Goal: Information Seeking & Learning: Learn about a topic

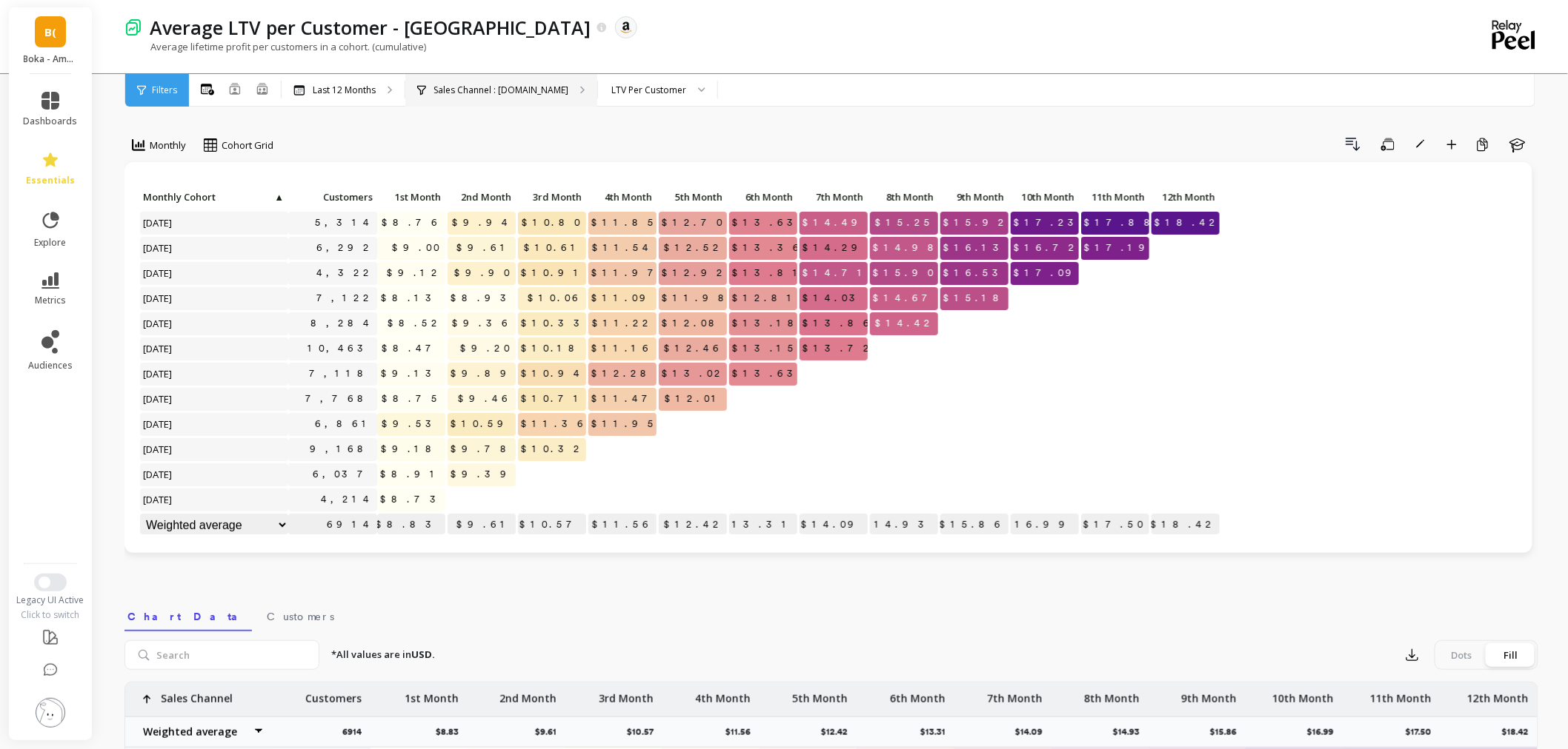
click at [486, 85] on p "Sales Channel : Amazon.ca" at bounding box center [501, 90] width 135 height 12
click at [490, 99] on div "Sales Channel : Amazon.ca" at bounding box center [501, 90] width 192 height 33
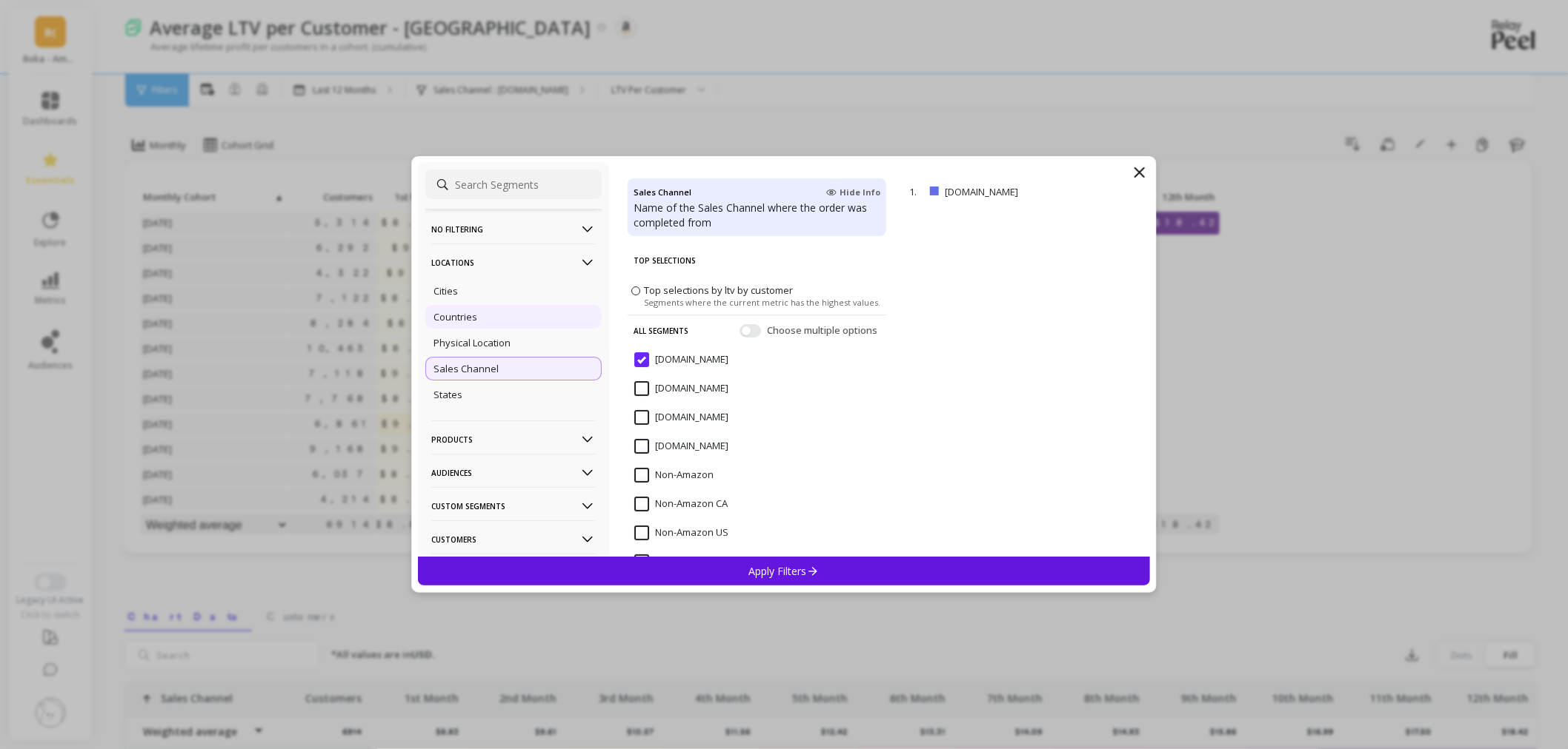
click at [491, 321] on div "Countries" at bounding box center [514, 317] width 177 height 24
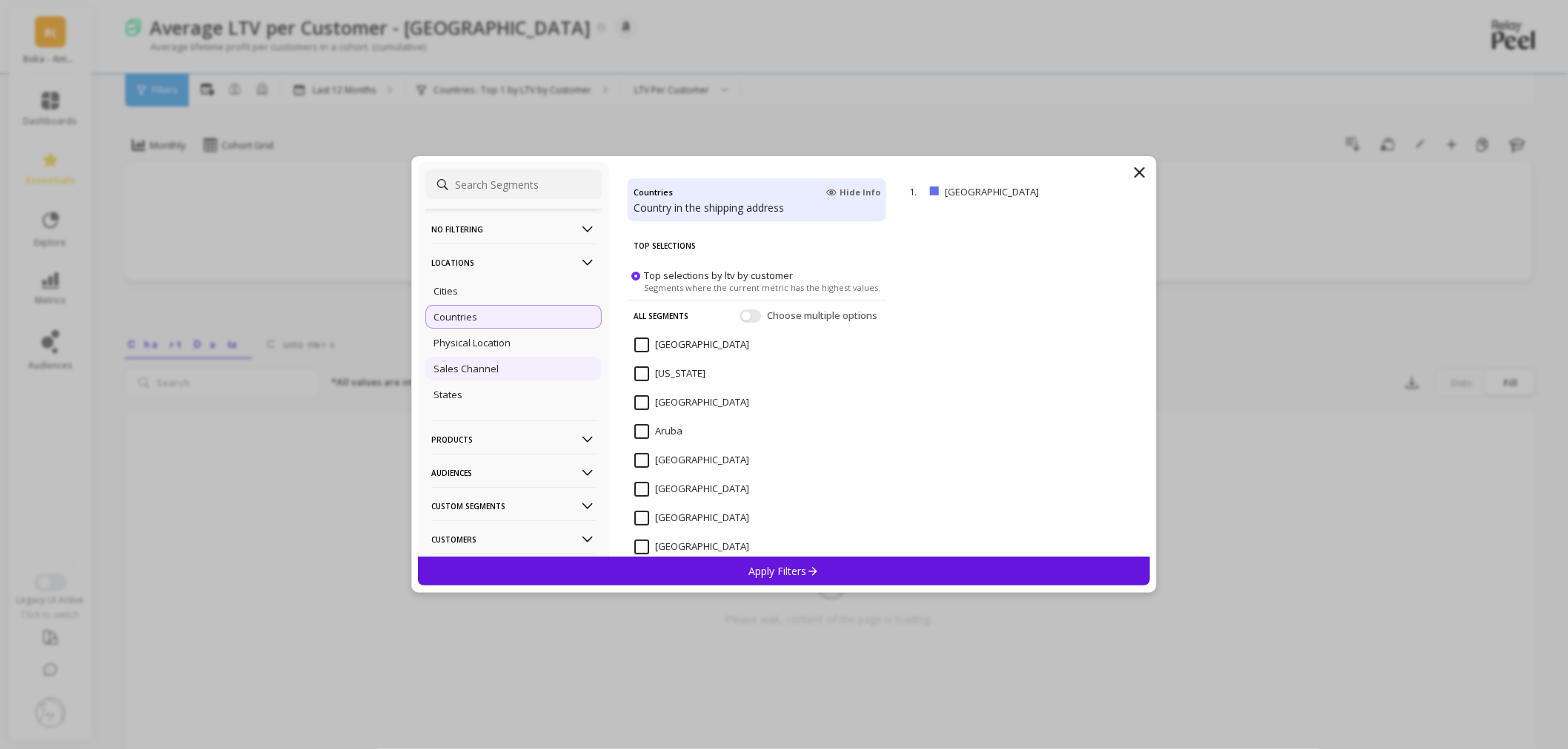
click at [514, 372] on div "Sales Channel" at bounding box center [514, 369] width 177 height 24
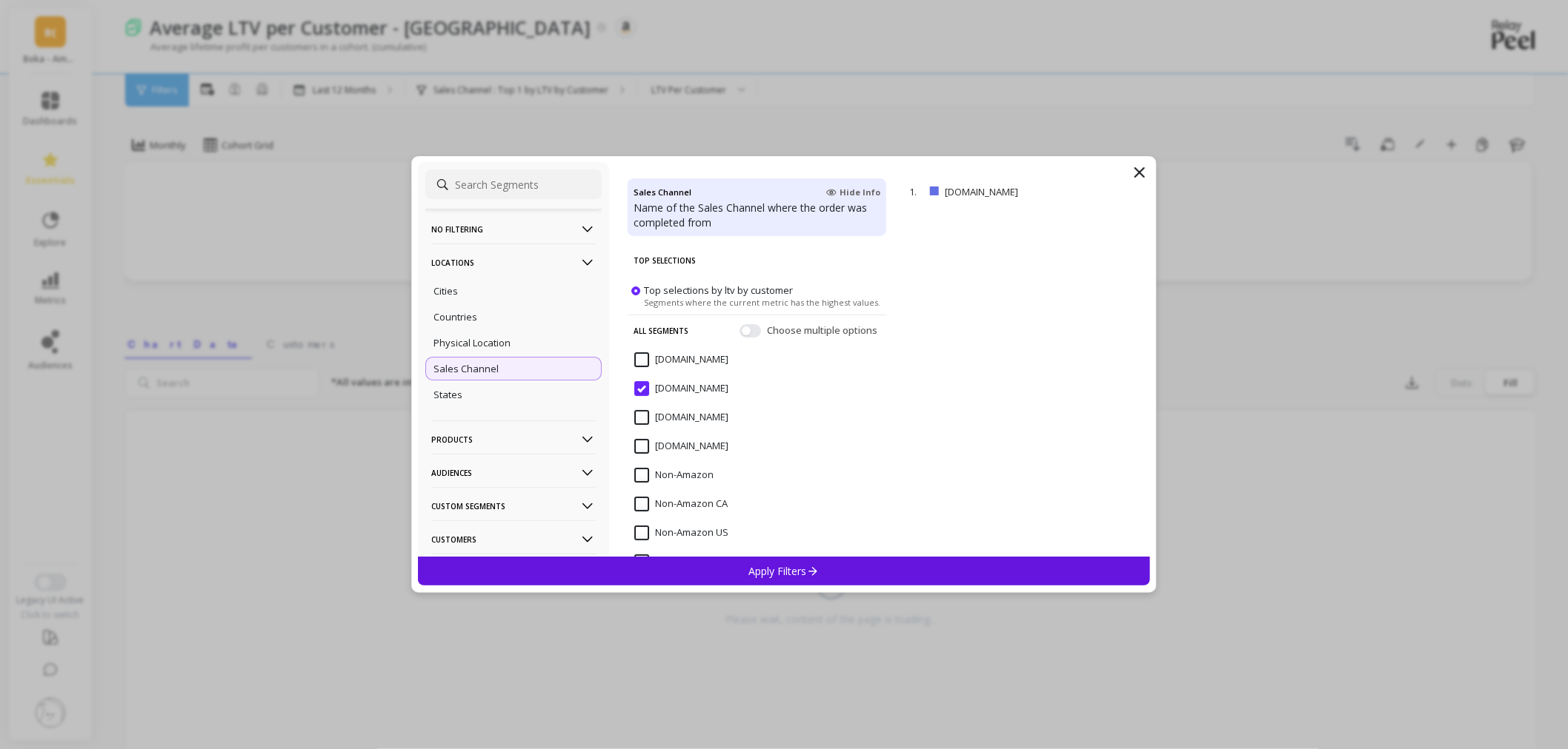
click at [827, 566] on div "Apply Filters" at bounding box center [784, 571] width 732 height 29
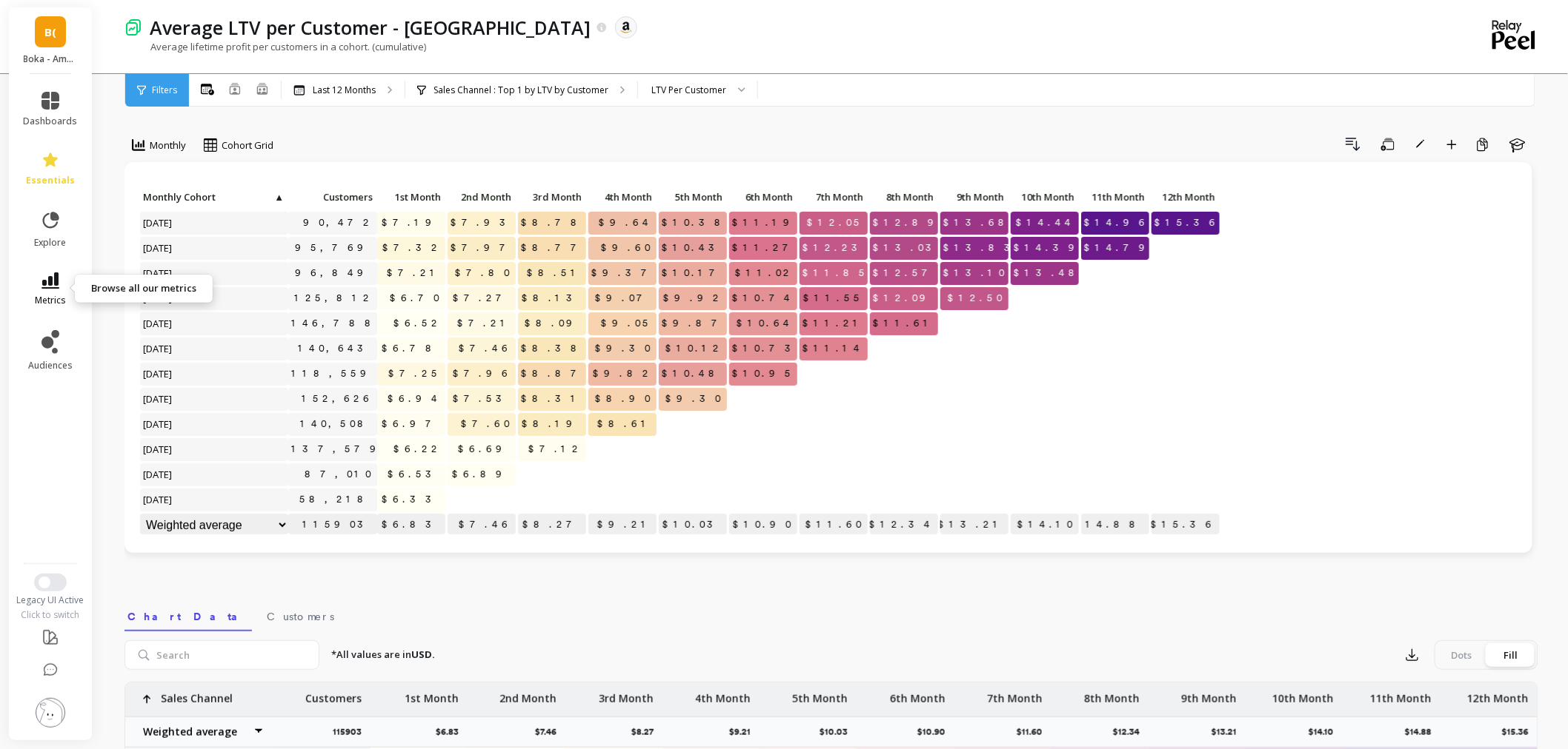
click at [33, 284] on link "metrics" at bounding box center [50, 289] width 54 height 34
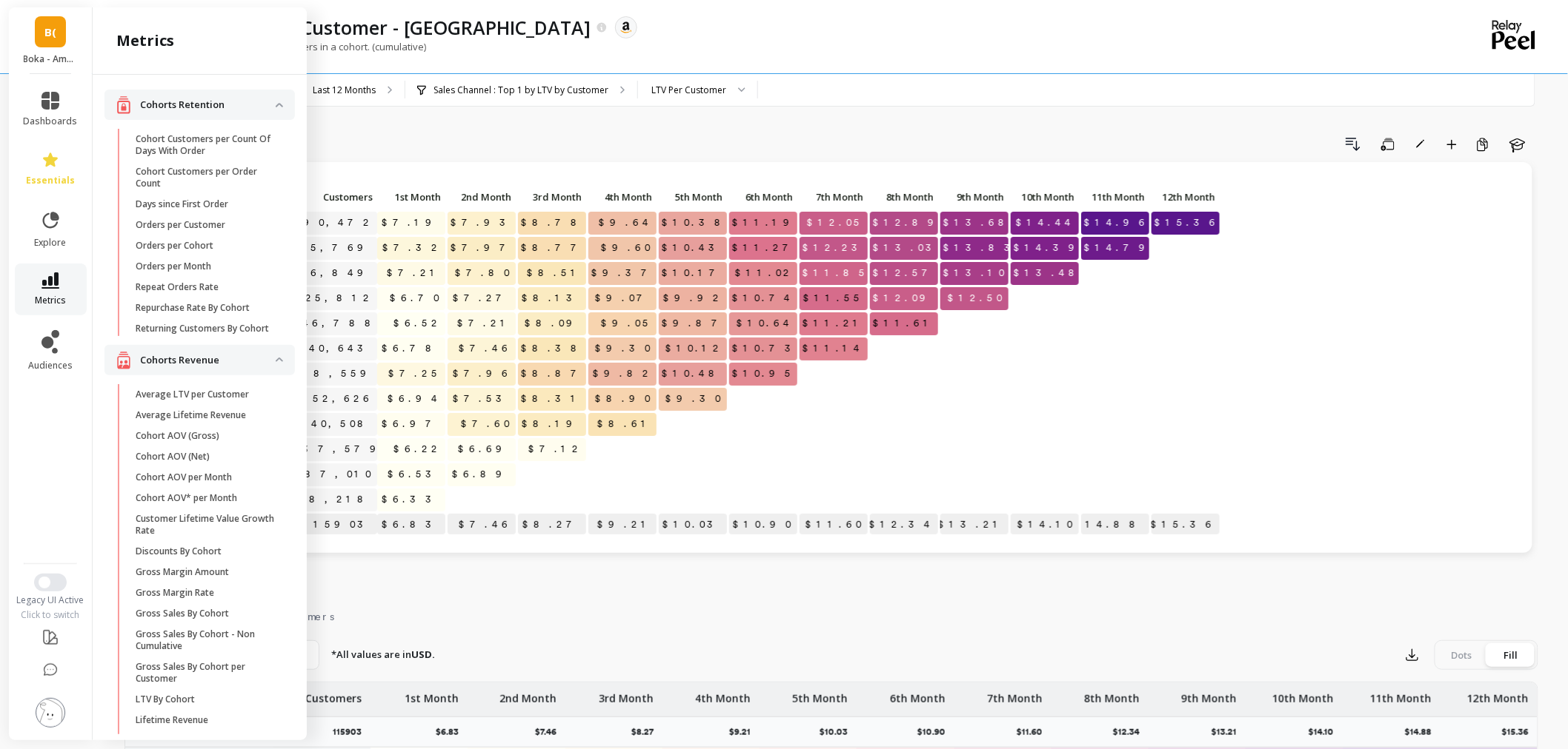
scroll to position [246, 0]
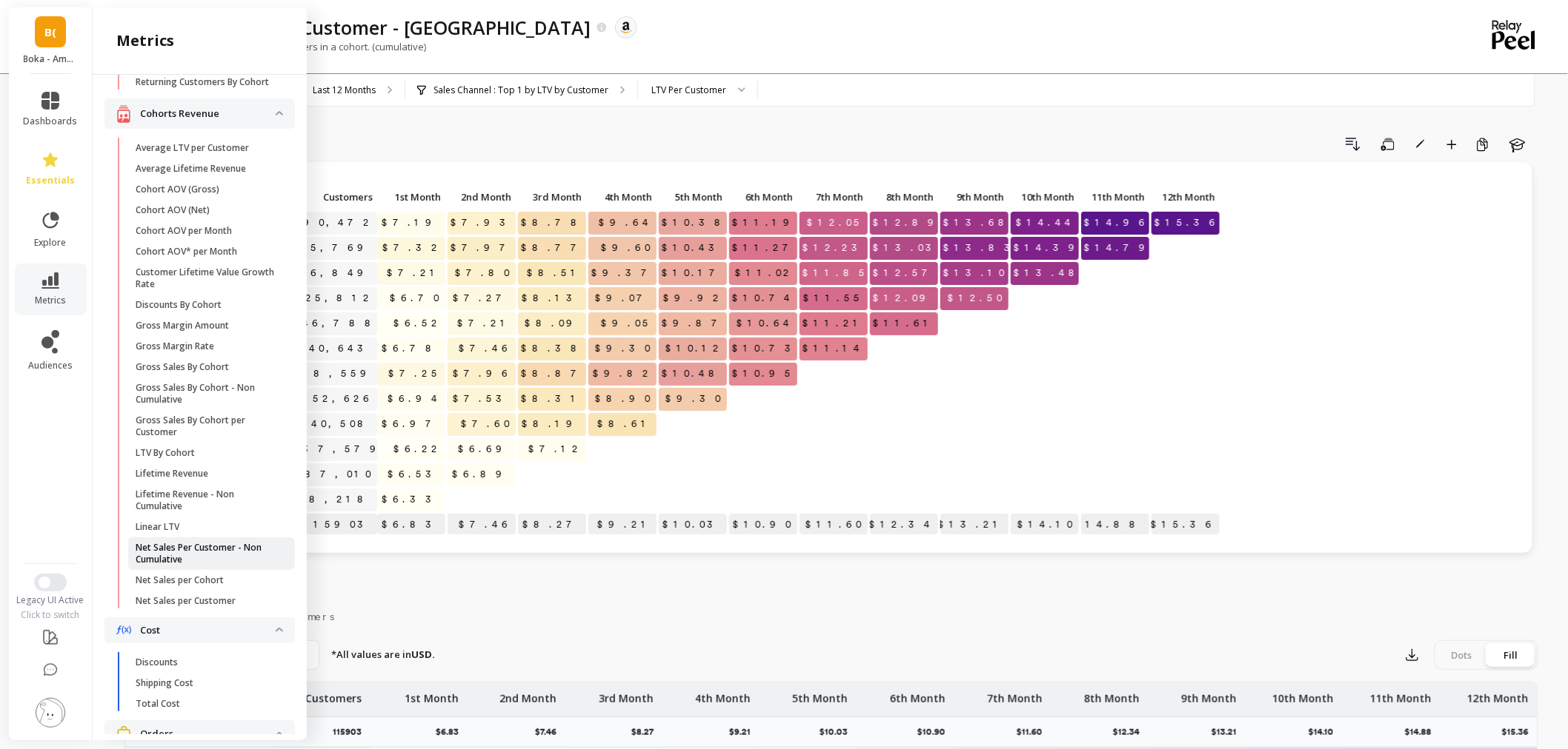
click at [200, 566] on p "Net Sales Per Customer - Non Cumulative" at bounding box center [206, 554] width 142 height 24
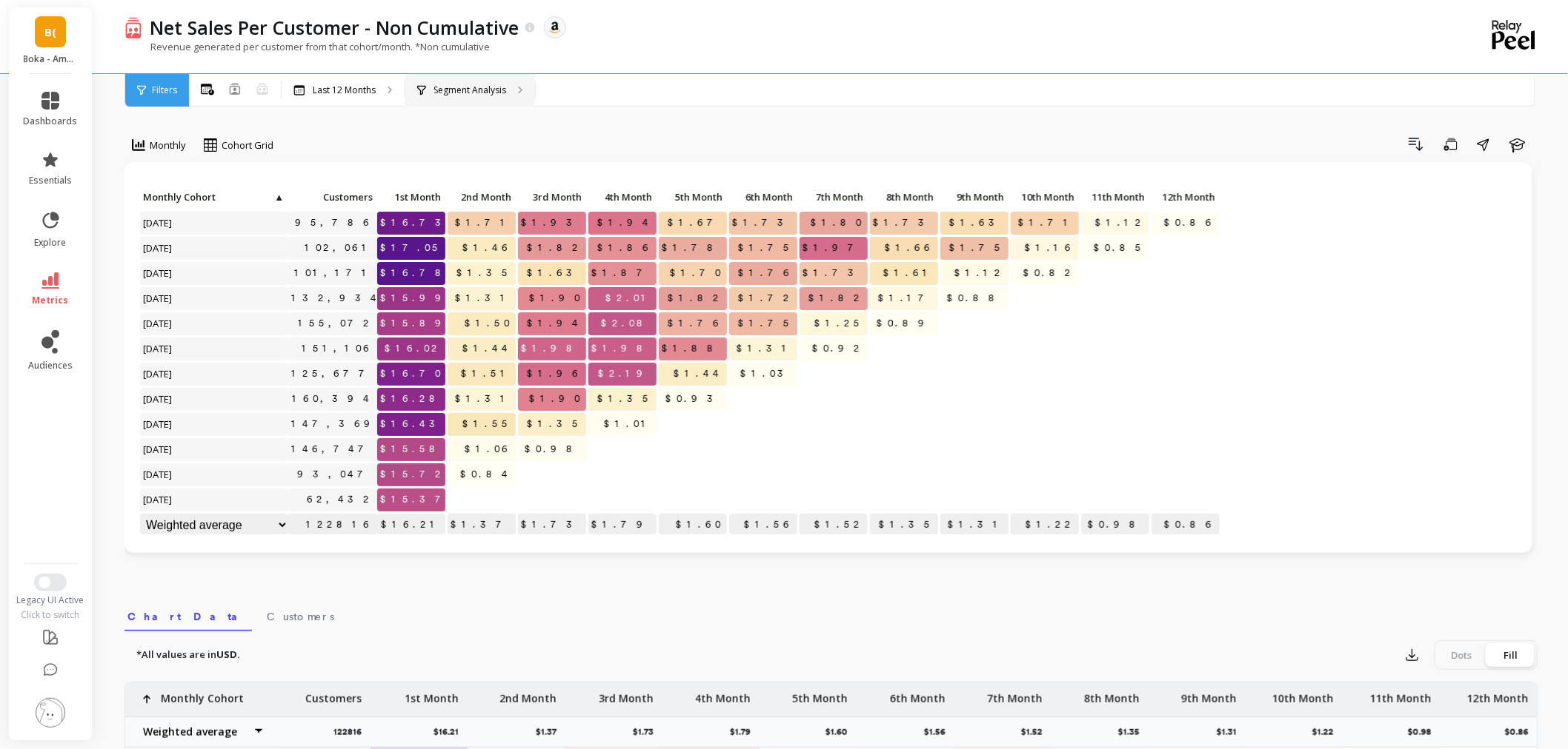
click at [463, 91] on p "Segment Analysis" at bounding box center [470, 90] width 73 height 12
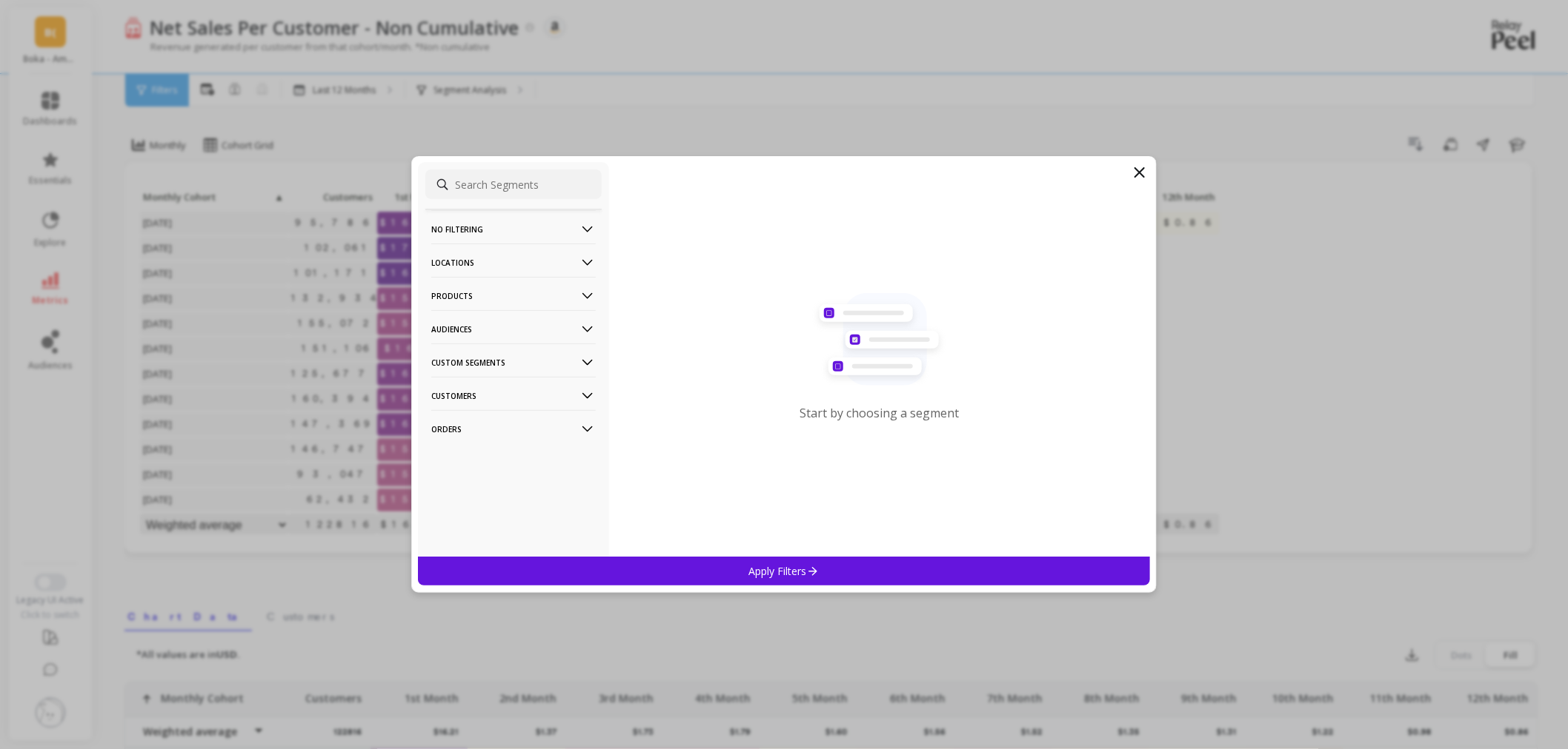
click at [496, 296] on p "Products" at bounding box center [514, 295] width 165 height 38
click at [468, 268] on p "Locations" at bounding box center [514, 262] width 165 height 38
click at [509, 374] on div "Sales Channel" at bounding box center [514, 369] width 177 height 24
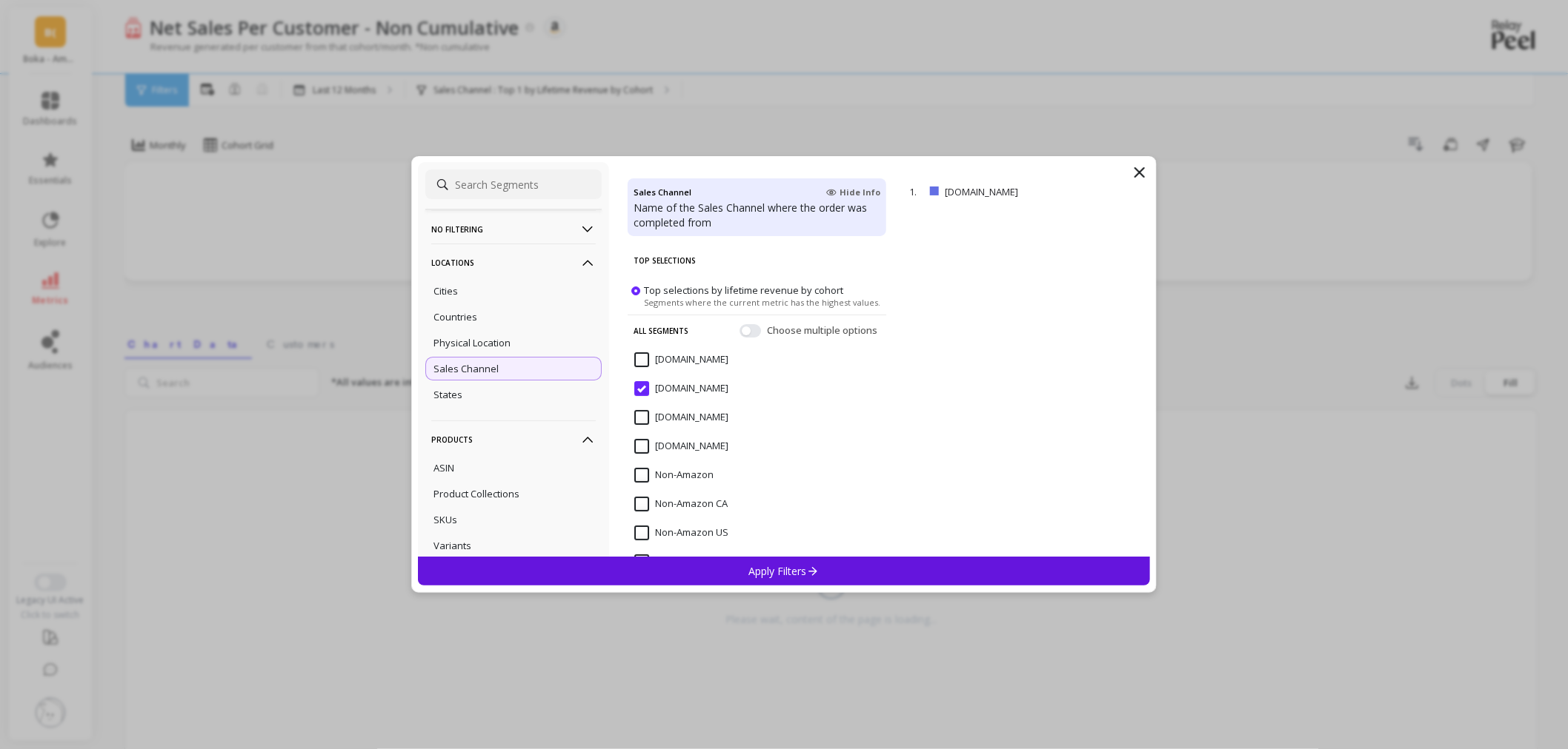
click at [813, 580] on div "Apply Filters" at bounding box center [784, 571] width 732 height 29
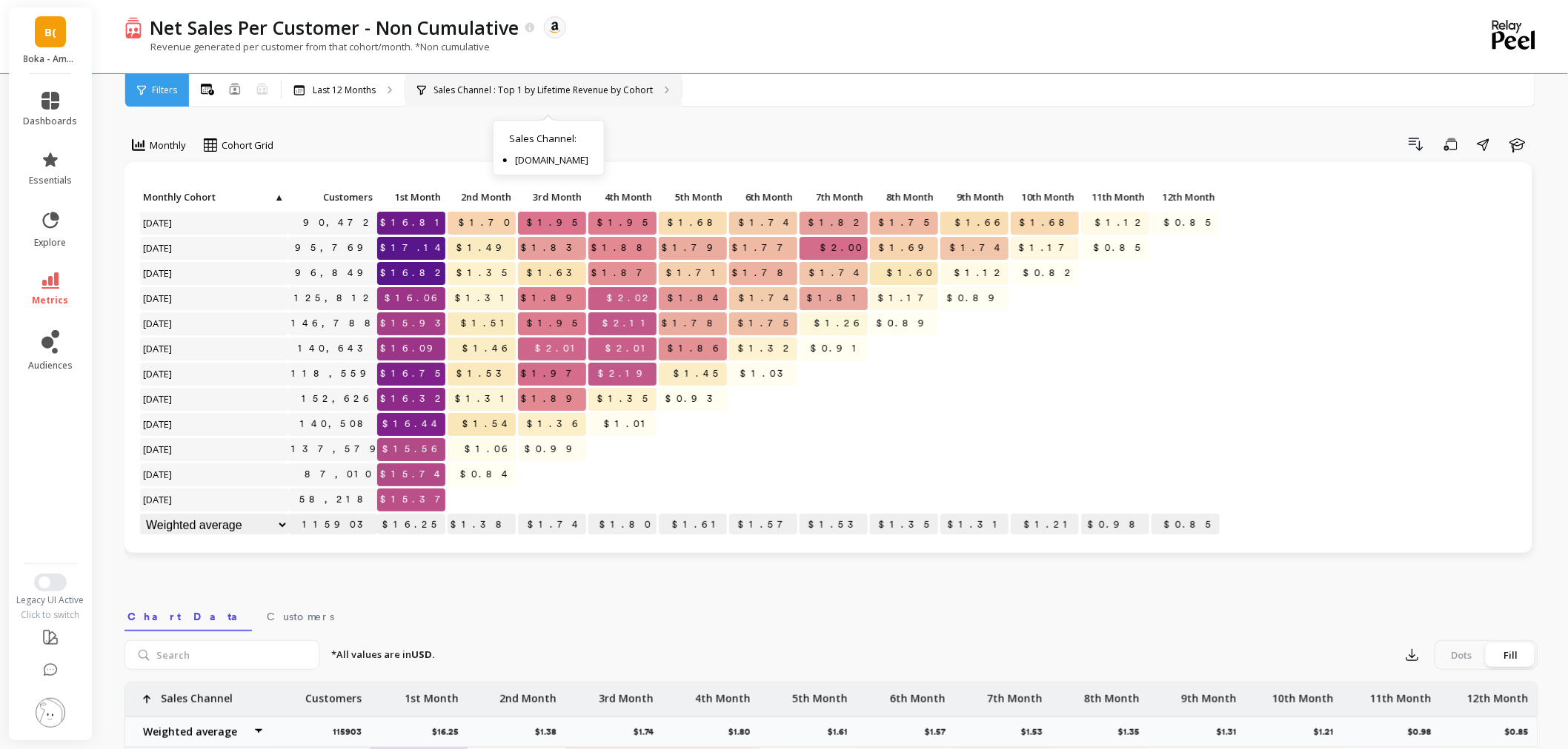
click at [468, 79] on div "Sales Channel : Top 1 by Lifetime Revenue by Cohort Sales Channel : Amazon.com" at bounding box center [543, 90] width 276 height 33
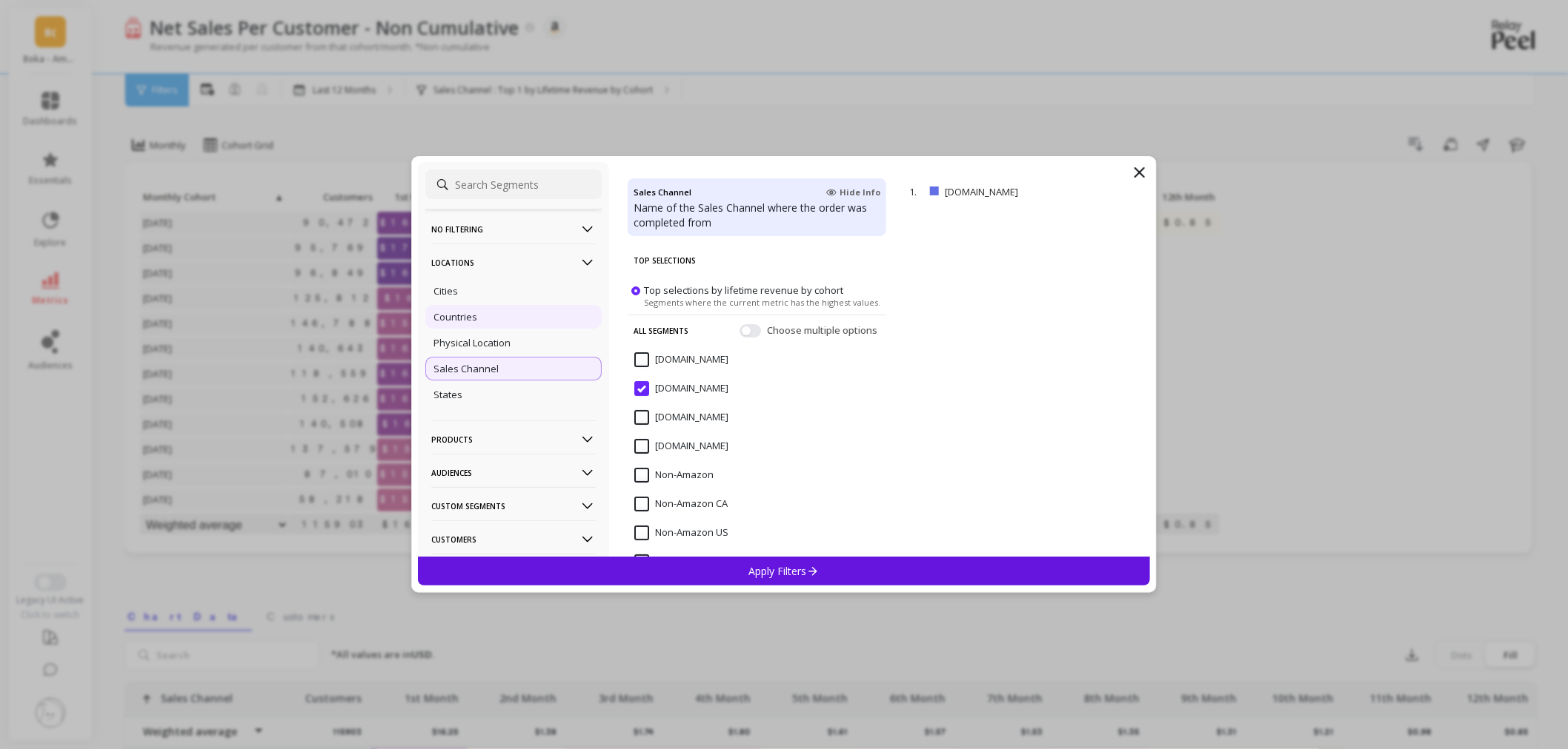
click at [476, 321] on p "Countries" at bounding box center [455, 317] width 44 height 13
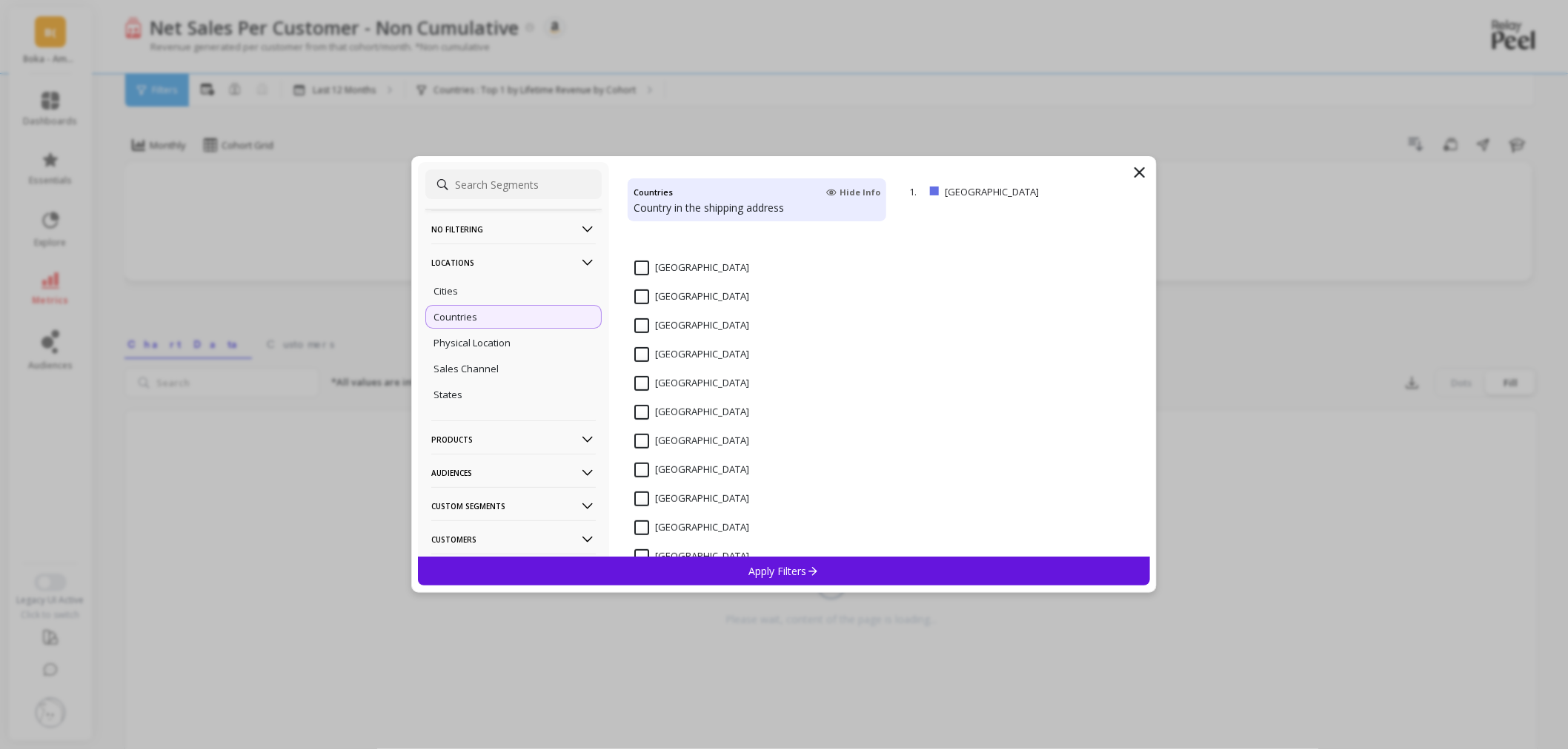
scroll to position [329, 0]
click at [485, 368] on p "Sales Channel" at bounding box center [466, 369] width 65 height 13
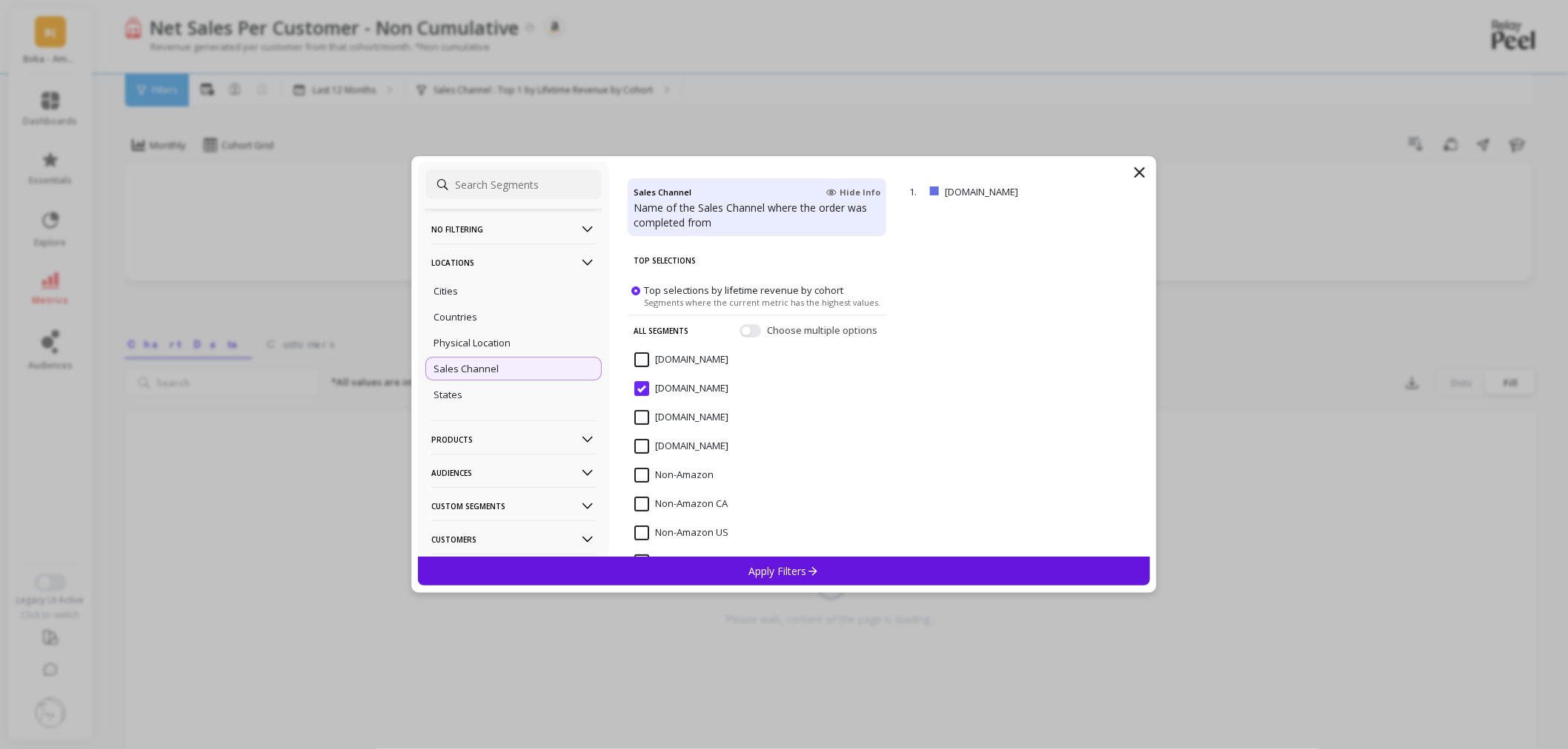
click at [651, 366] on input "Amazon.ca" at bounding box center [681, 360] width 94 height 15
click at [763, 568] on p "Apply Filters" at bounding box center [784, 571] width 70 height 14
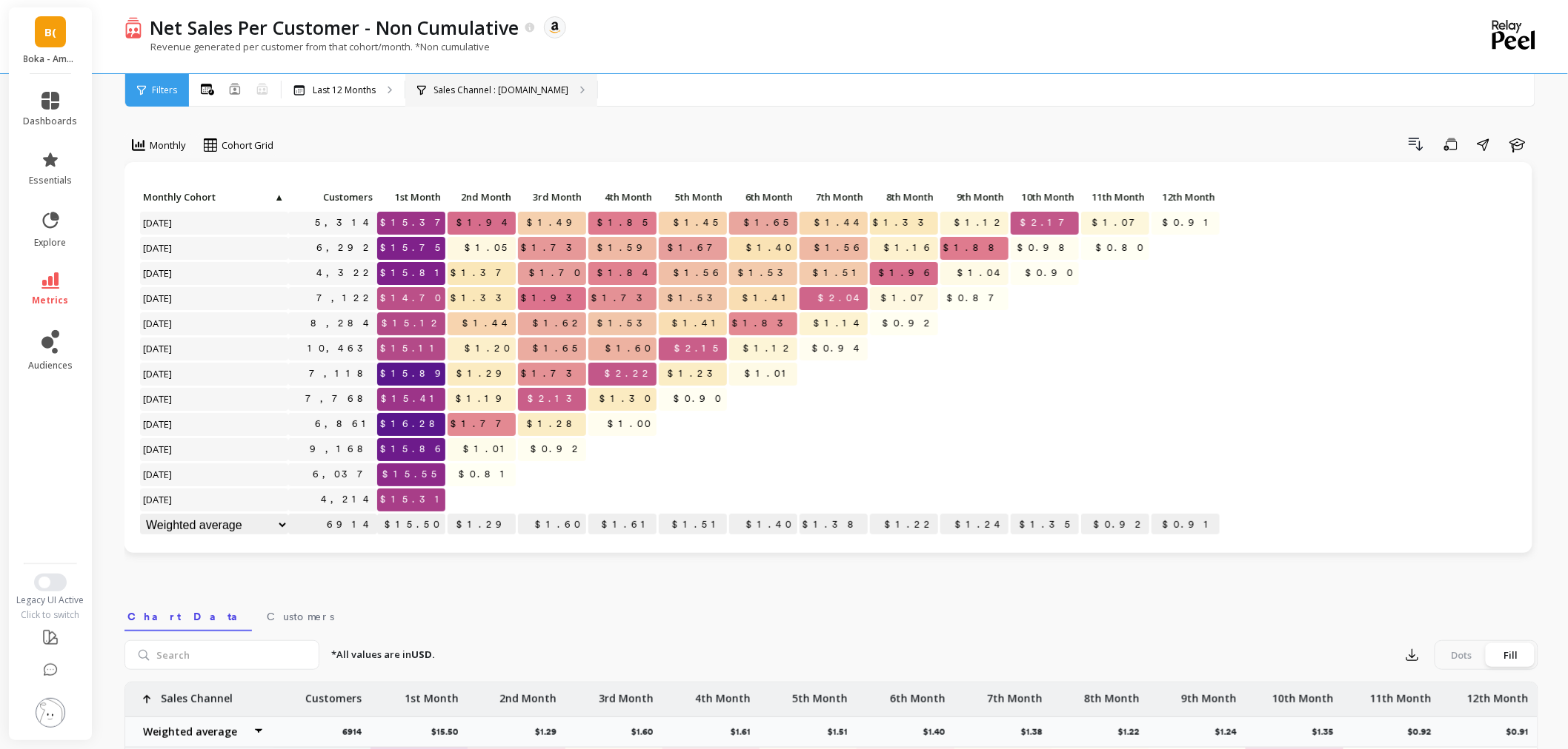
click at [437, 87] on p "Sales Channel : Amazon.ca" at bounding box center [501, 90] width 135 height 12
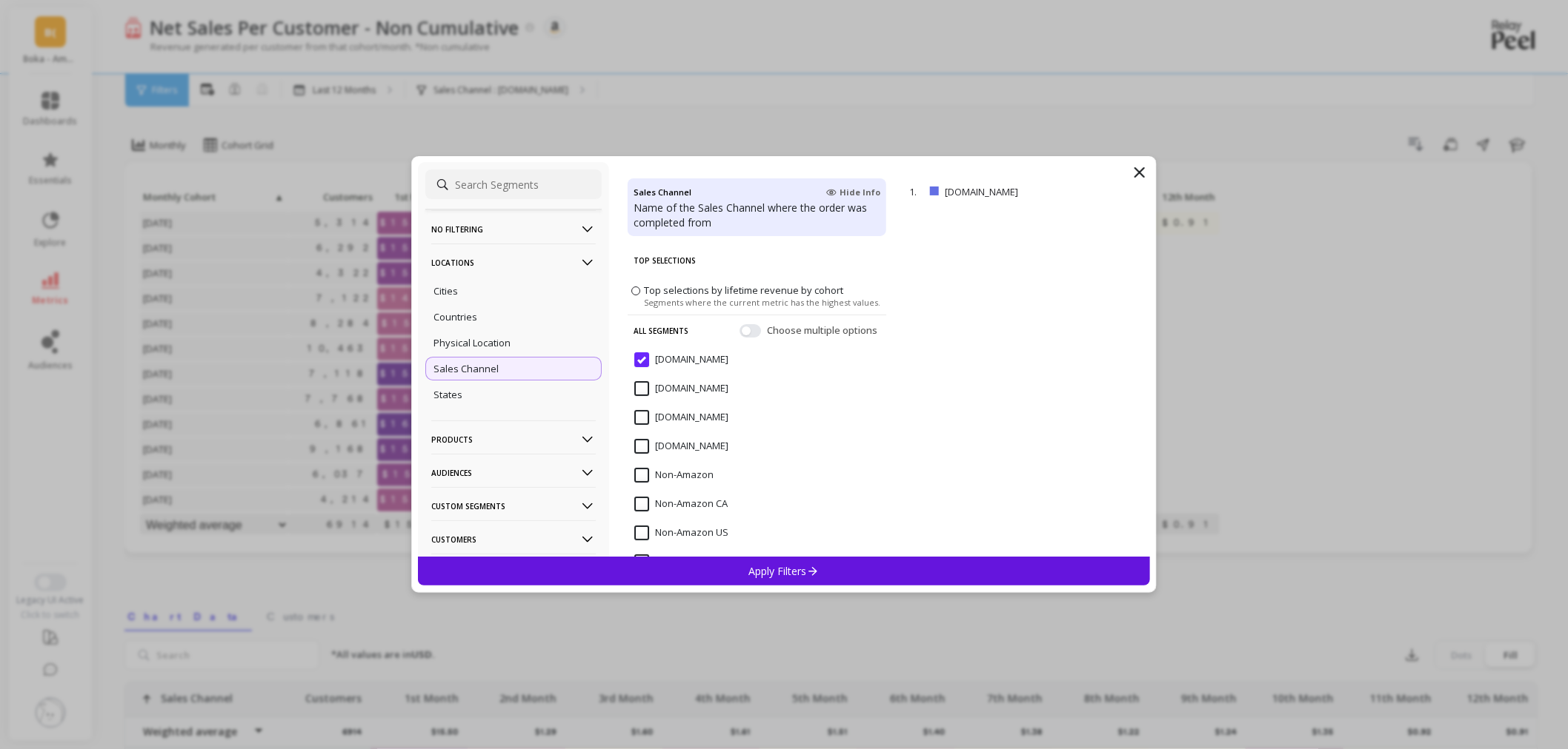
click at [645, 388] on input "Amazon.com" at bounding box center [681, 389] width 94 height 15
click at [640, 353] on input "Amazon.ca" at bounding box center [681, 360] width 94 height 15
click at [733, 561] on div "Apply Filters" at bounding box center [784, 571] width 732 height 29
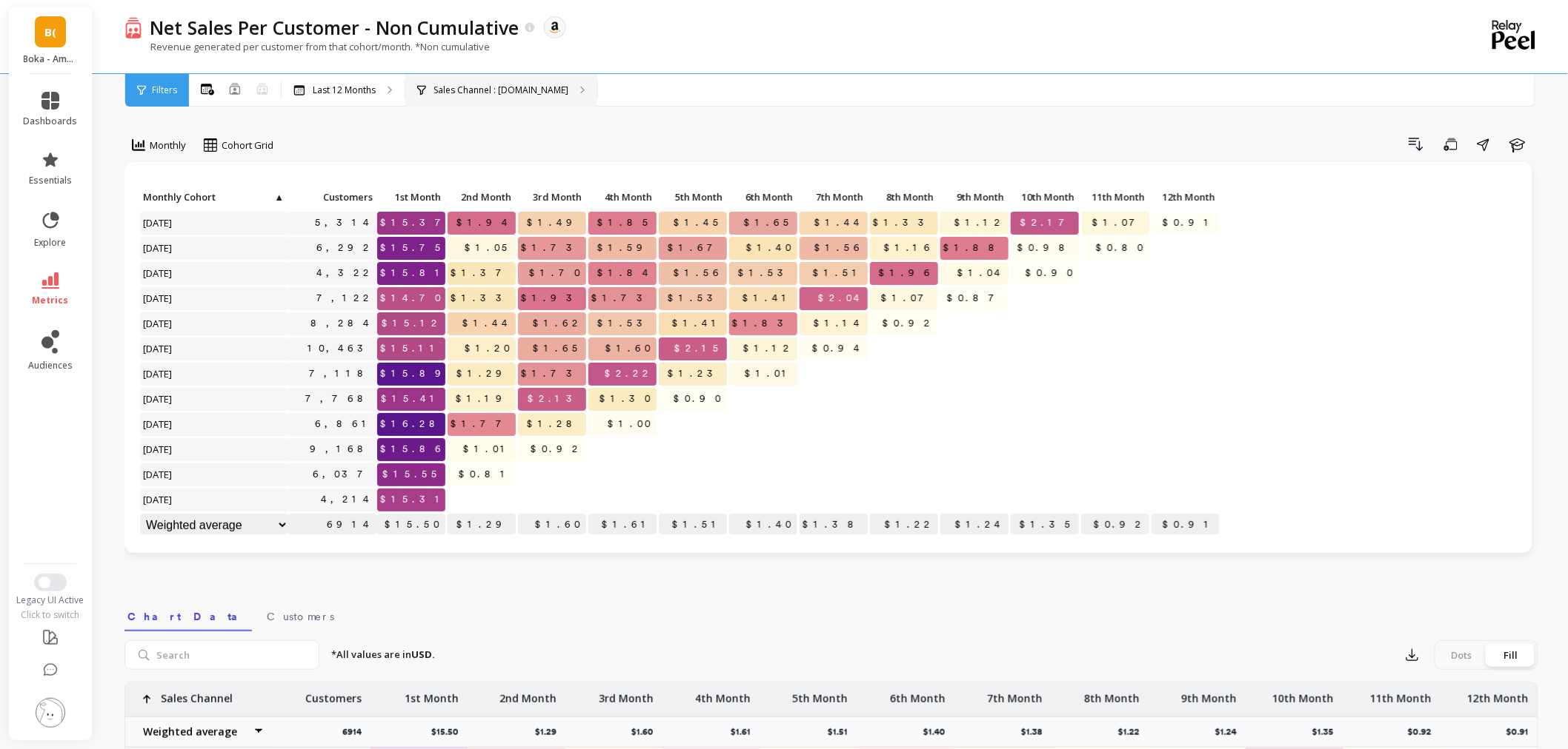
click at [461, 85] on p "Sales Channel : Amazon.ca" at bounding box center [501, 90] width 135 height 12
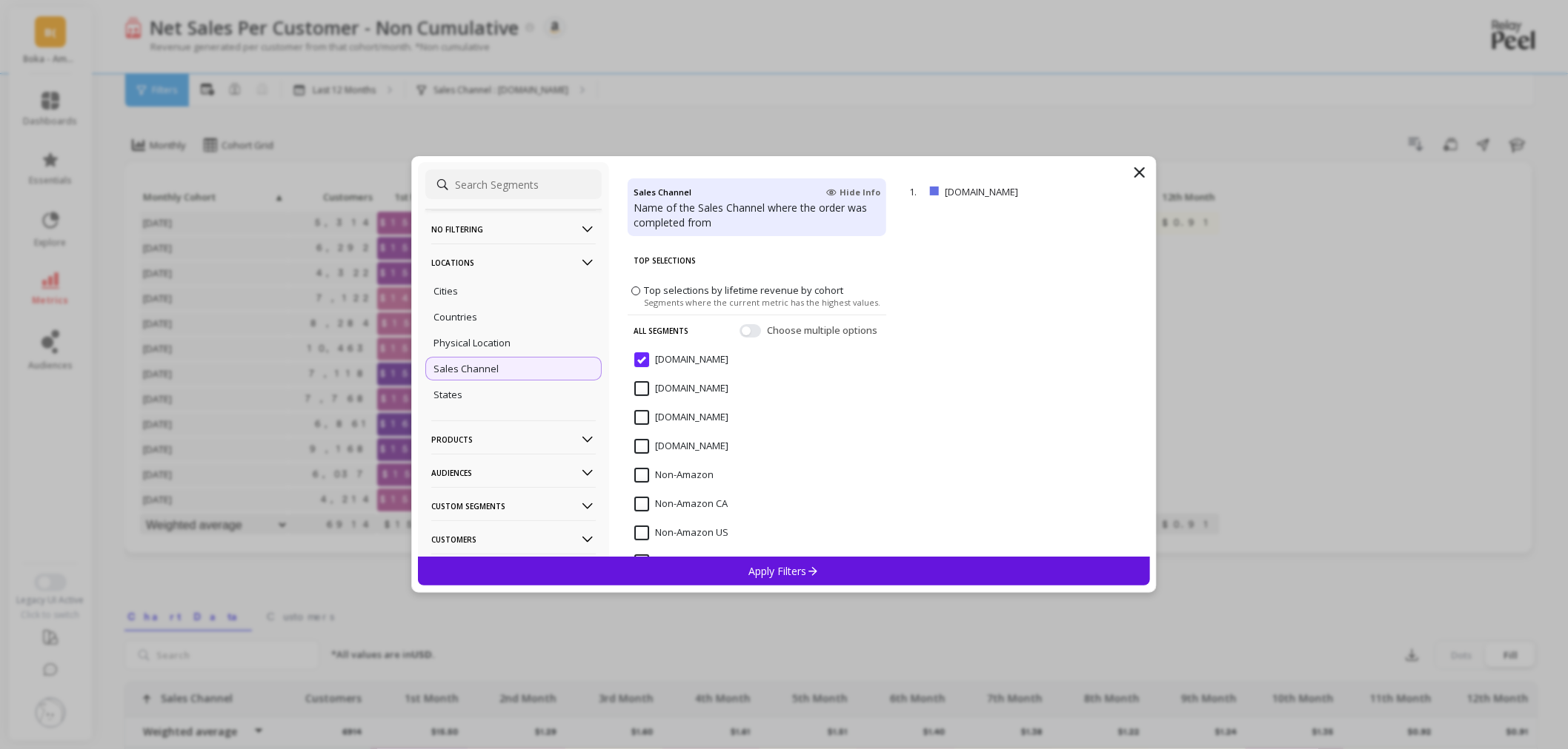
click at [646, 389] on input "Amazon.com" at bounding box center [681, 389] width 94 height 15
click at [758, 570] on p "Apply Filters" at bounding box center [784, 571] width 70 height 14
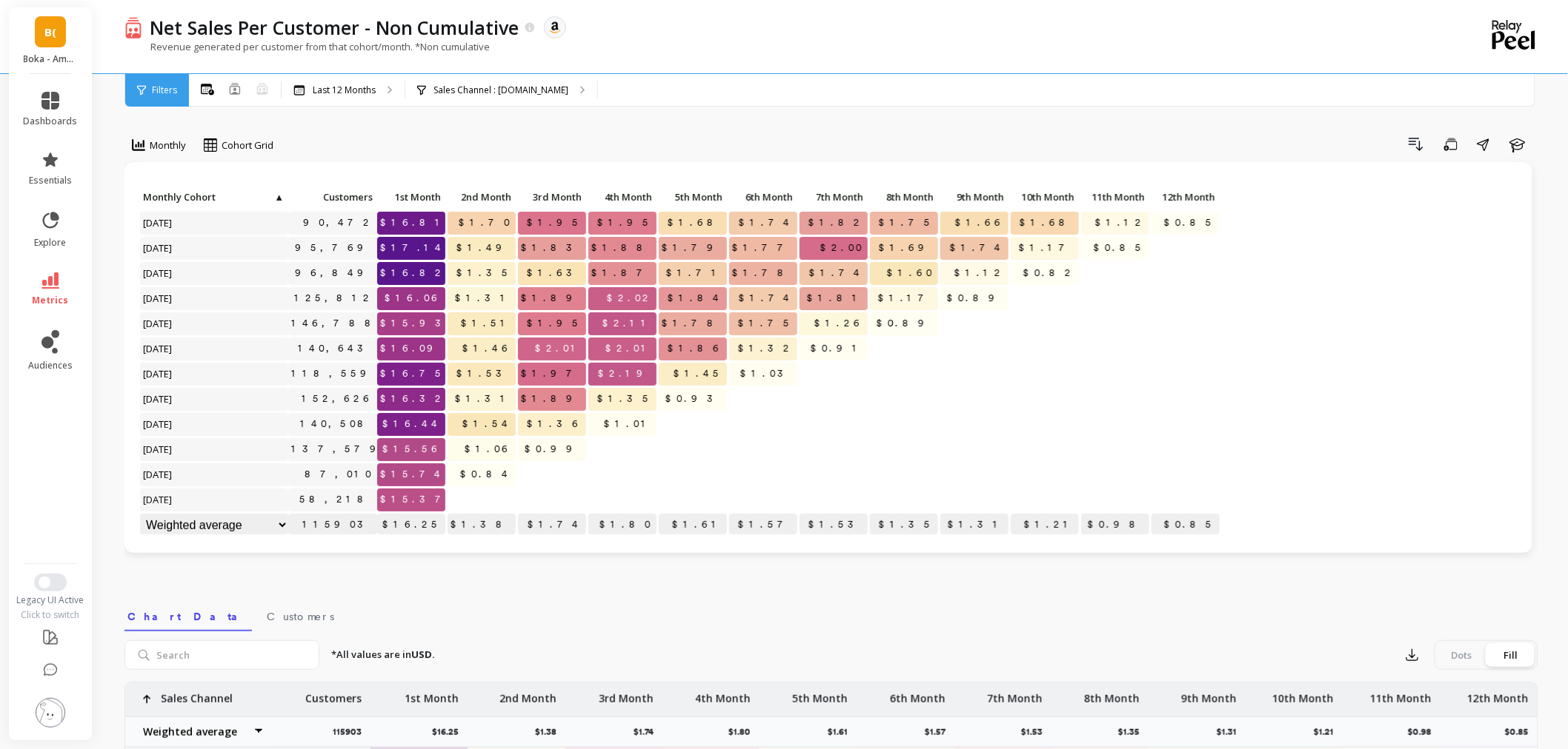
click at [30, 150] on li "essentials" at bounding box center [50, 169] width 72 height 53
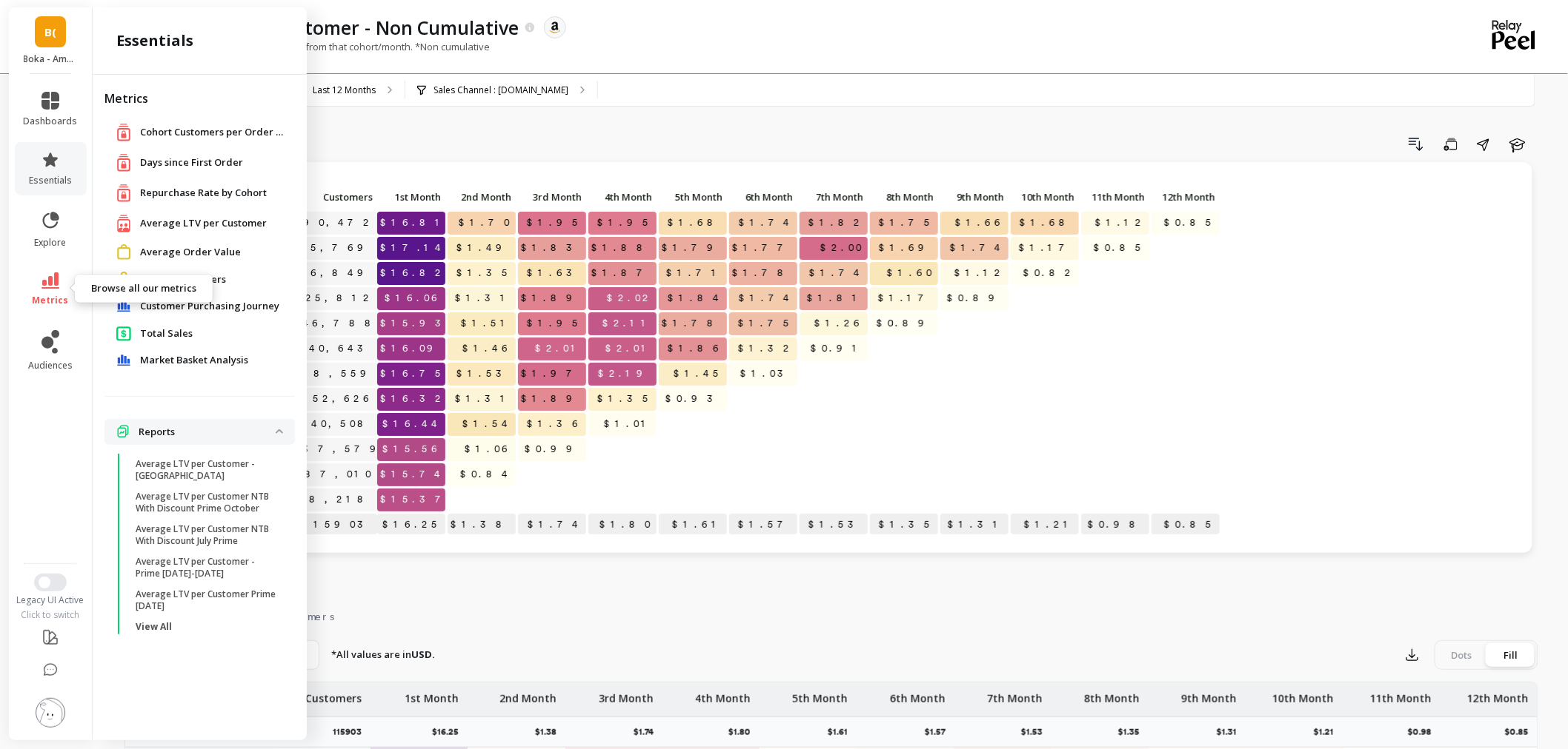
click at [54, 282] on icon at bounding box center [50, 280] width 18 height 16
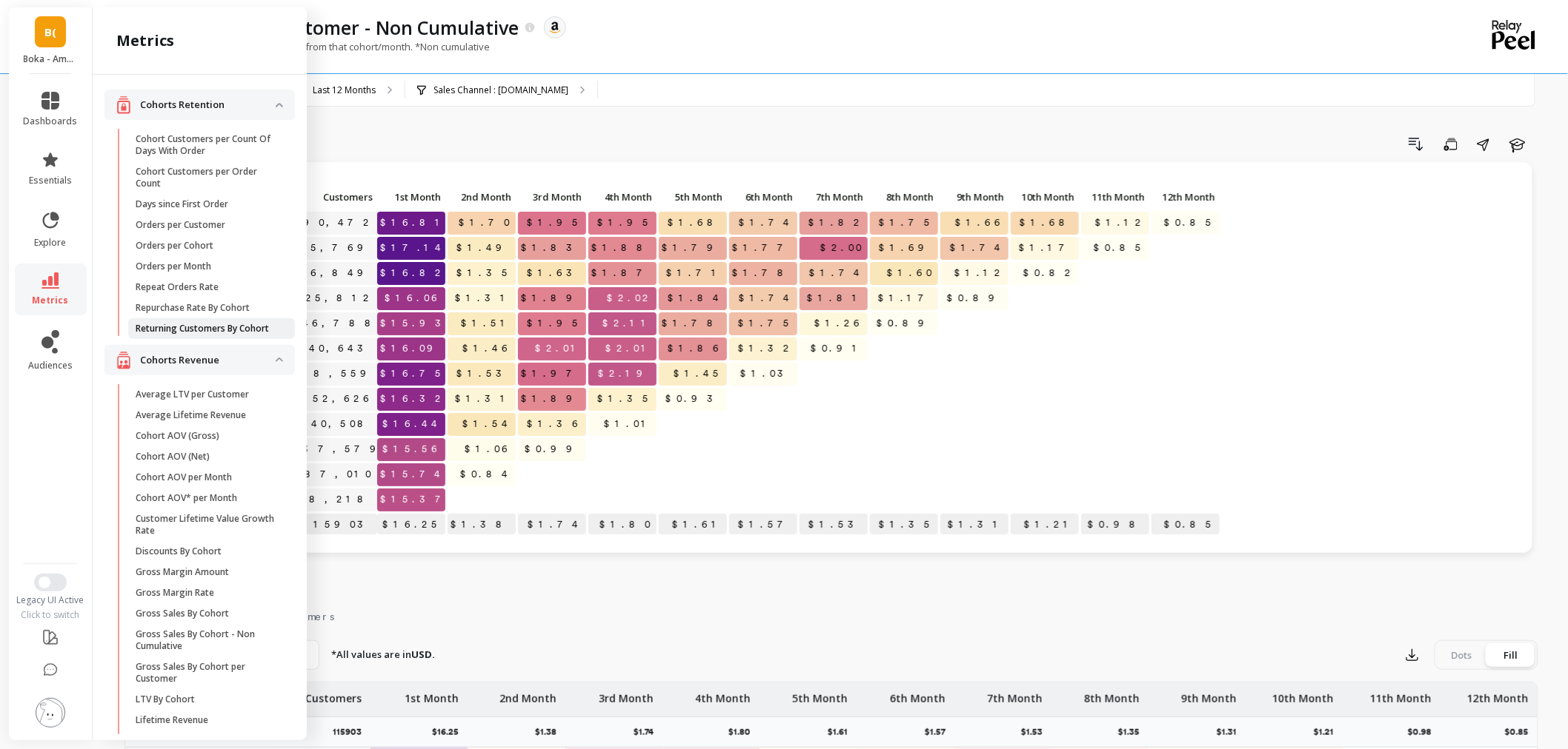
click at [187, 334] on p "Returning Customers By Cohort" at bounding box center [203, 329] width 134 height 12
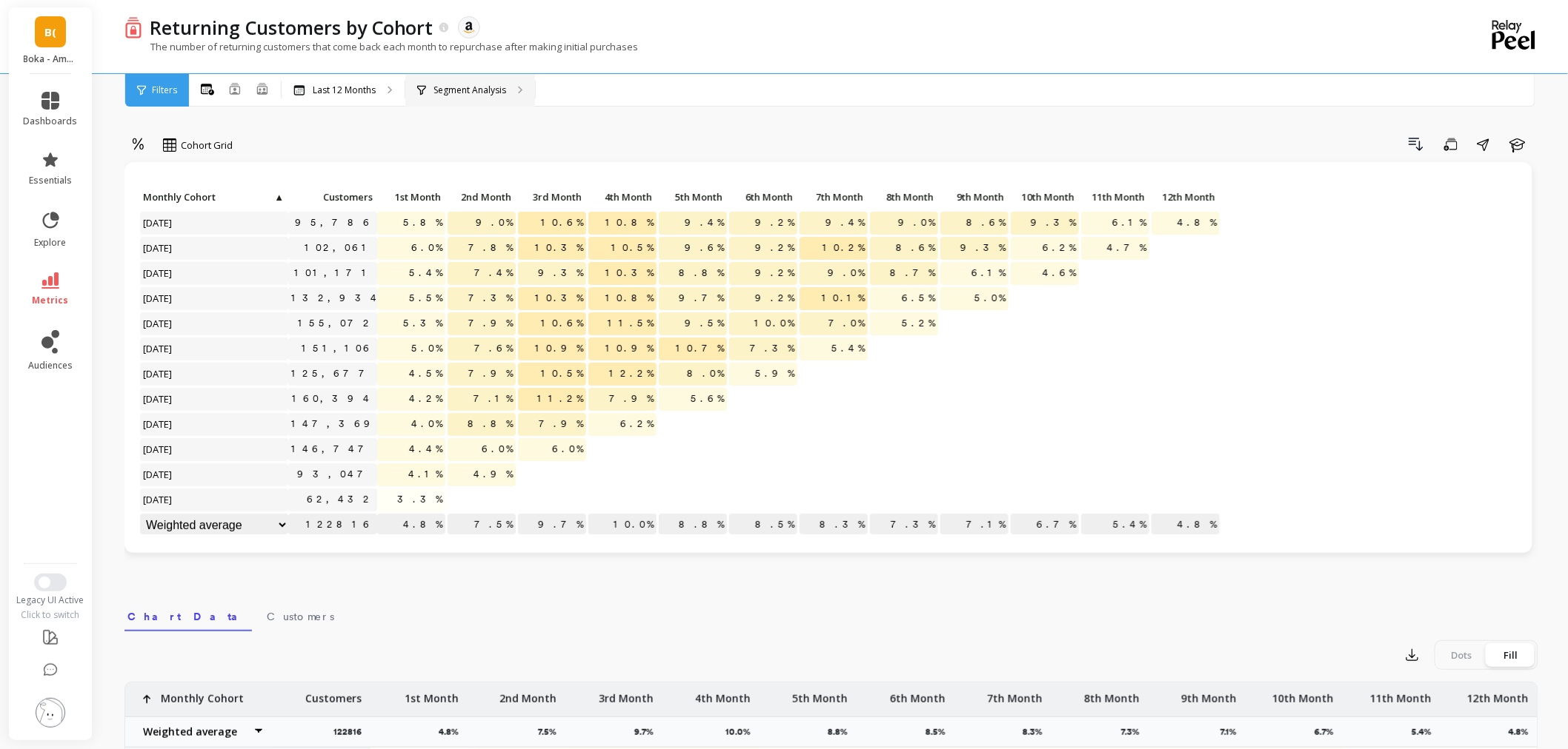
click at [479, 78] on div "Segment Analysis" at bounding box center [470, 90] width 130 height 33
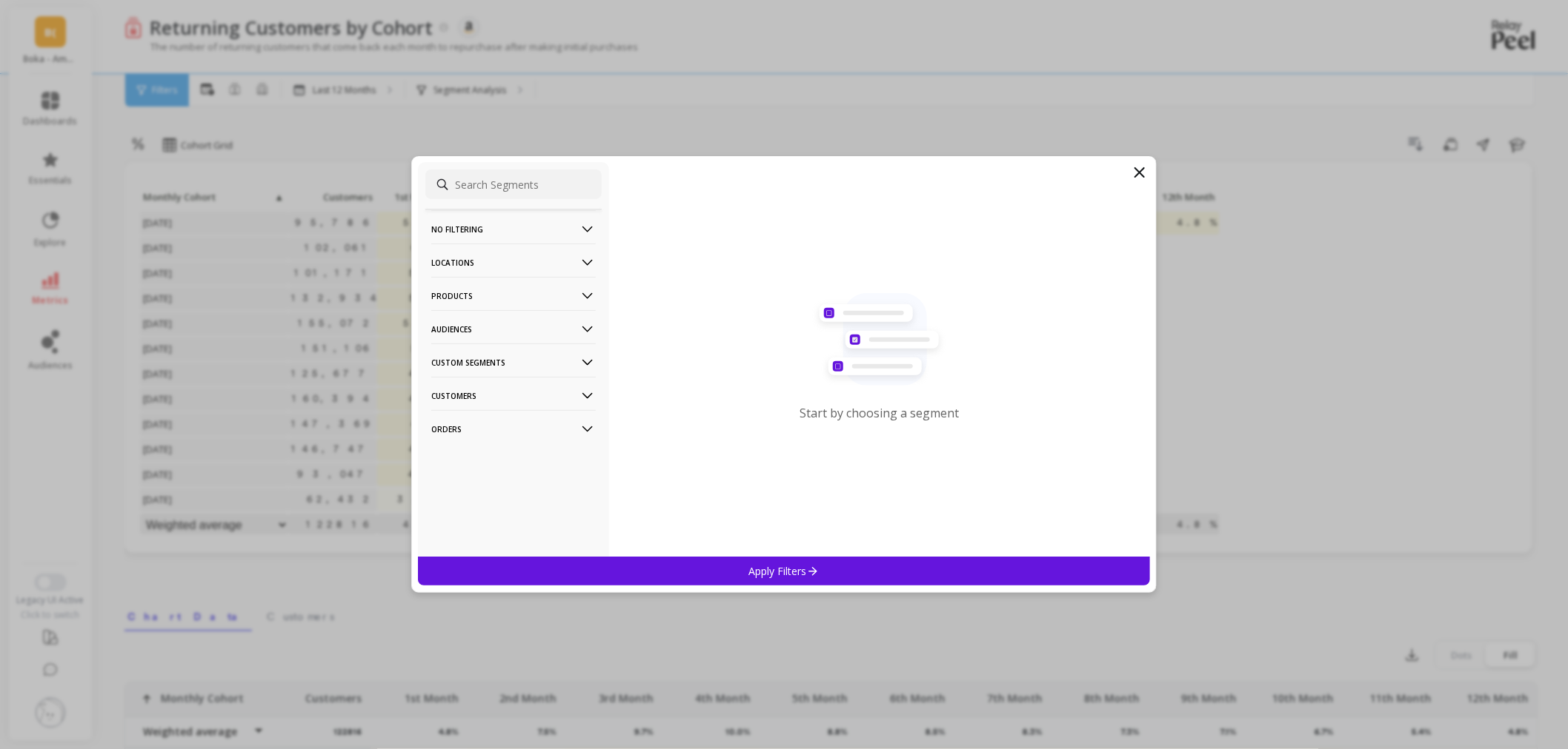
click at [487, 267] on p "Locations" at bounding box center [514, 262] width 165 height 38
click at [505, 363] on div "Sales Channel" at bounding box center [514, 369] width 177 height 24
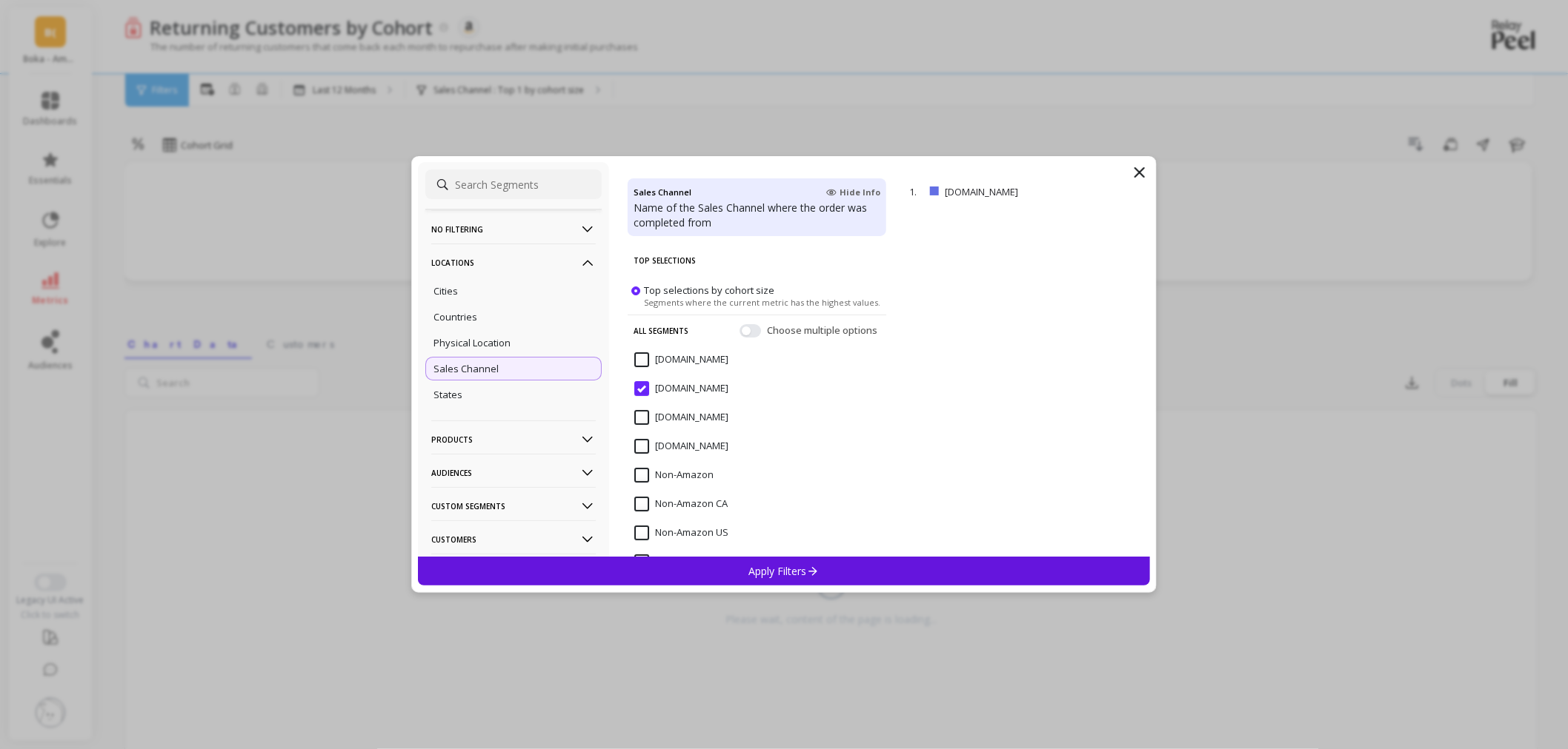
click at [739, 572] on div "Apply Filters" at bounding box center [784, 571] width 732 height 29
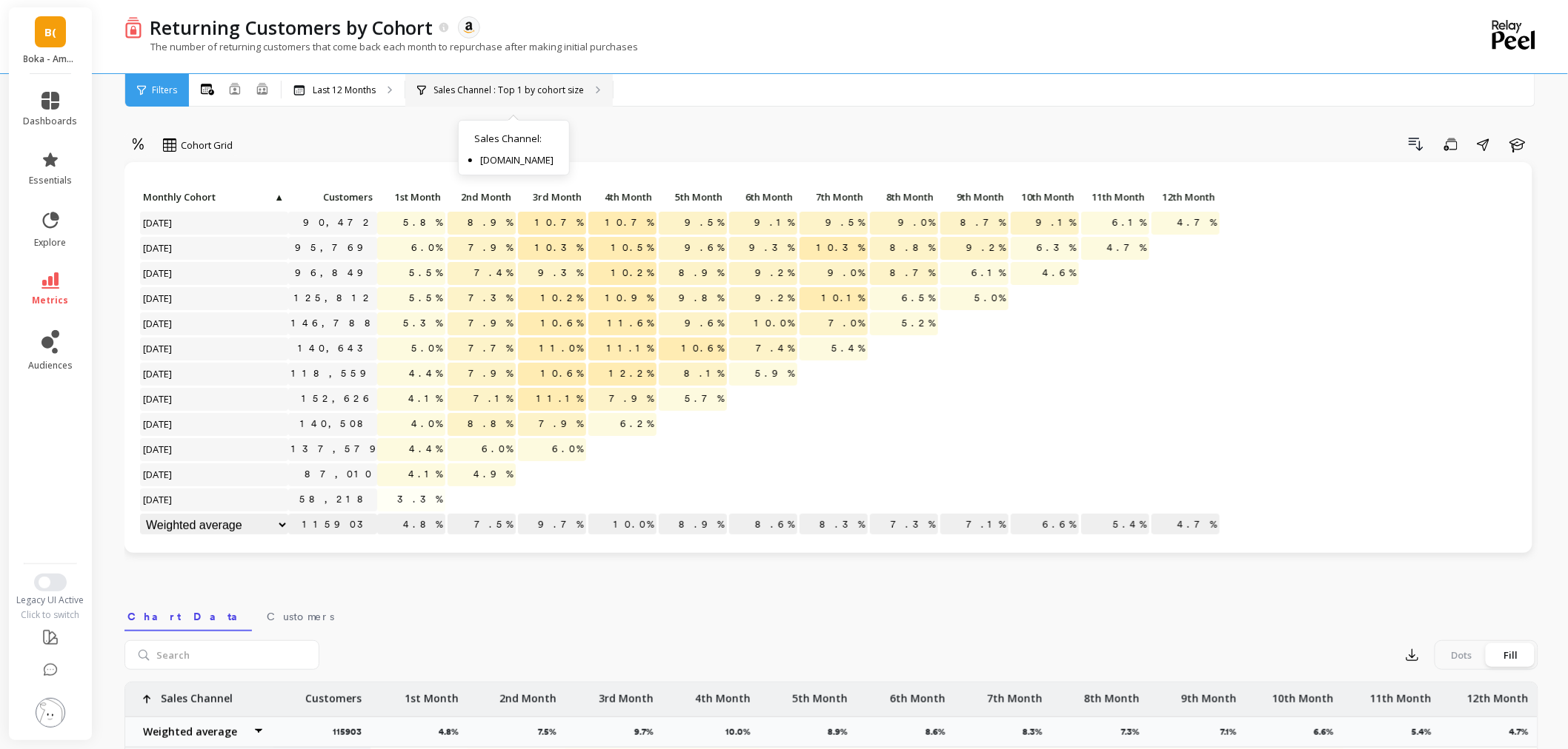
click at [490, 87] on p "Sales Channel : Top 1 by cohort size" at bounding box center [508, 90] width 151 height 12
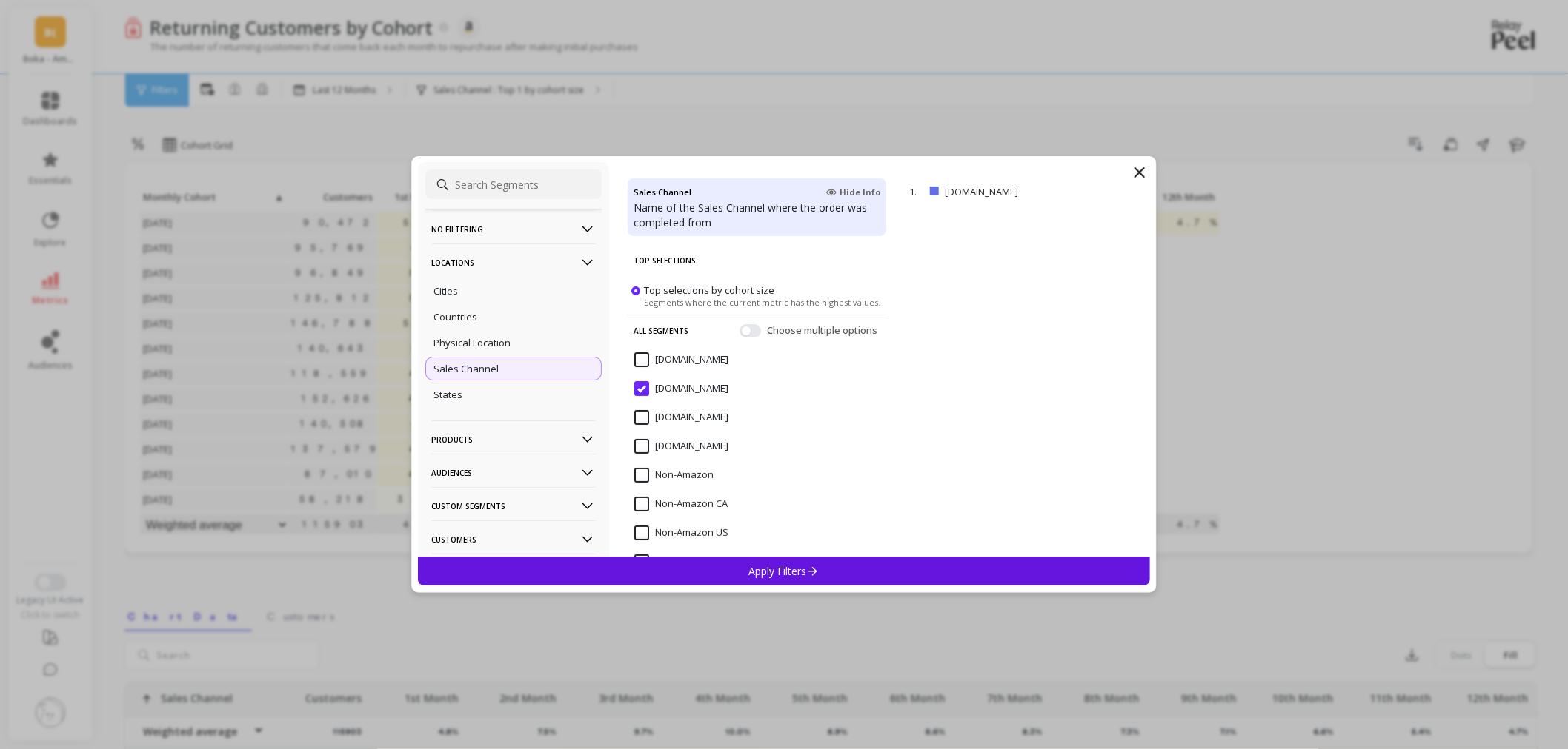
click at [642, 360] on input "Amazon.ca" at bounding box center [681, 360] width 94 height 15
click at [693, 548] on div "SI CA Prod Marketplace" at bounding box center [757, 570] width 258 height 44
click at [698, 568] on div "Apply Filters" at bounding box center [784, 571] width 732 height 29
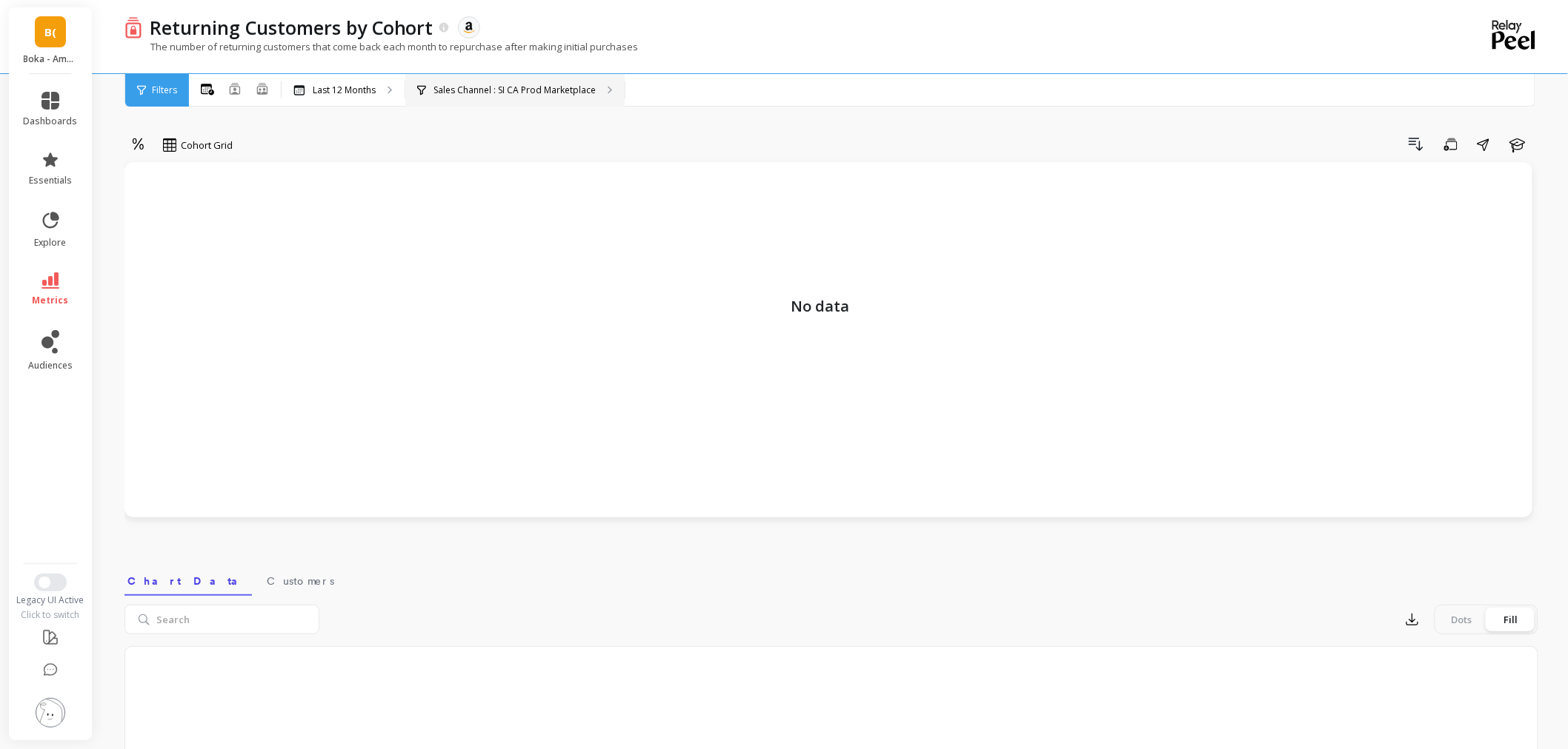
click at [472, 87] on p "Sales Channel : SI CA Prod Marketplace" at bounding box center [514, 90] width 163 height 12
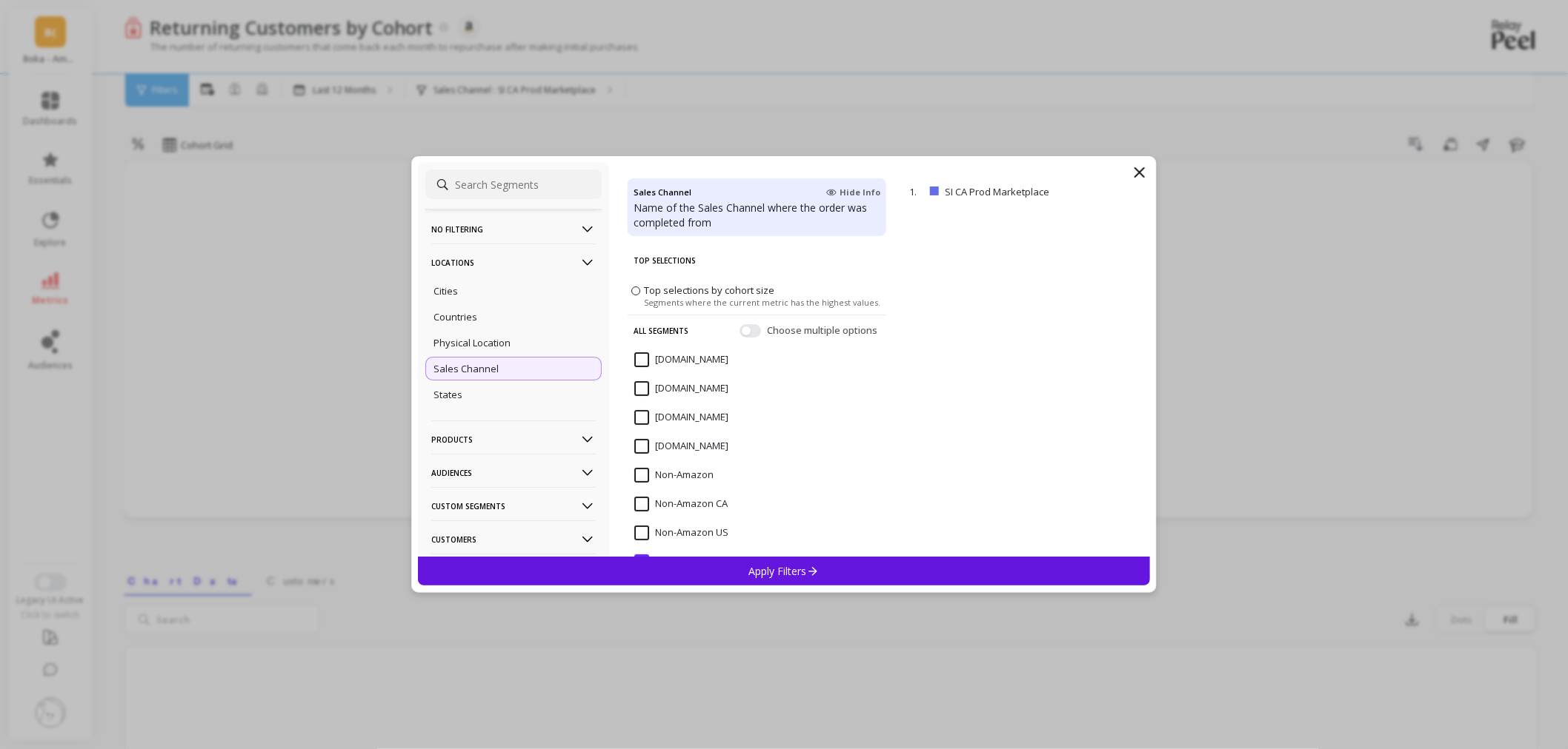
click at [634, 357] on input "Amazon.ca" at bounding box center [681, 360] width 94 height 15
click at [770, 564] on div "Apply Filters" at bounding box center [784, 571] width 732 height 29
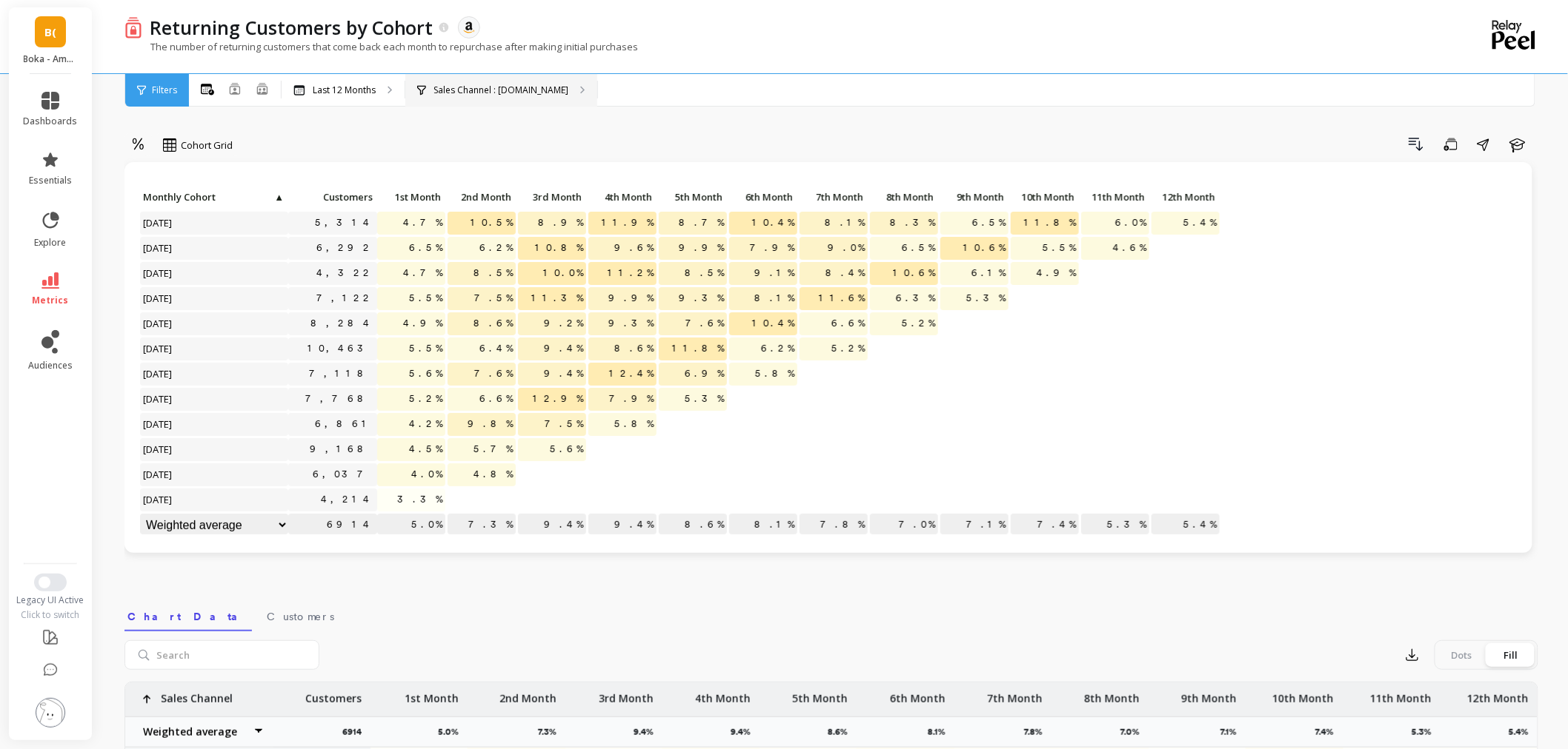
click at [462, 85] on p "Sales Channel : Amazon.ca" at bounding box center [501, 90] width 135 height 12
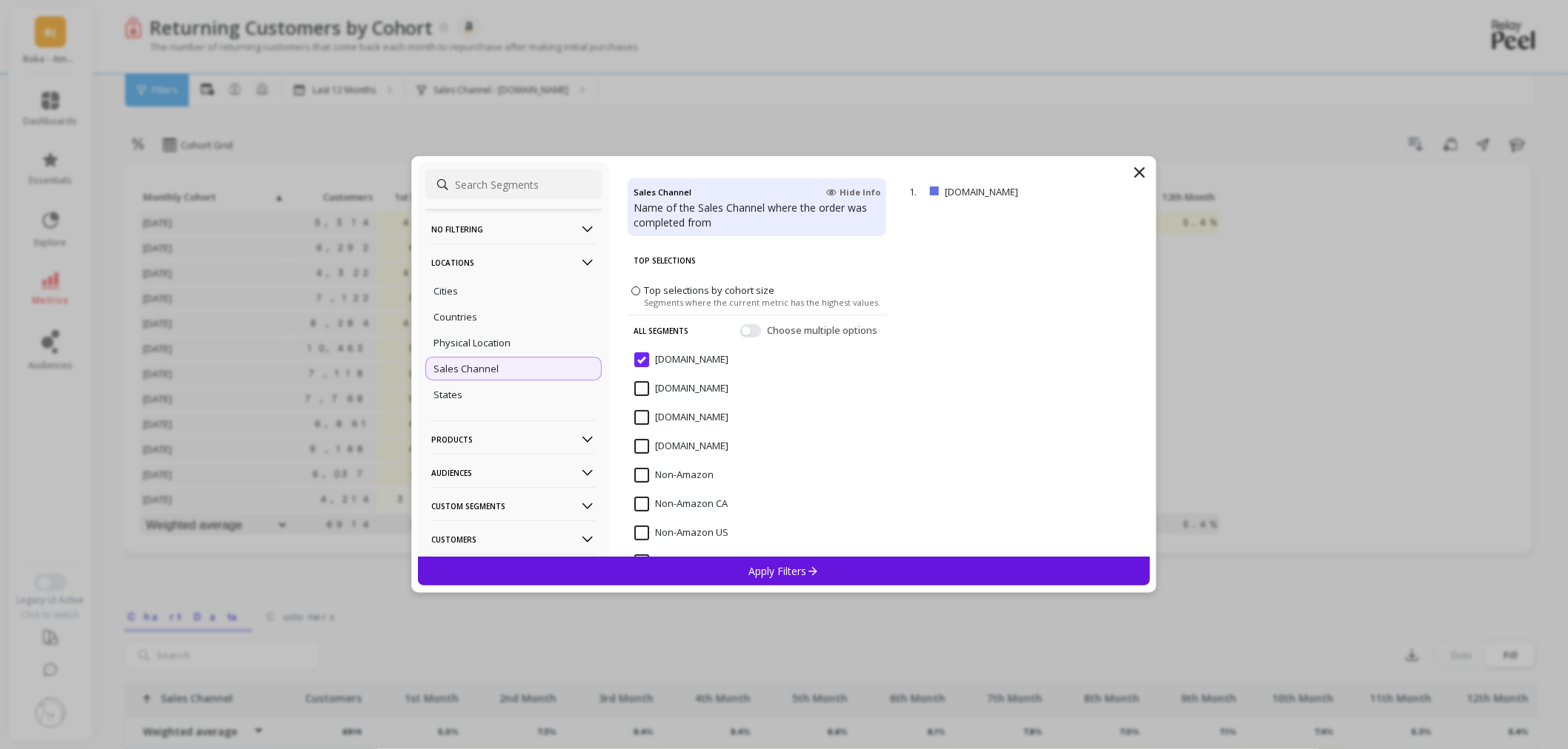
click at [648, 389] on input "Amazon.com" at bounding box center [681, 389] width 94 height 15
click at [769, 572] on p "Apply Filters" at bounding box center [784, 571] width 70 height 14
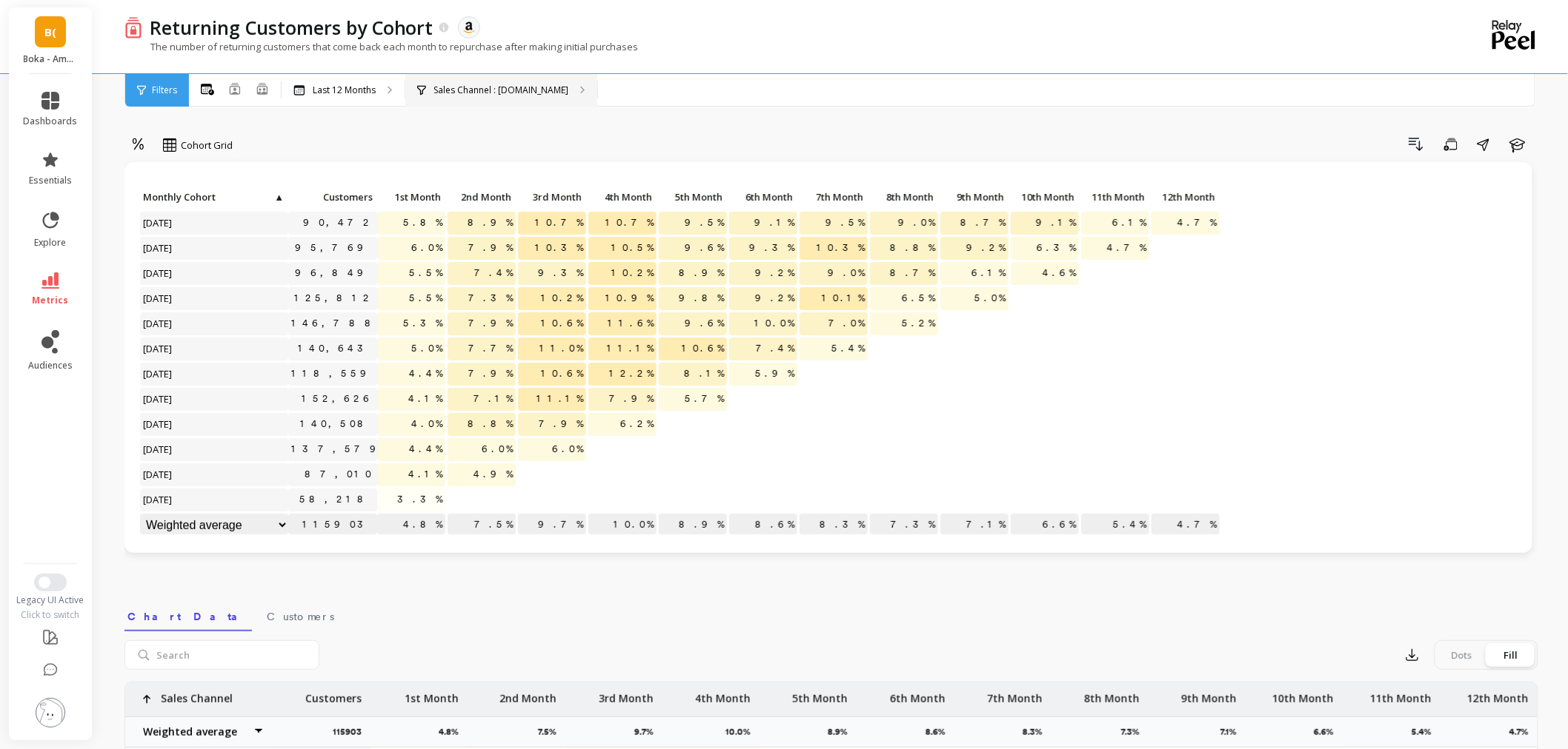
click at [445, 98] on div "Sales Channel : Amazon.com" at bounding box center [501, 90] width 192 height 33
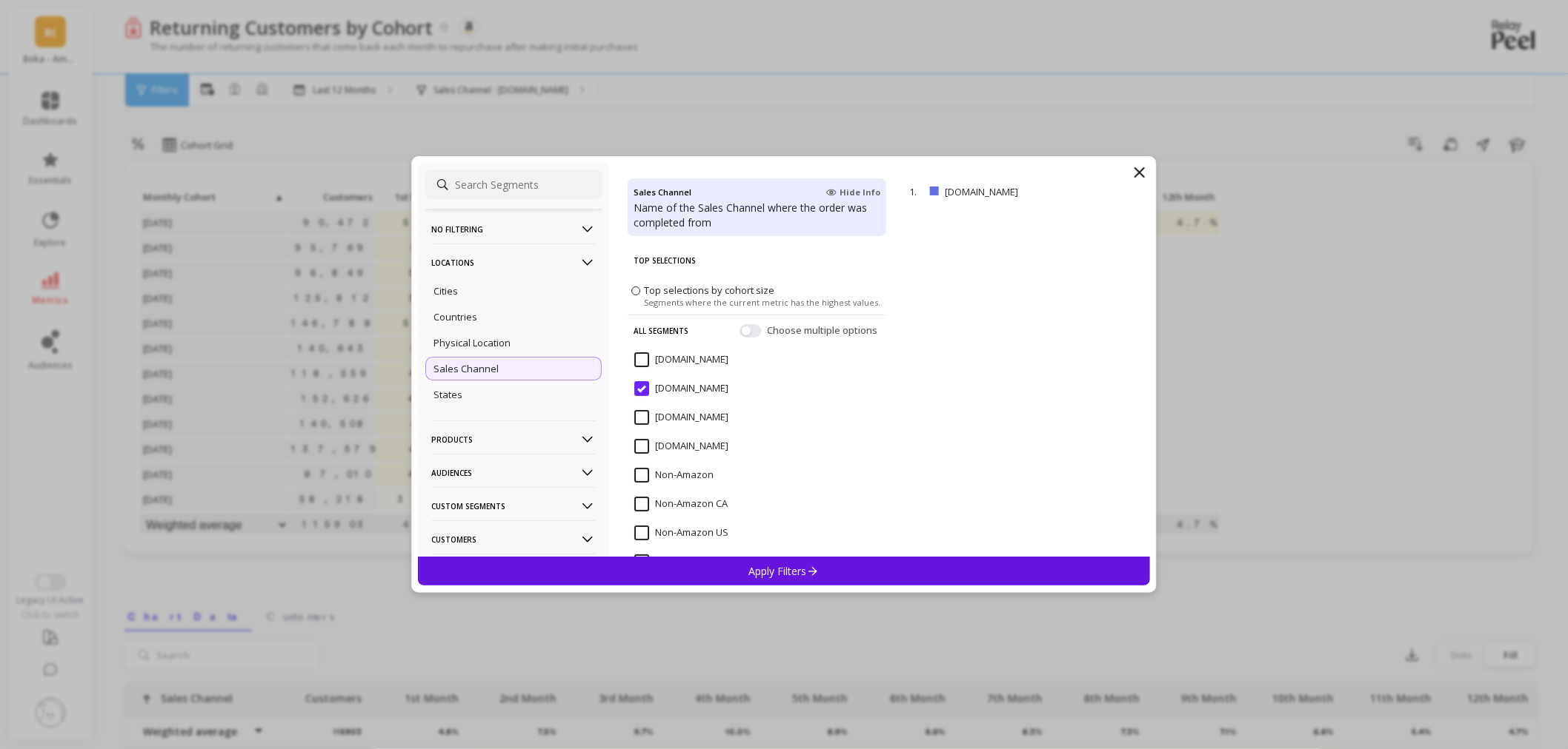
click at [637, 359] on input "Amazon.ca" at bounding box center [681, 360] width 94 height 15
click at [761, 575] on p "Apply Filters" at bounding box center [784, 571] width 70 height 14
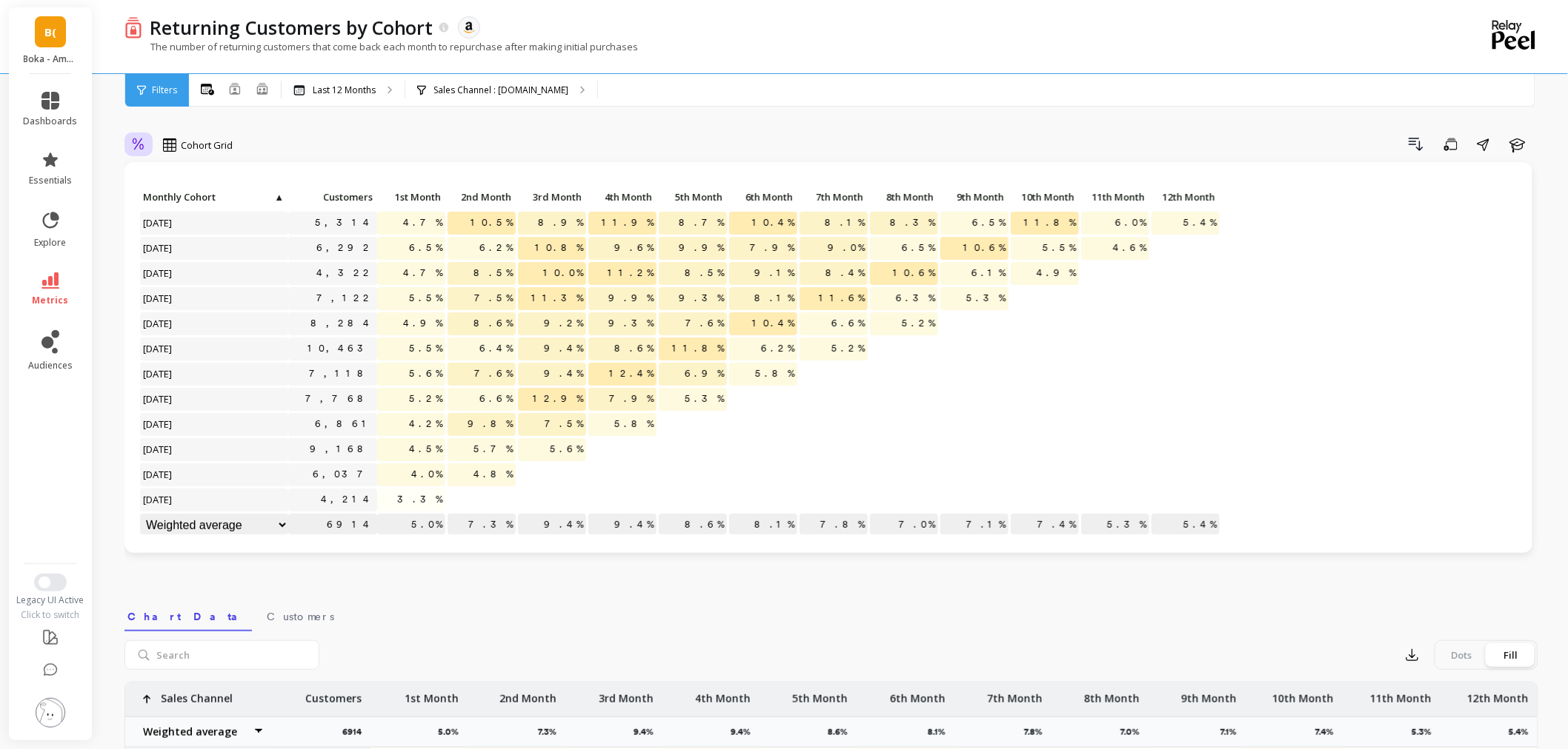
click at [137, 147] on icon at bounding box center [138, 145] width 11 height 12
click at [158, 208] on div "Absolute" at bounding box center [180, 207] width 85 height 14
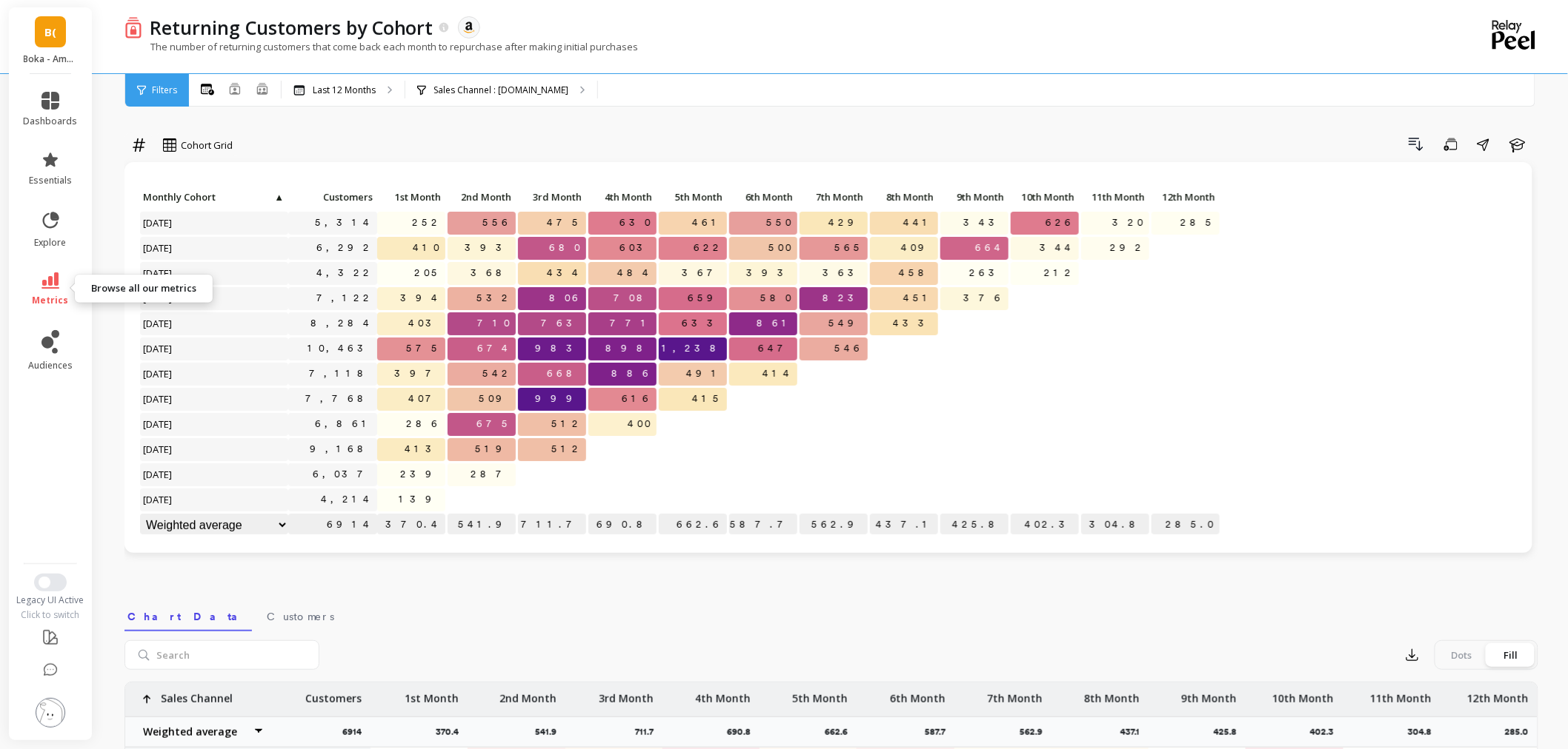
click at [53, 298] on span "metrics" at bounding box center [50, 300] width 36 height 12
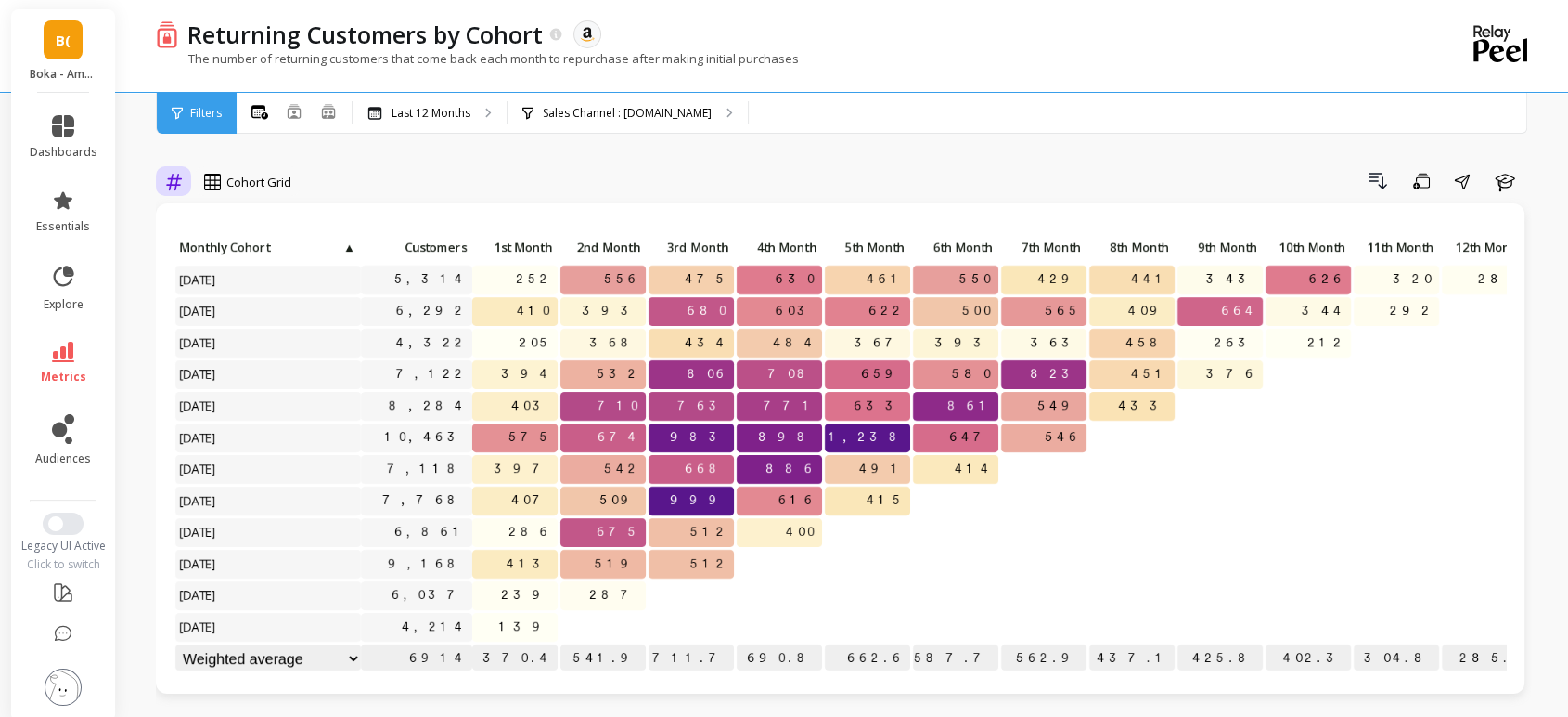
click at [166, 193] on div at bounding box center [174, 182] width 17 height 22
click at [191, 230] on div "Relative" at bounding box center [225, 224] width 106 height 18
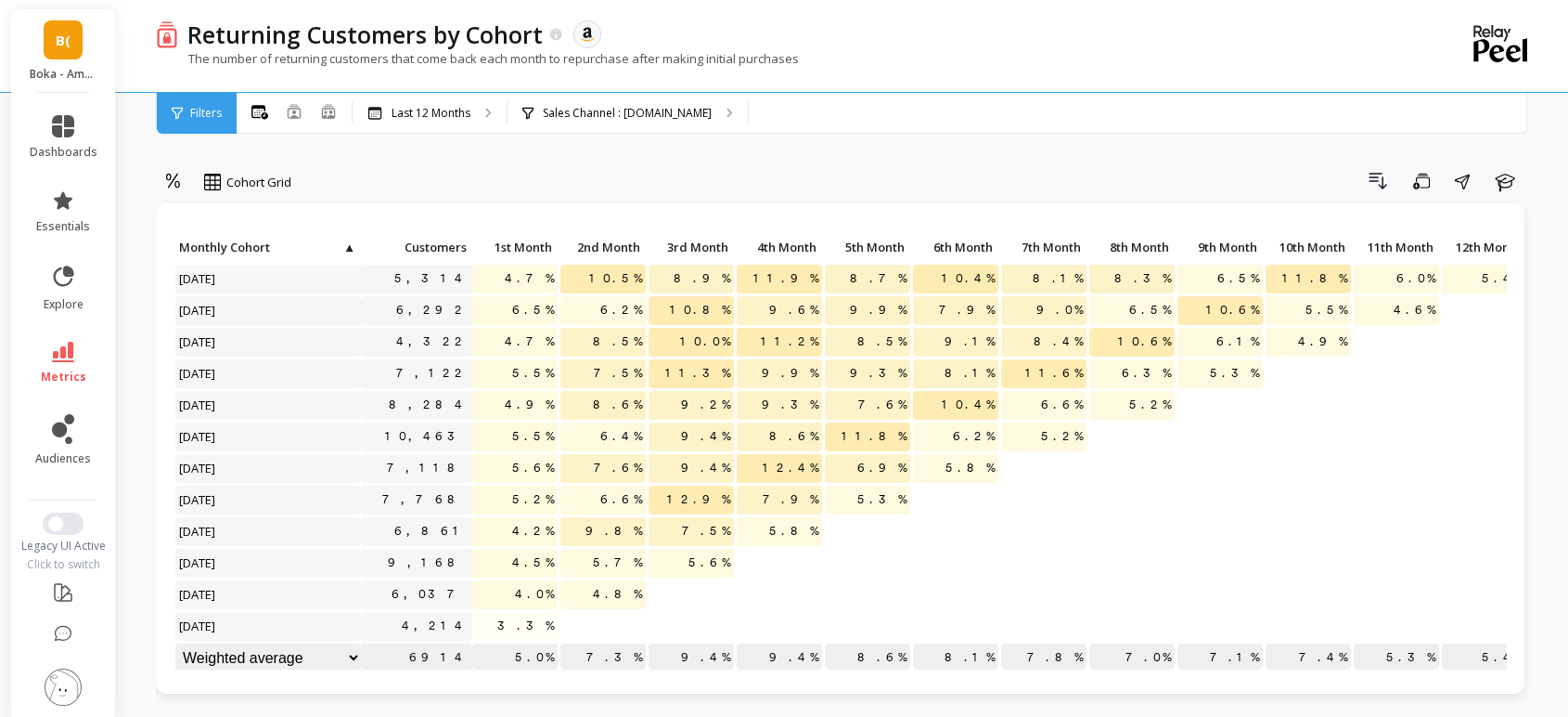
scroll to position [17, 0]
click at [181, 187] on icon at bounding box center [174, 181] width 17 height 18
click at [231, 259] on div "Absolute" at bounding box center [225, 259] width 106 height 18
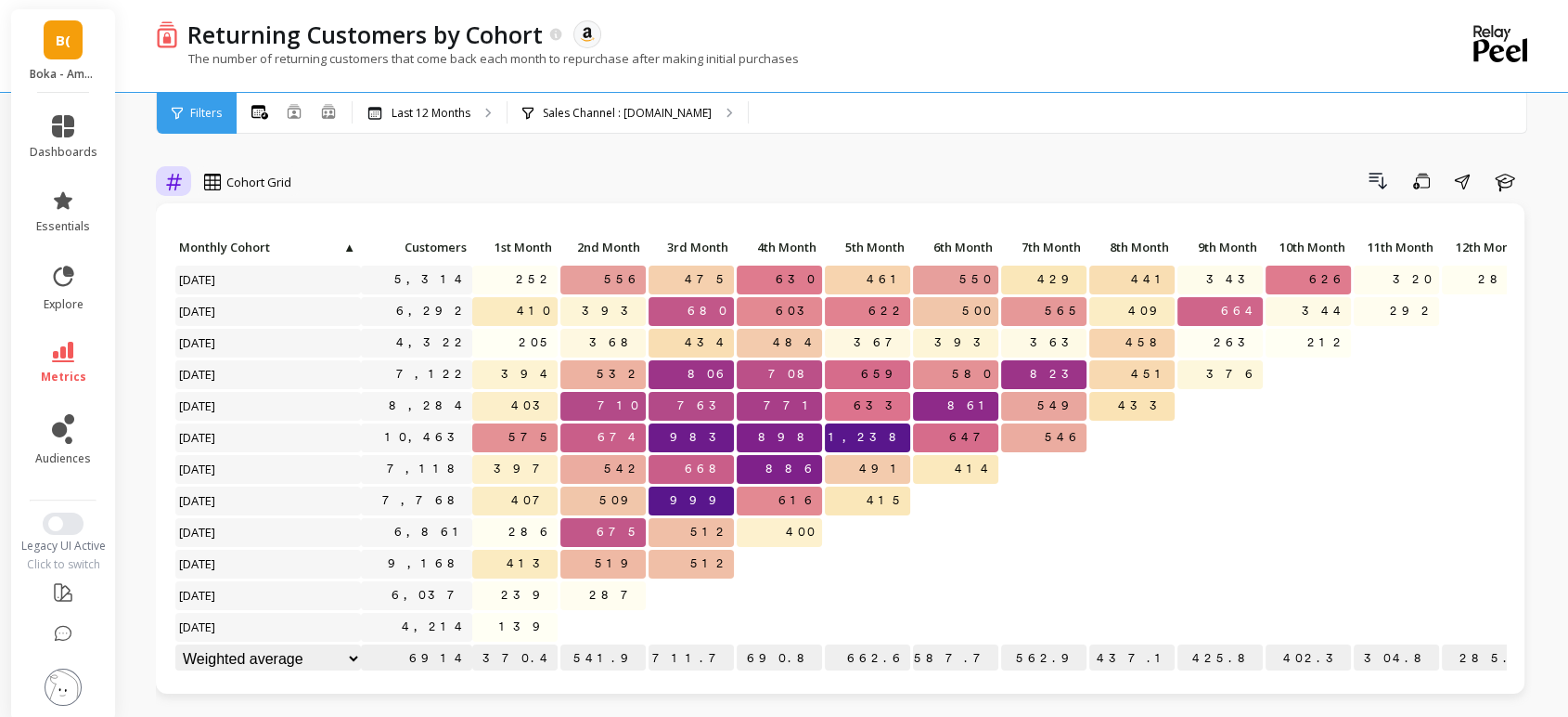
click at [182, 179] on div at bounding box center [174, 182] width 28 height 32
click at [172, 217] on icon at bounding box center [180, 224] width 17 height 18
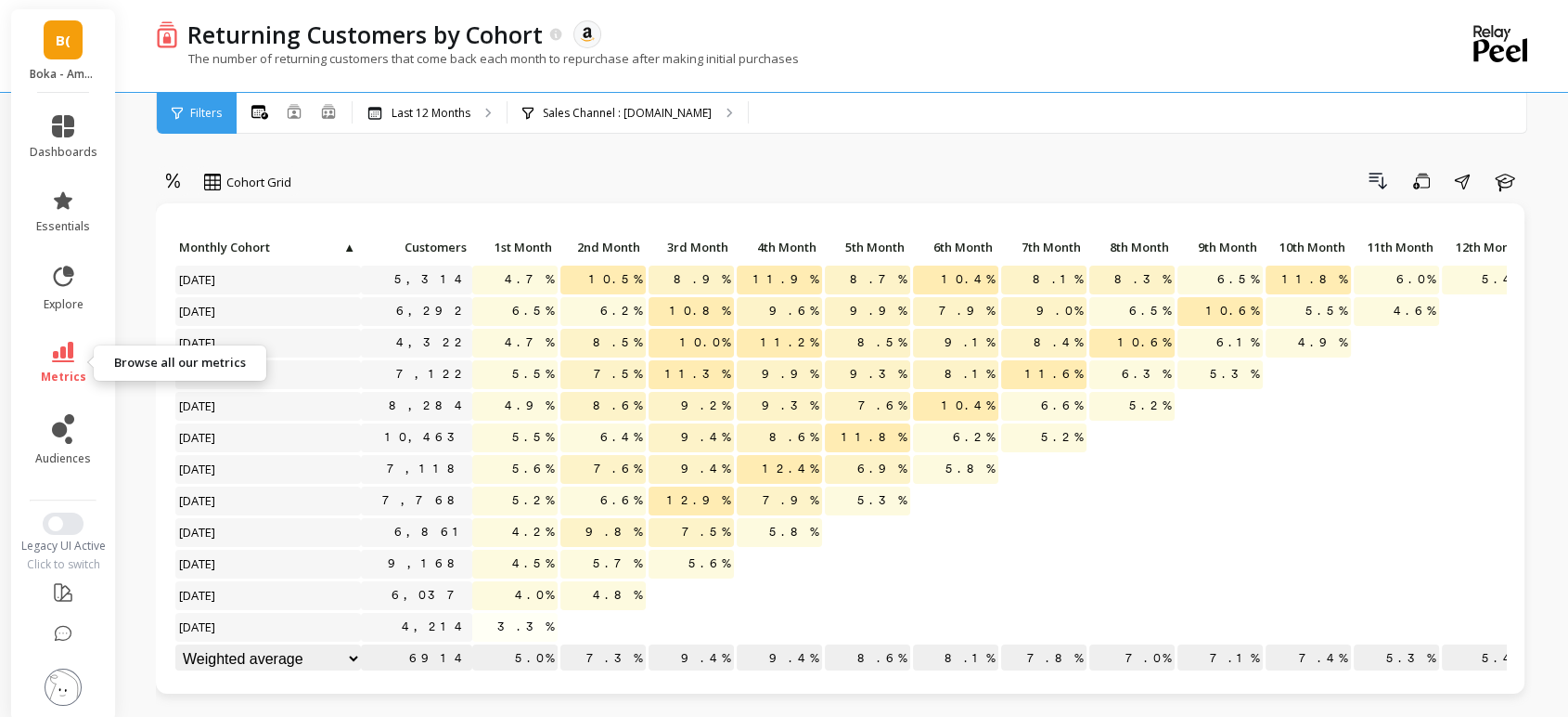
click at [63, 358] on icon at bounding box center [63, 352] width 22 height 20
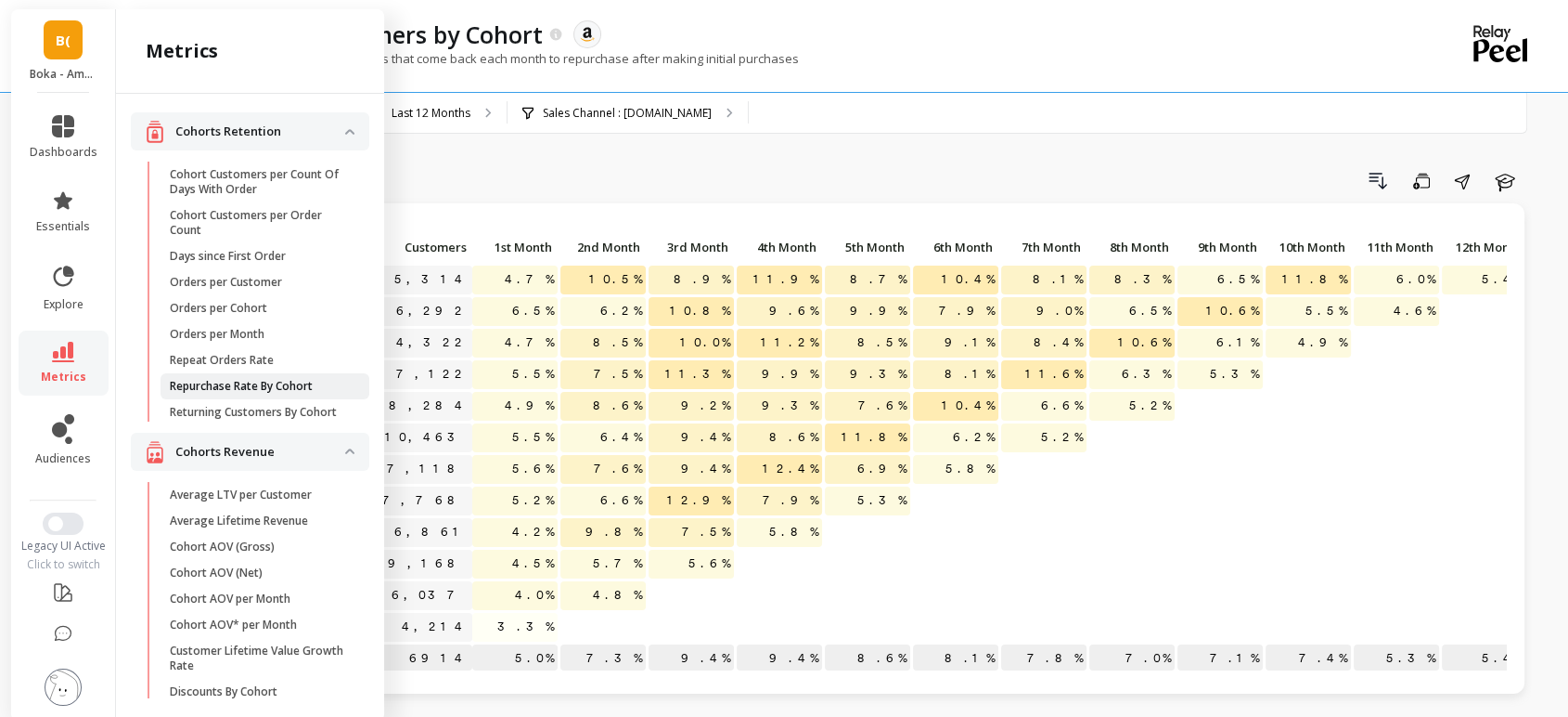
click at [257, 383] on p "Repurchase Rate By Cohort" at bounding box center [242, 386] width 143 height 15
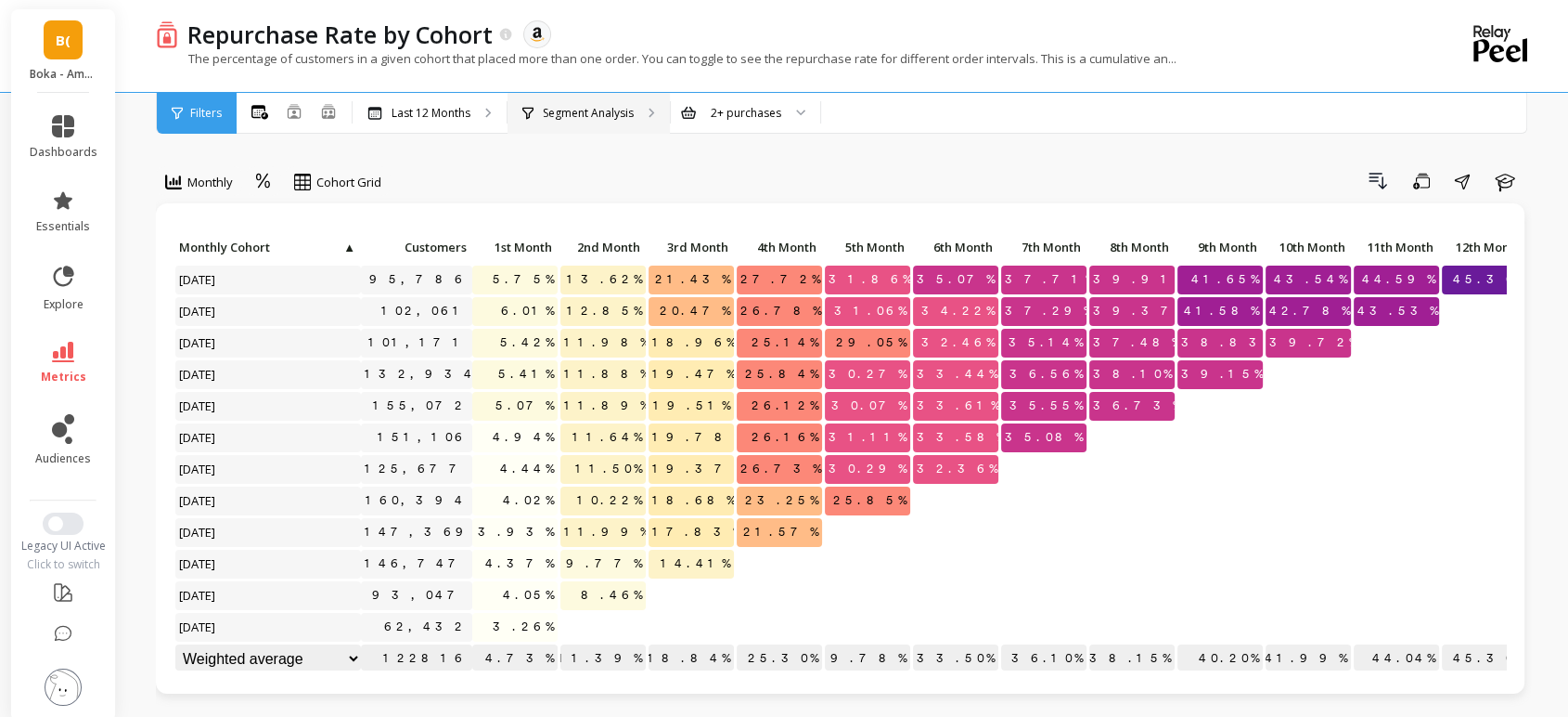
click at [575, 114] on p "Segment Analysis" at bounding box center [588, 113] width 91 height 15
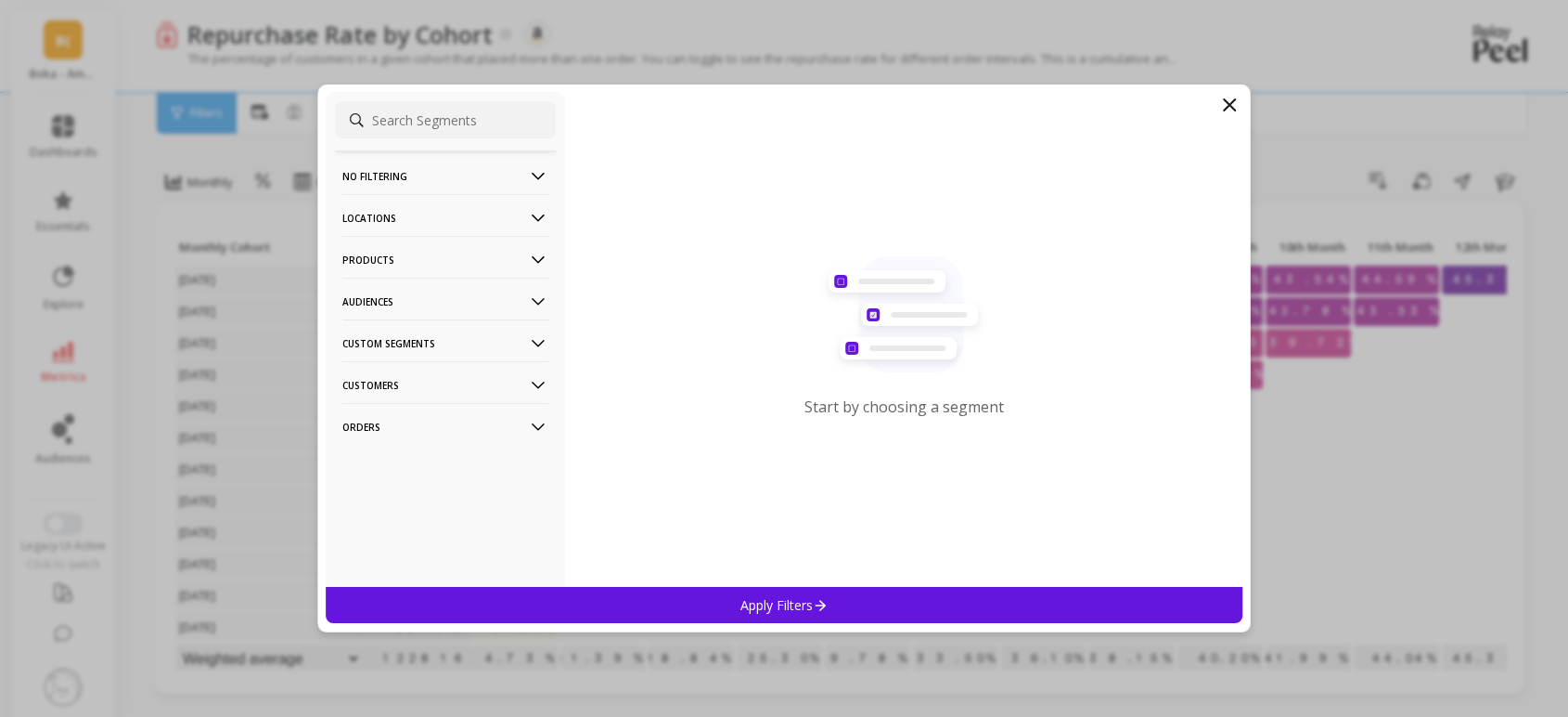
click at [423, 218] on p "Locations" at bounding box center [445, 218] width 206 height 47
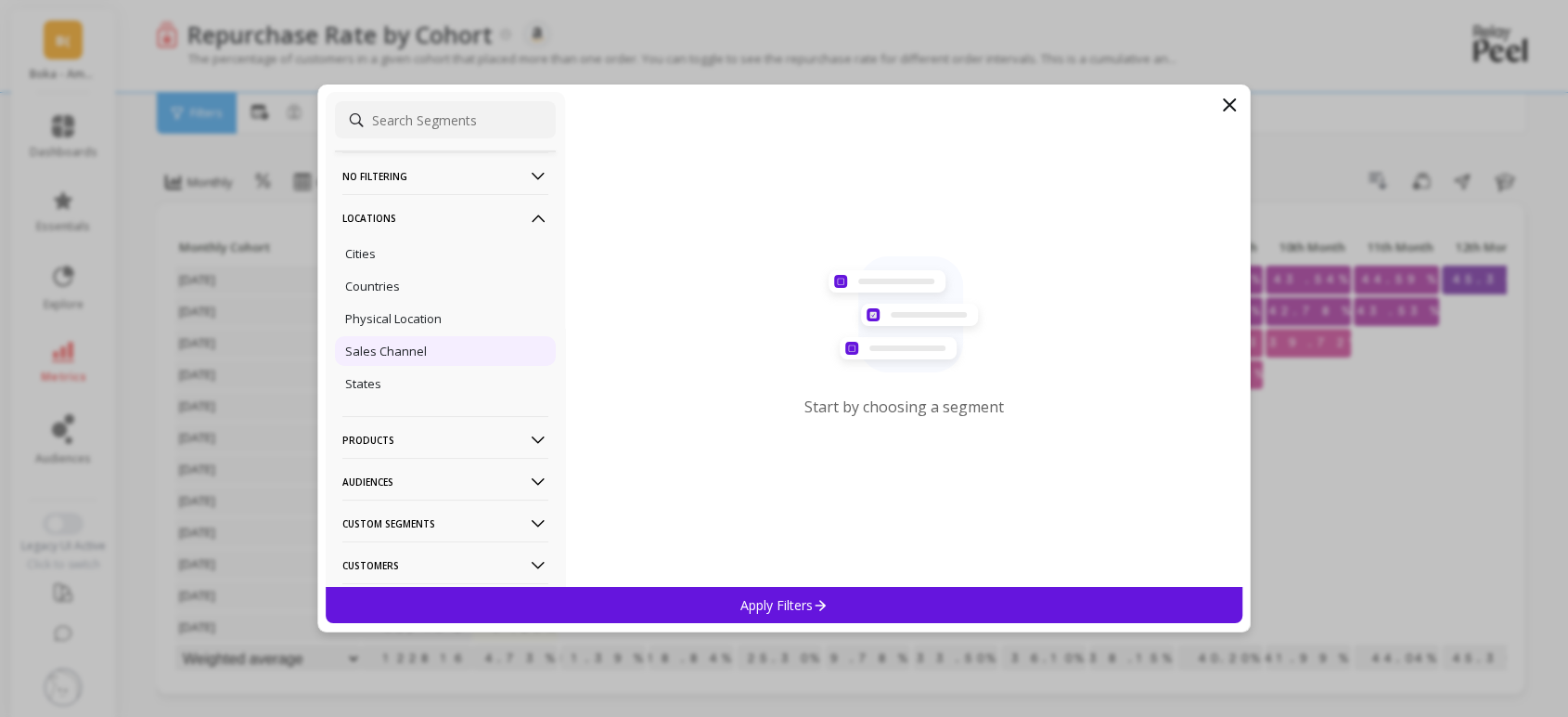
click at [435, 346] on div "Sales Channel" at bounding box center [445, 351] width 221 height 30
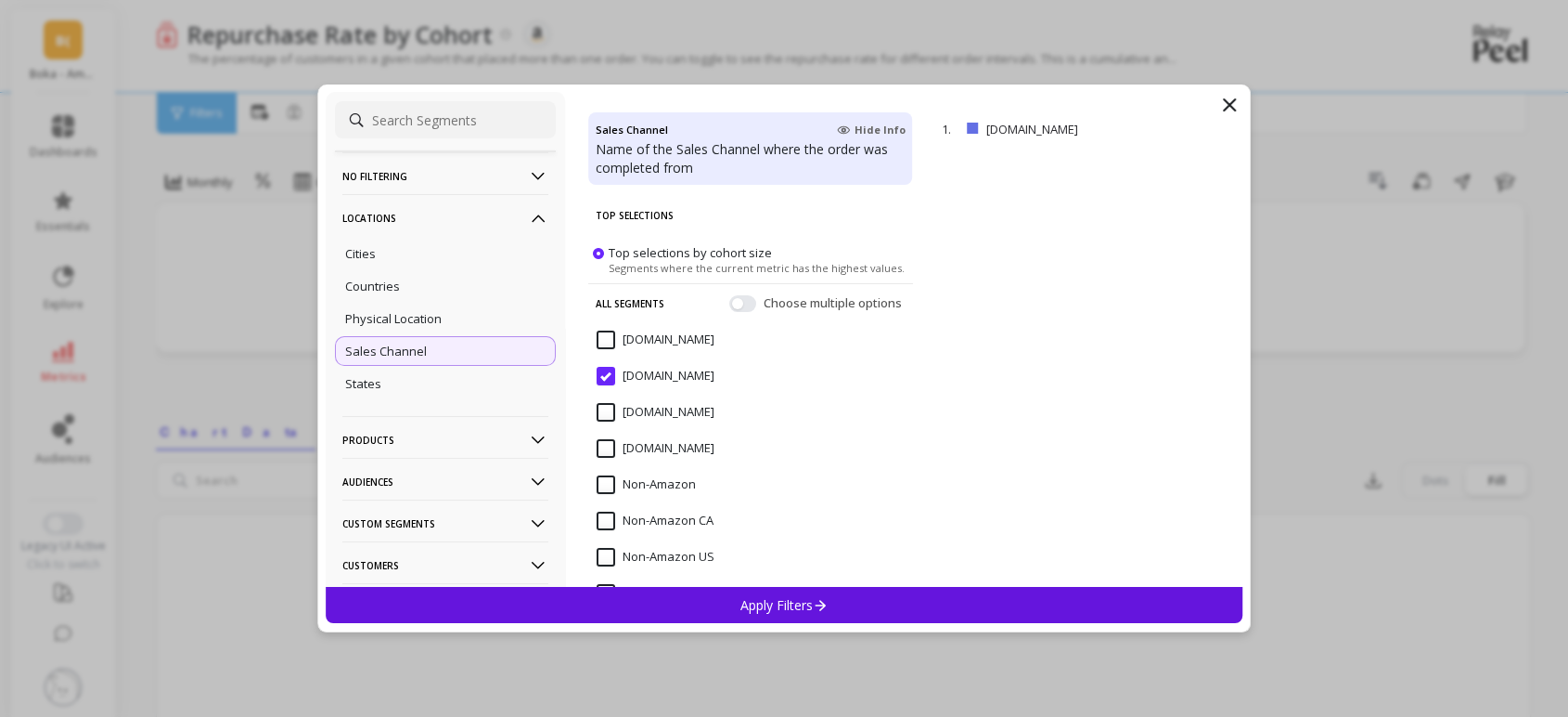
click at [597, 335] on input "Amazon.ca" at bounding box center [655, 339] width 118 height 19
click at [694, 596] on div "Apply Filters" at bounding box center [784, 604] width 916 height 36
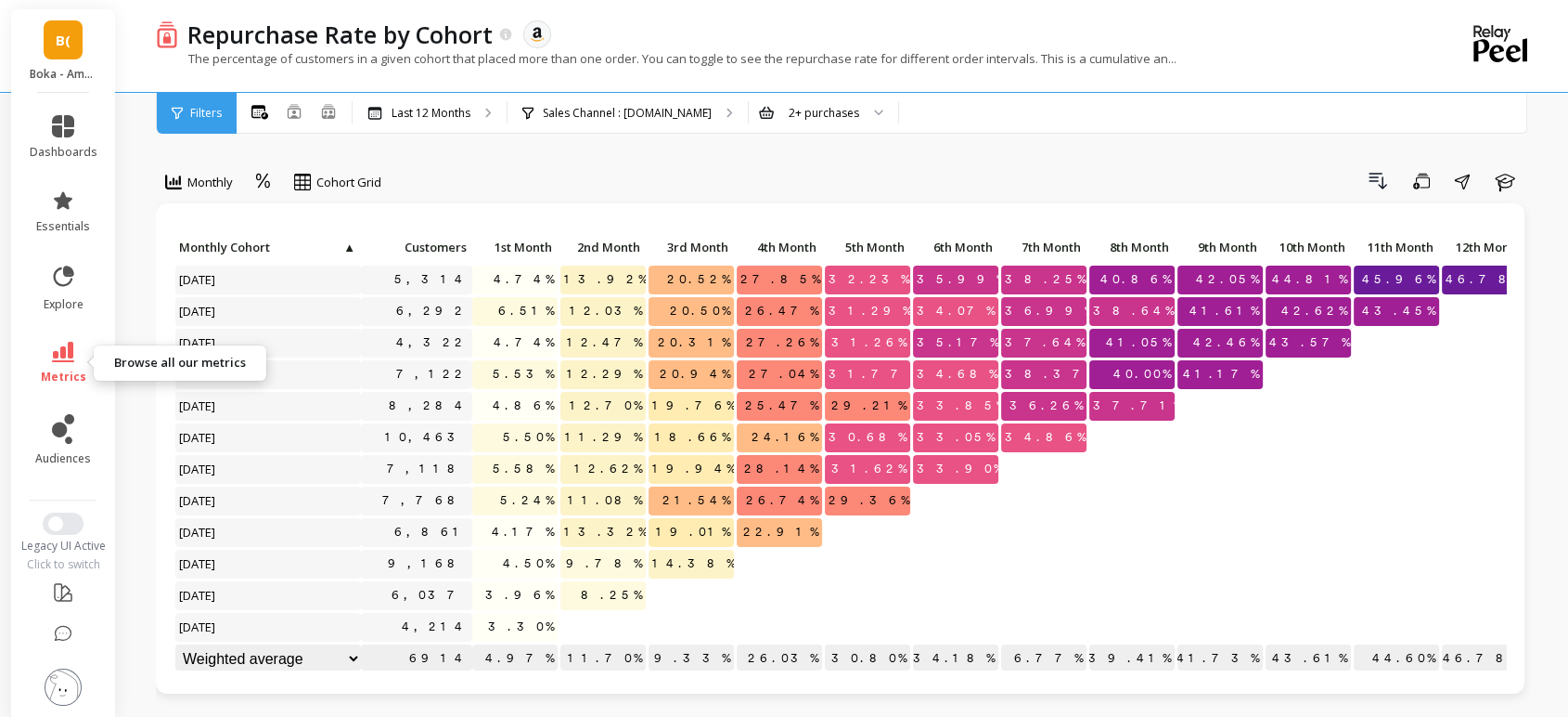
click at [58, 371] on span "metrics" at bounding box center [63, 377] width 46 height 15
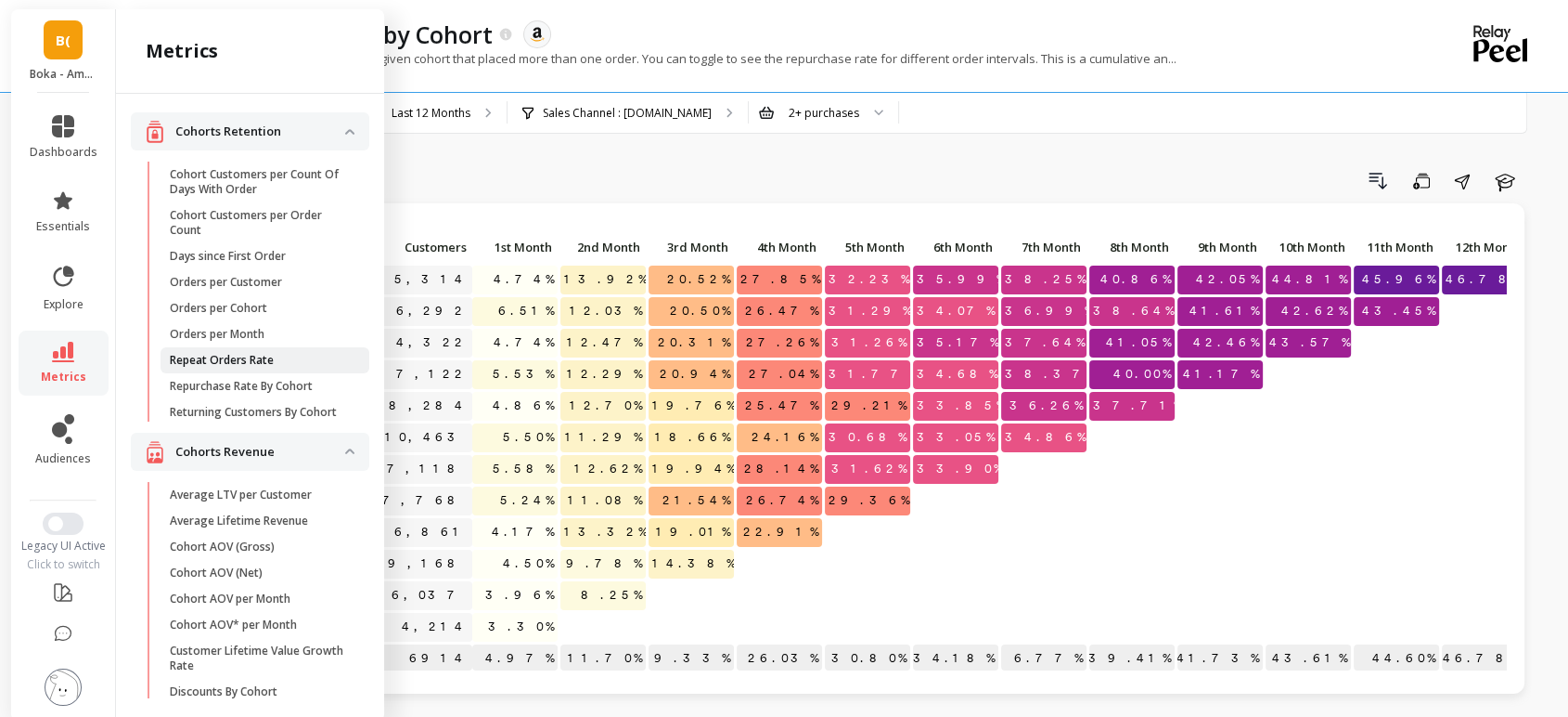
click at [261, 358] on p "Repeat Orders Rate" at bounding box center [222, 360] width 104 height 15
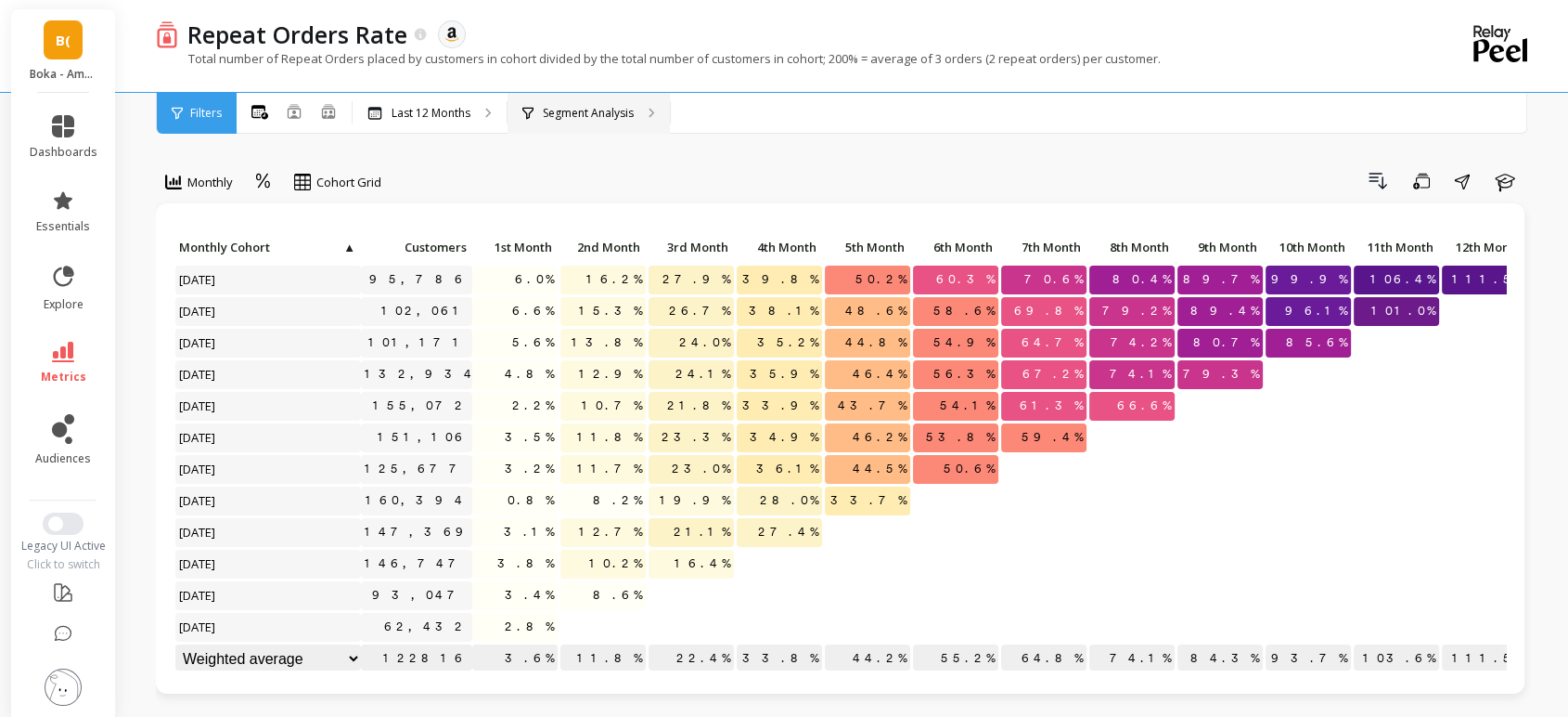
click at [556, 109] on p "Segment Analysis" at bounding box center [588, 113] width 91 height 15
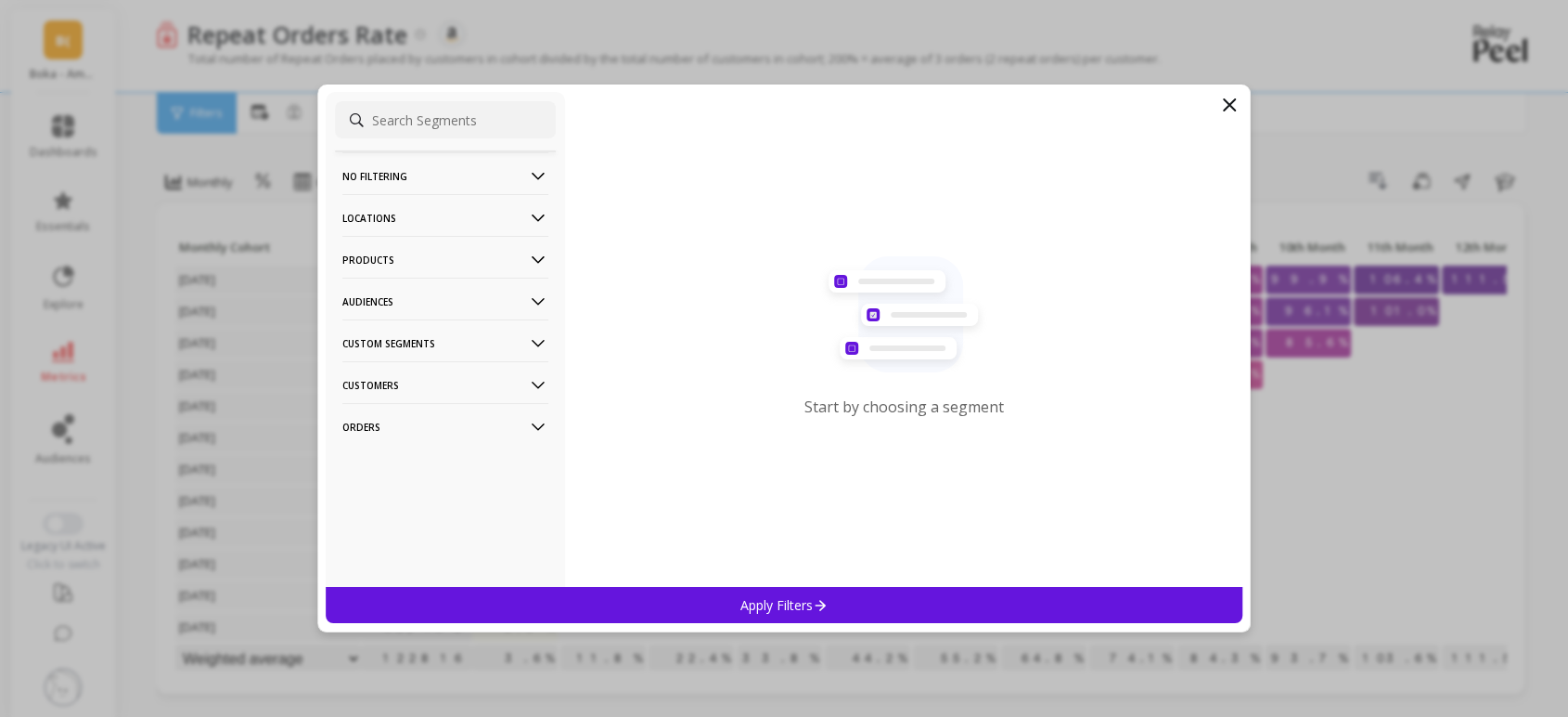
click at [393, 209] on p "Locations" at bounding box center [445, 218] width 206 height 47
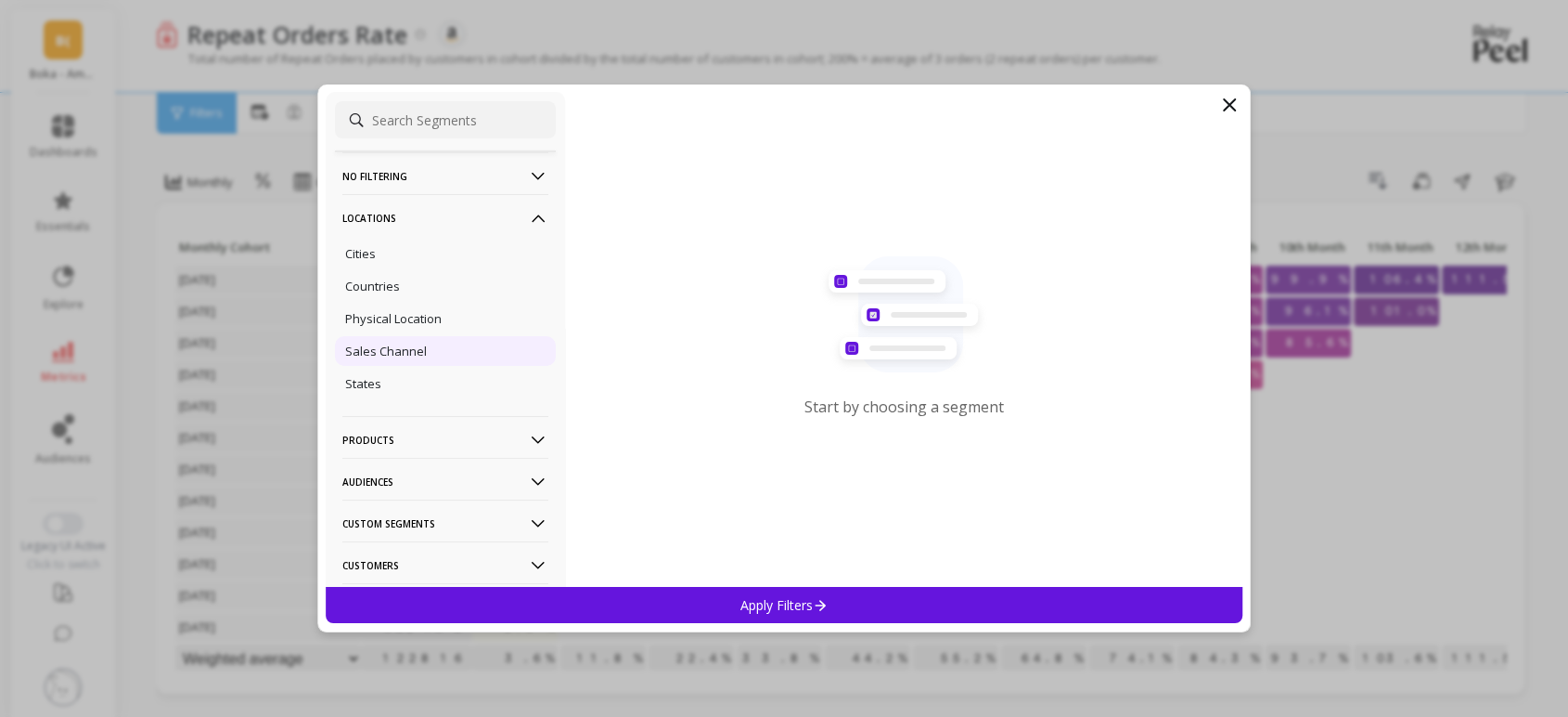
click at [378, 344] on p "Sales Channel" at bounding box center [386, 351] width 82 height 17
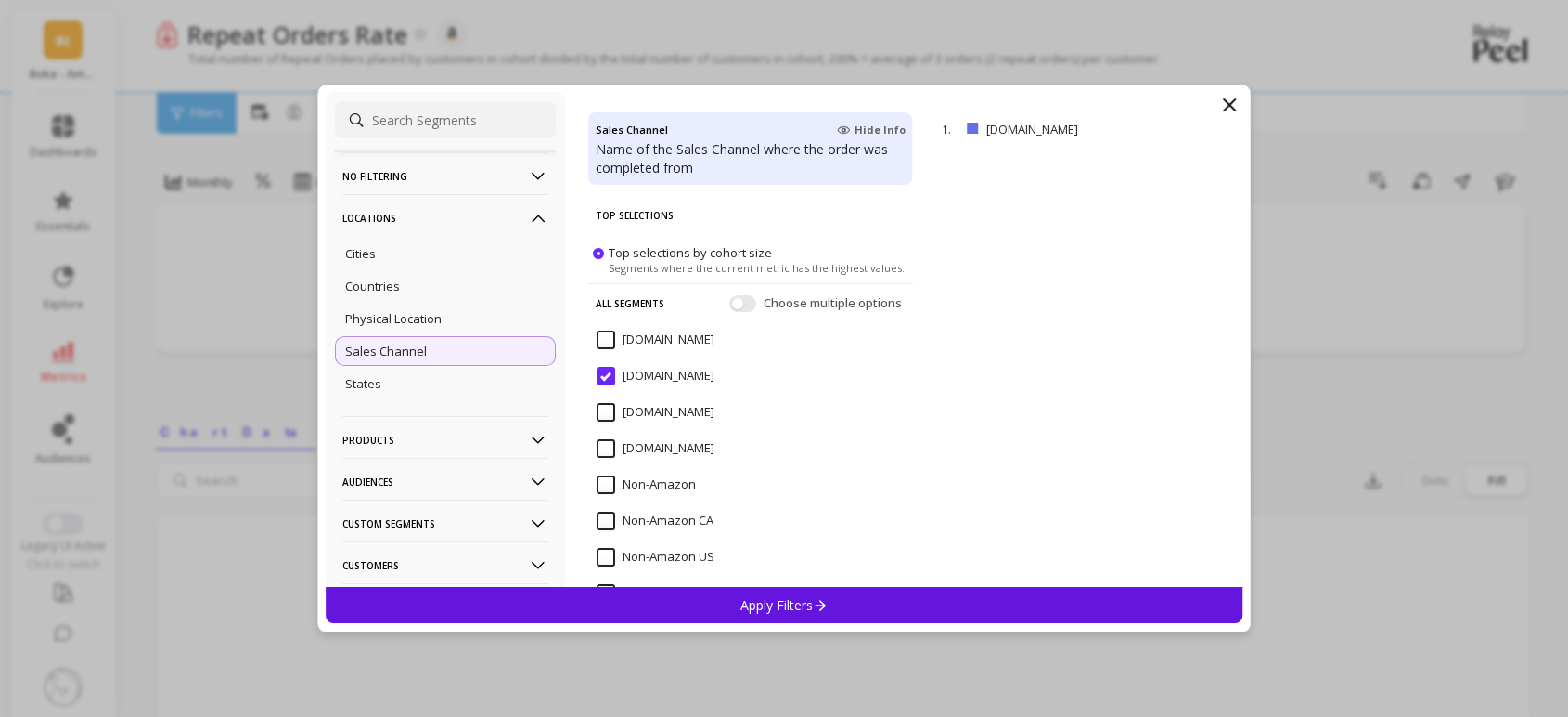
click at [745, 602] on p "Apply Filters" at bounding box center [784, 604] width 88 height 18
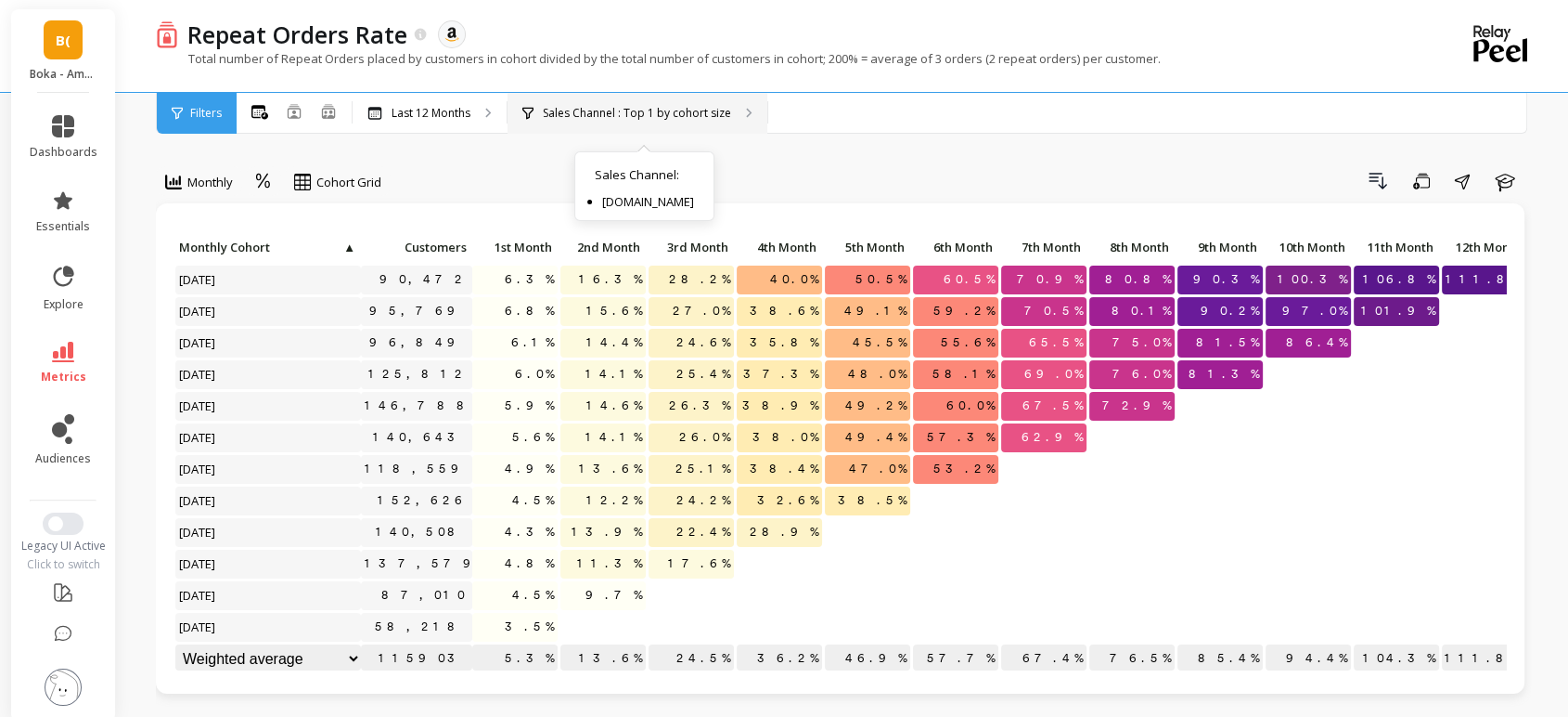
click at [536, 107] on div "Sales Channel : Top 1 by cohort size" at bounding box center [626, 113] width 209 height 15
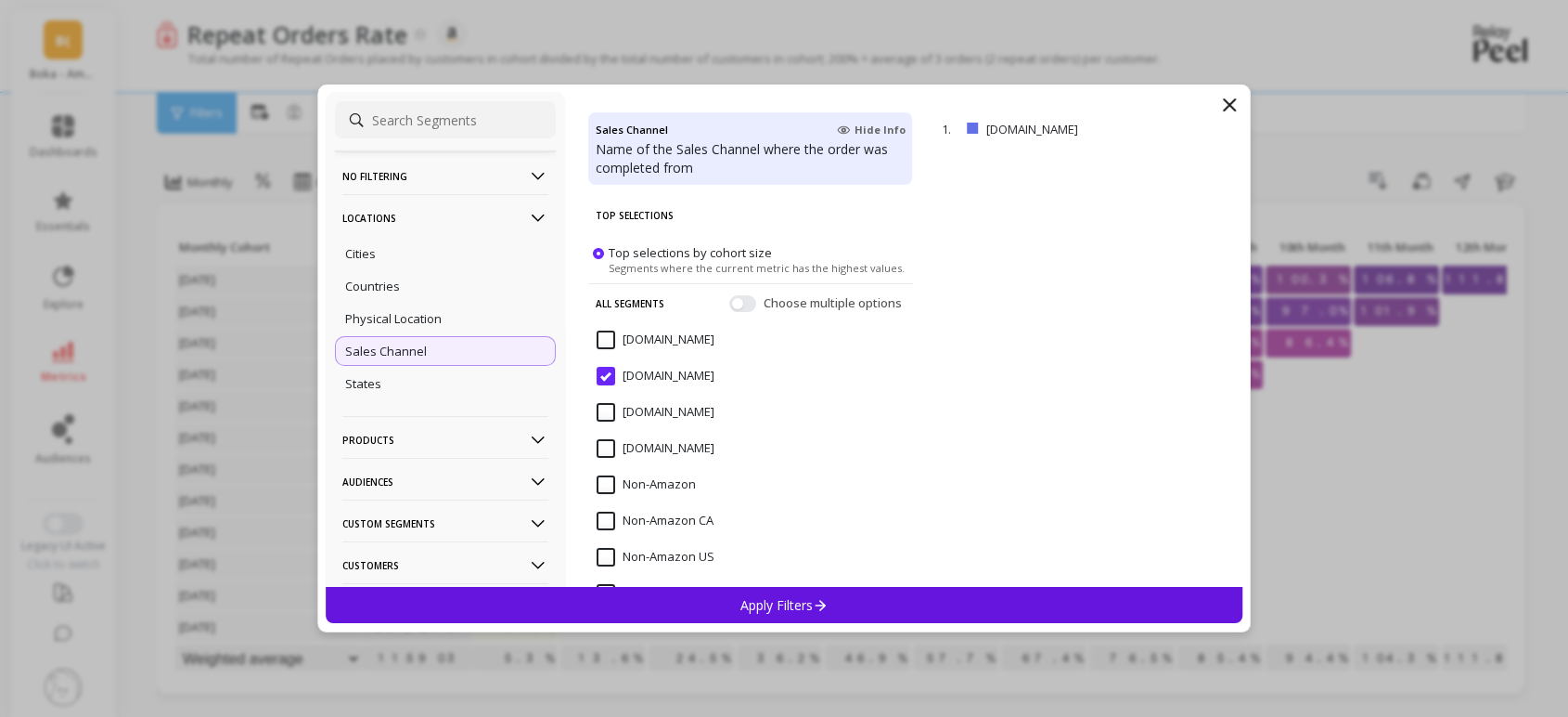
click at [621, 332] on input "Amazon.ca" at bounding box center [655, 339] width 118 height 19
click at [715, 601] on div "Apply Filters" at bounding box center [784, 604] width 916 height 36
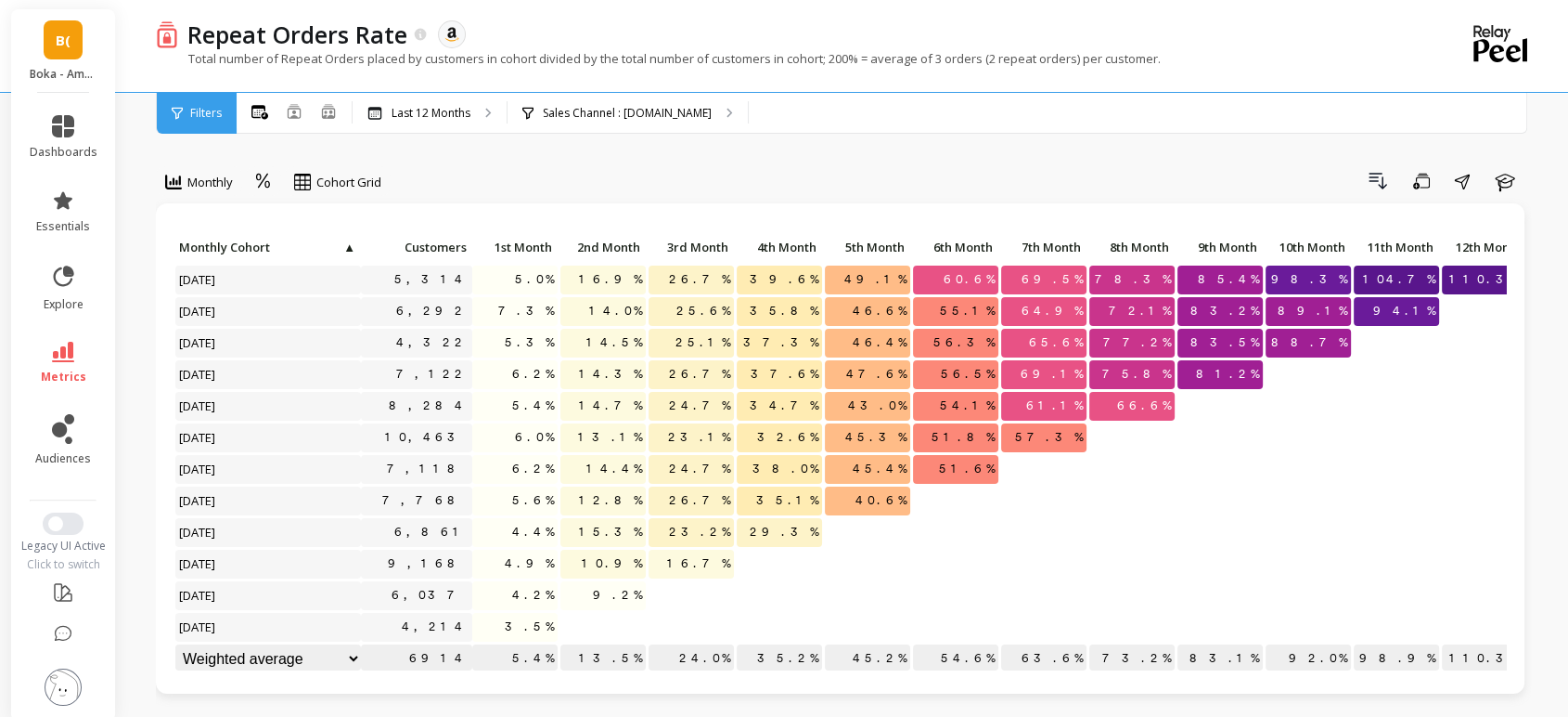
scroll to position [17, 0]
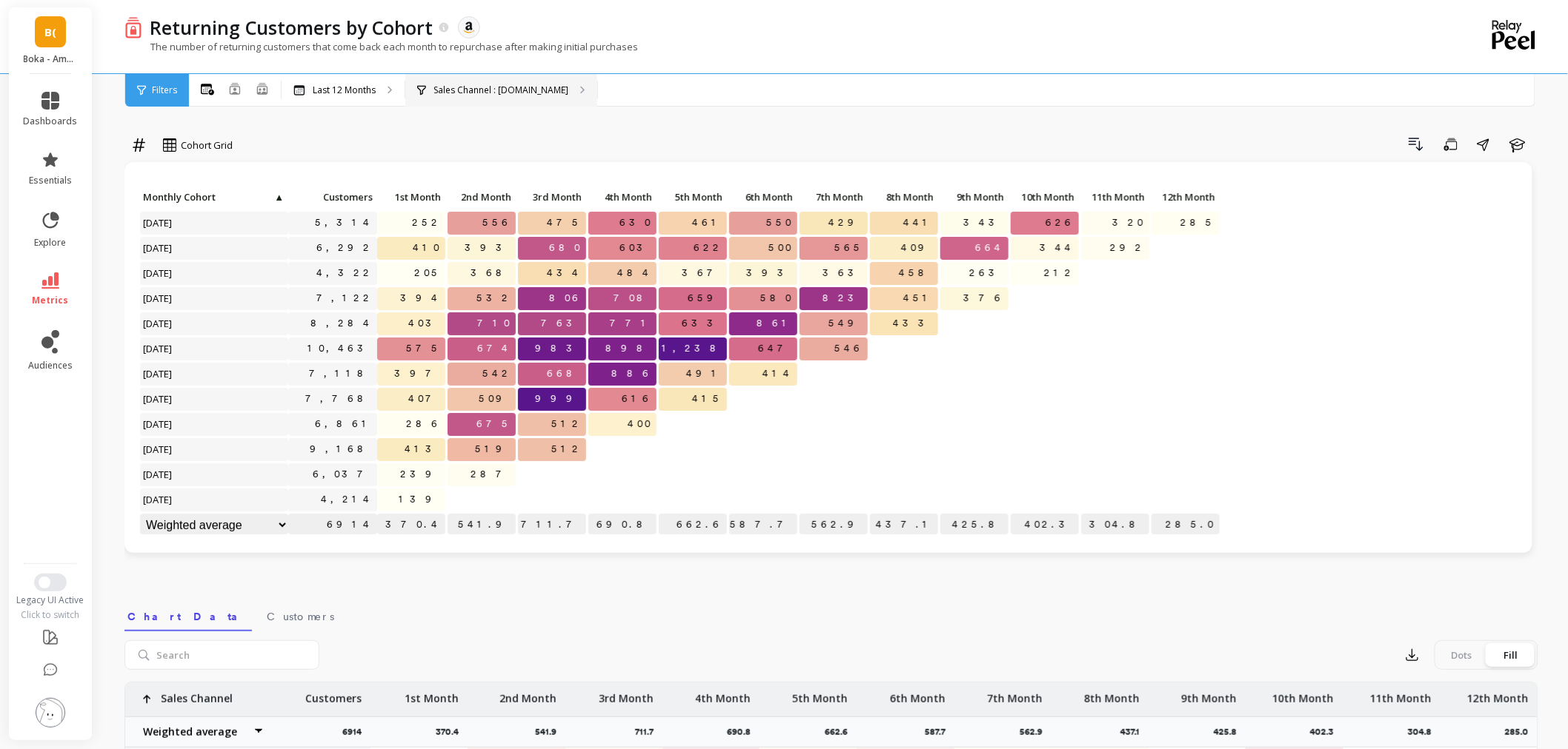
click at [473, 89] on p "Sales Channel : [DOMAIN_NAME]" at bounding box center [501, 90] width 135 height 12
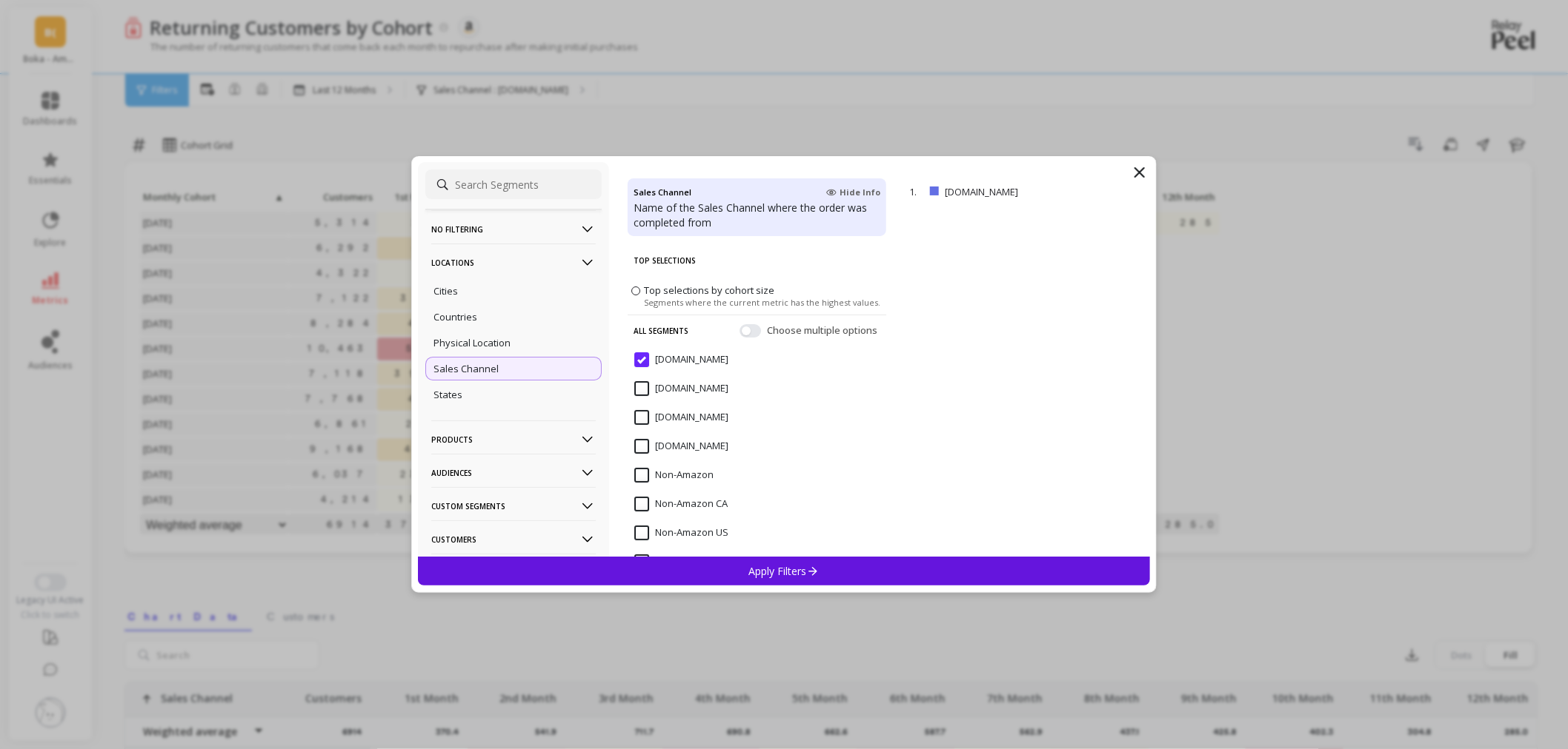
click at [668, 386] on input "Amazon.com" at bounding box center [681, 389] width 94 height 15
click at [719, 572] on div "Apply Filters" at bounding box center [784, 571] width 732 height 29
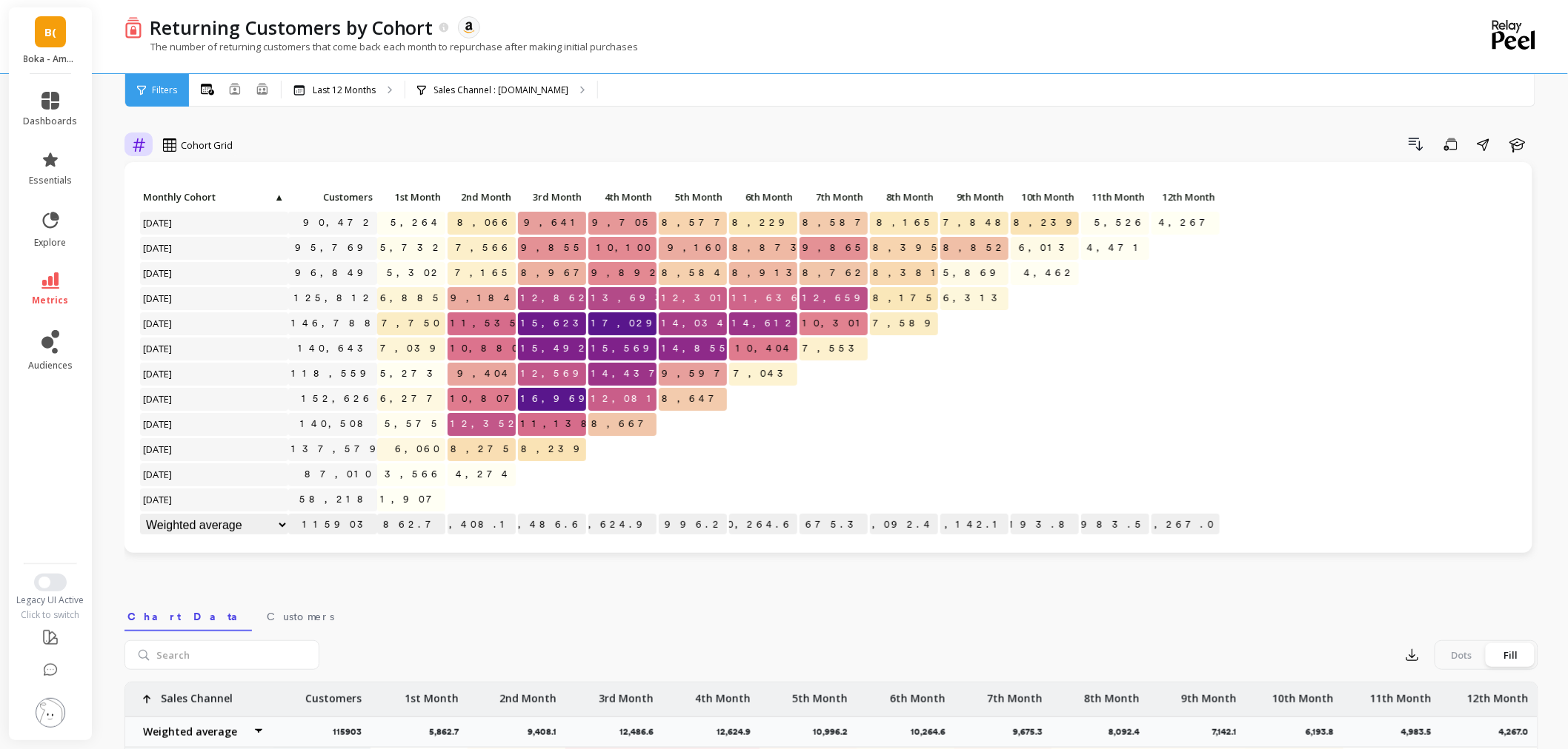
click at [145, 151] on div at bounding box center [139, 145] width 22 height 25
click at [201, 174] on div "Relative" at bounding box center [180, 179] width 85 height 14
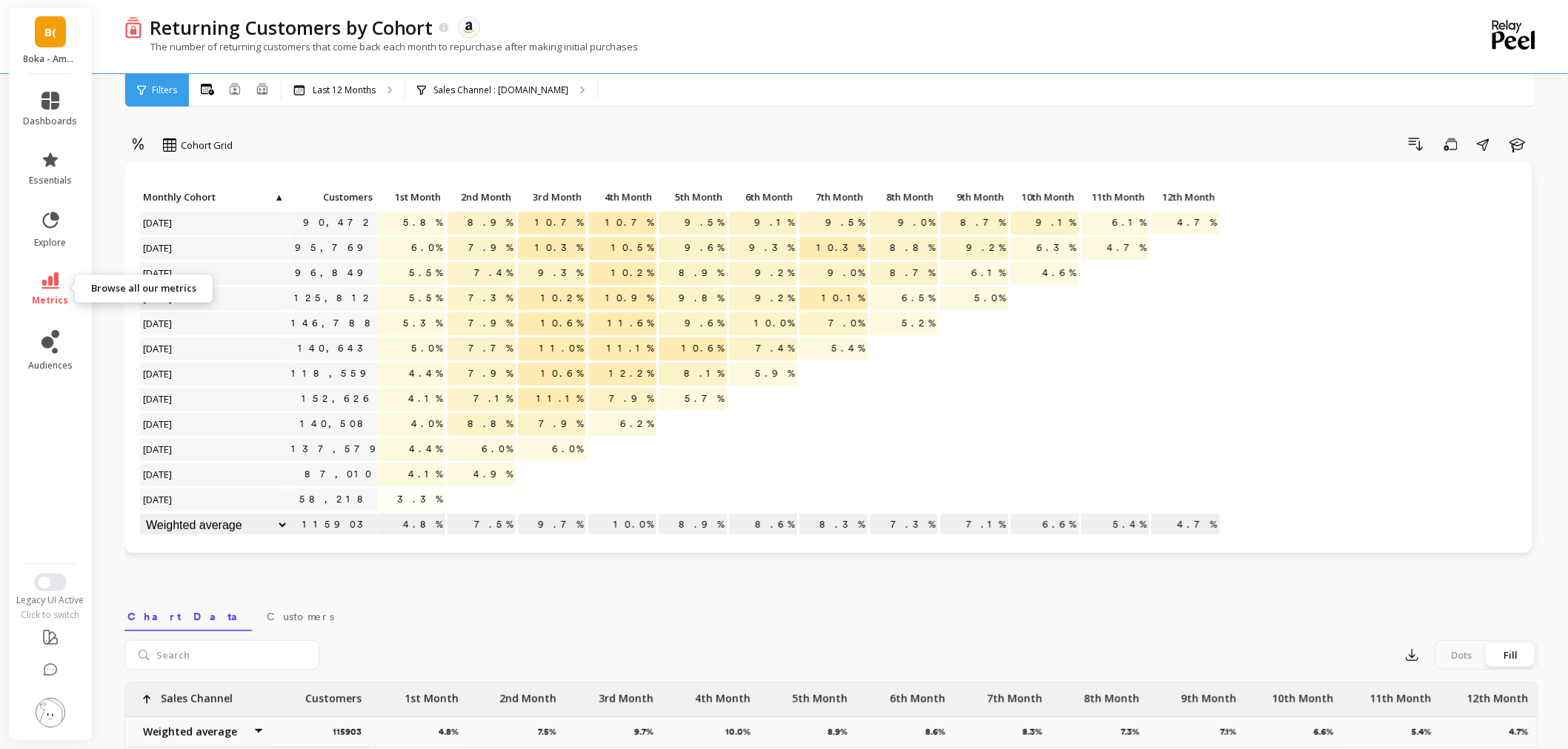
click at [34, 277] on link "metrics" at bounding box center [50, 289] width 54 height 34
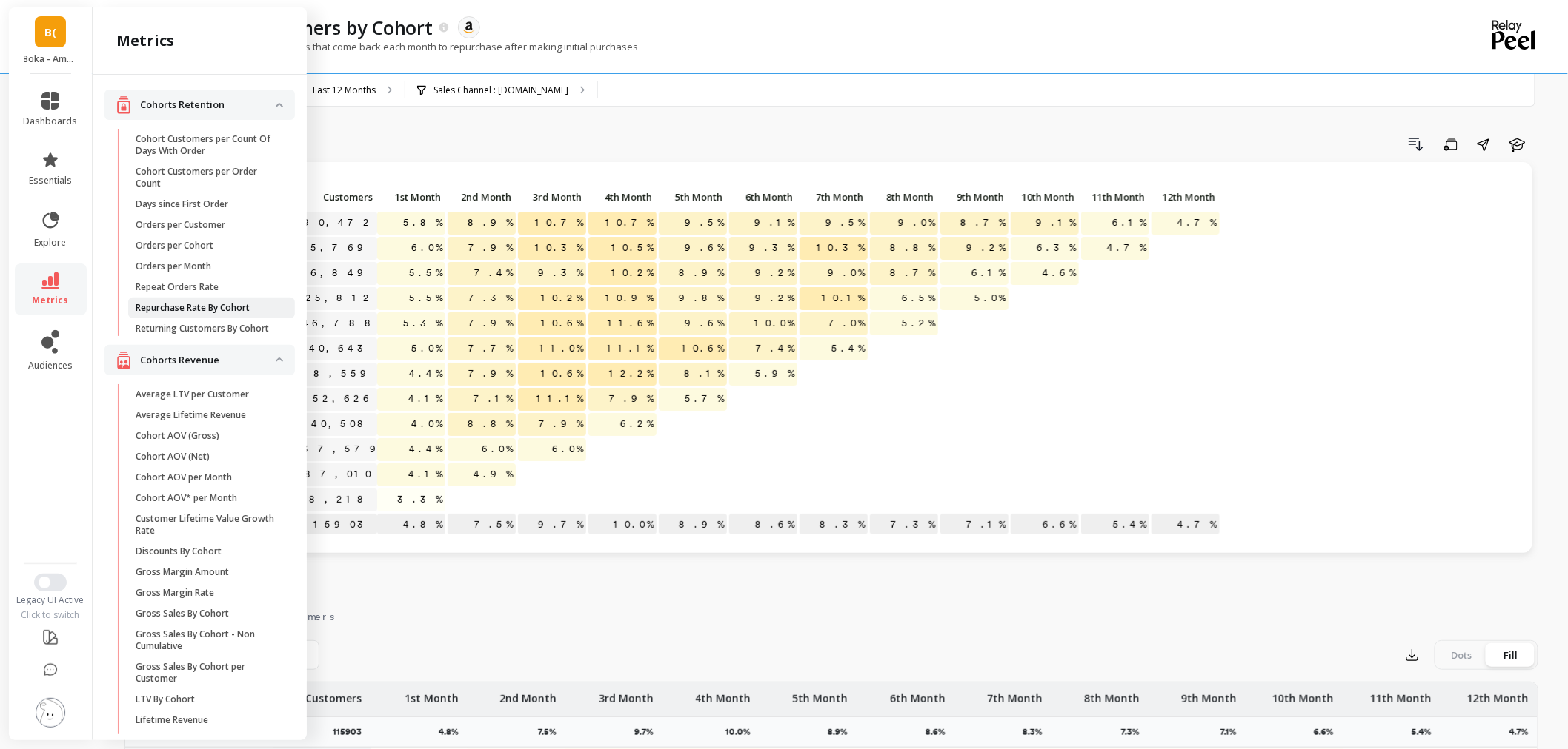
click at [201, 309] on p "Repurchase Rate By Cohort" at bounding box center [193, 308] width 114 height 12
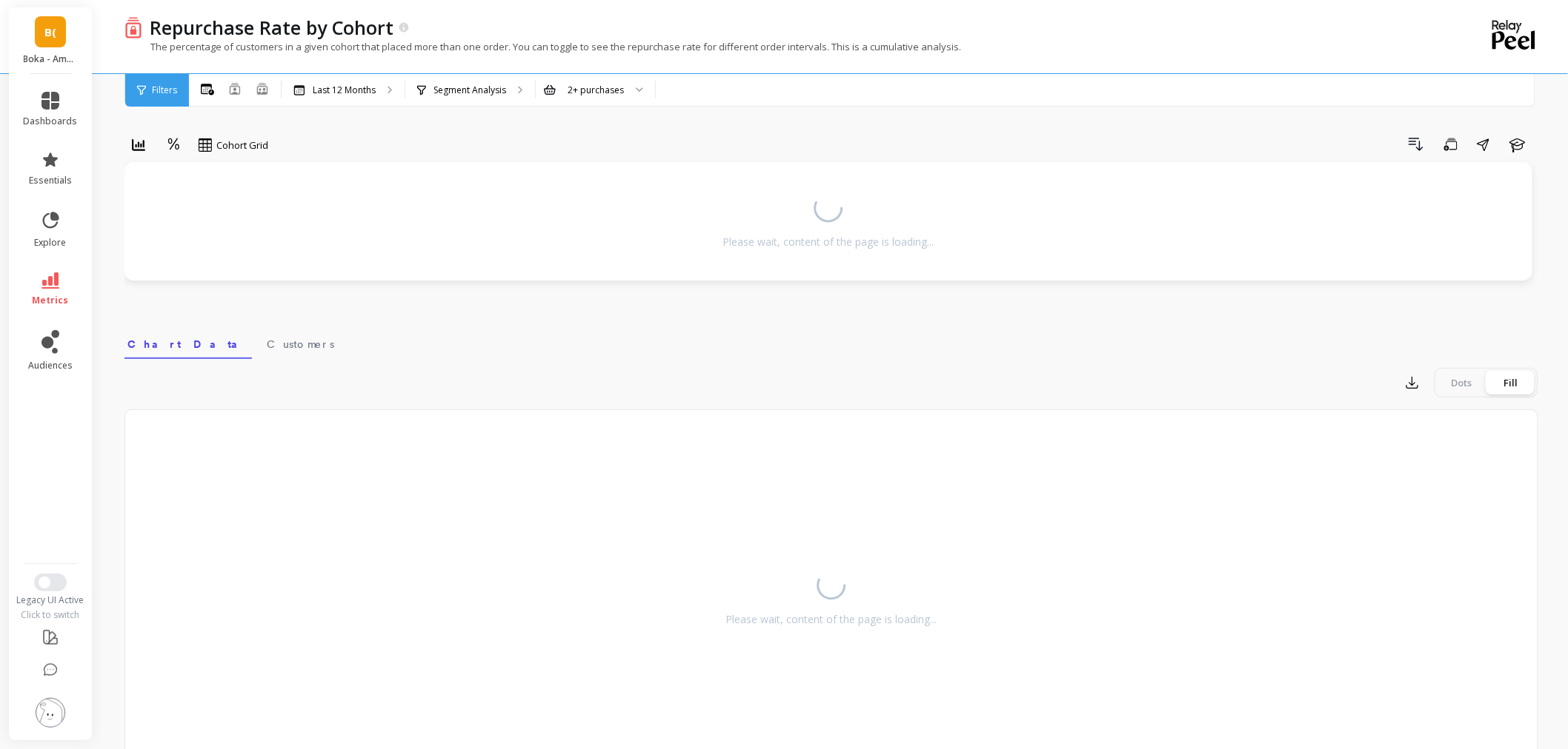
click at [57, 292] on link "metrics" at bounding box center [50, 289] width 54 height 34
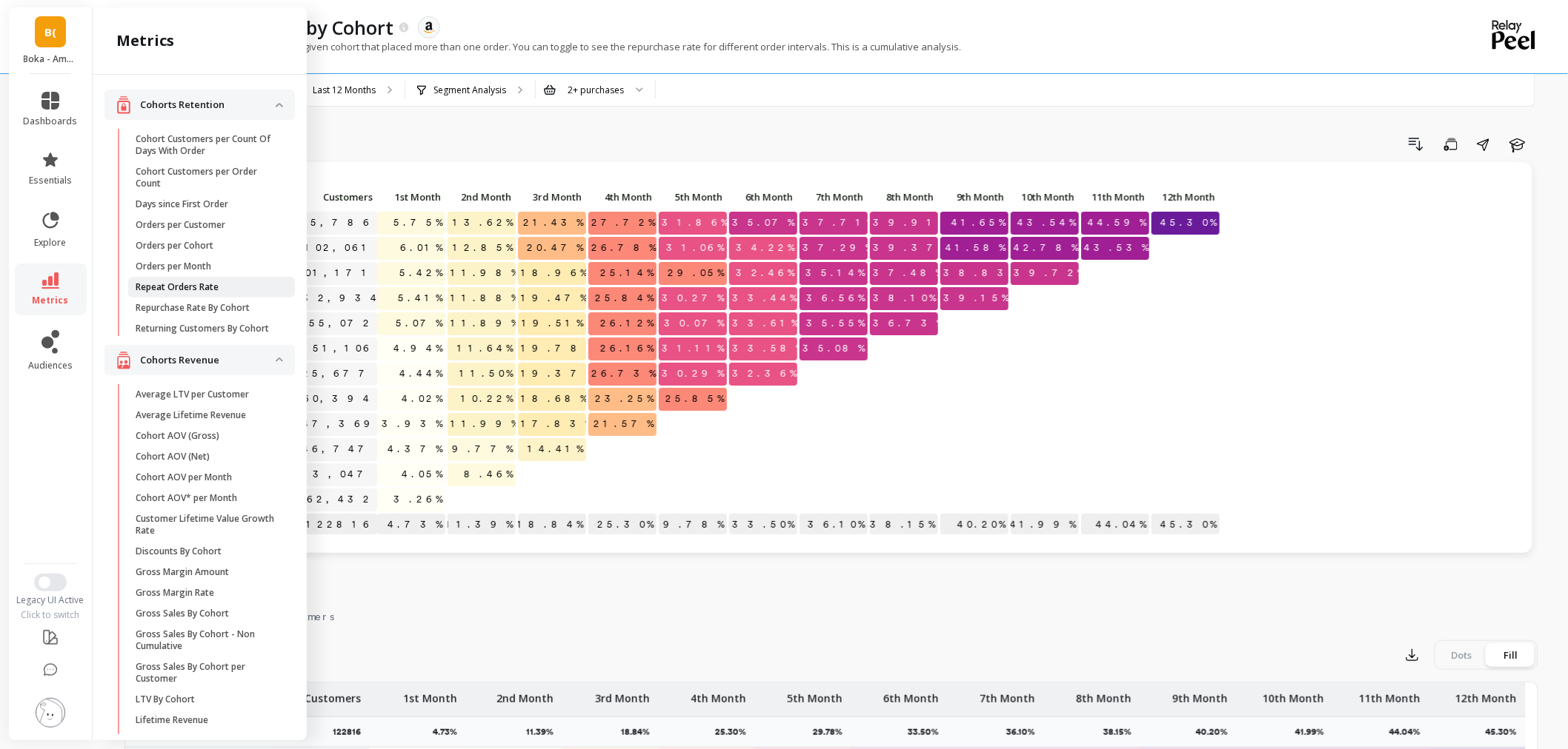
click at [183, 289] on p "Repeat Orders Rate" at bounding box center [177, 287] width 83 height 12
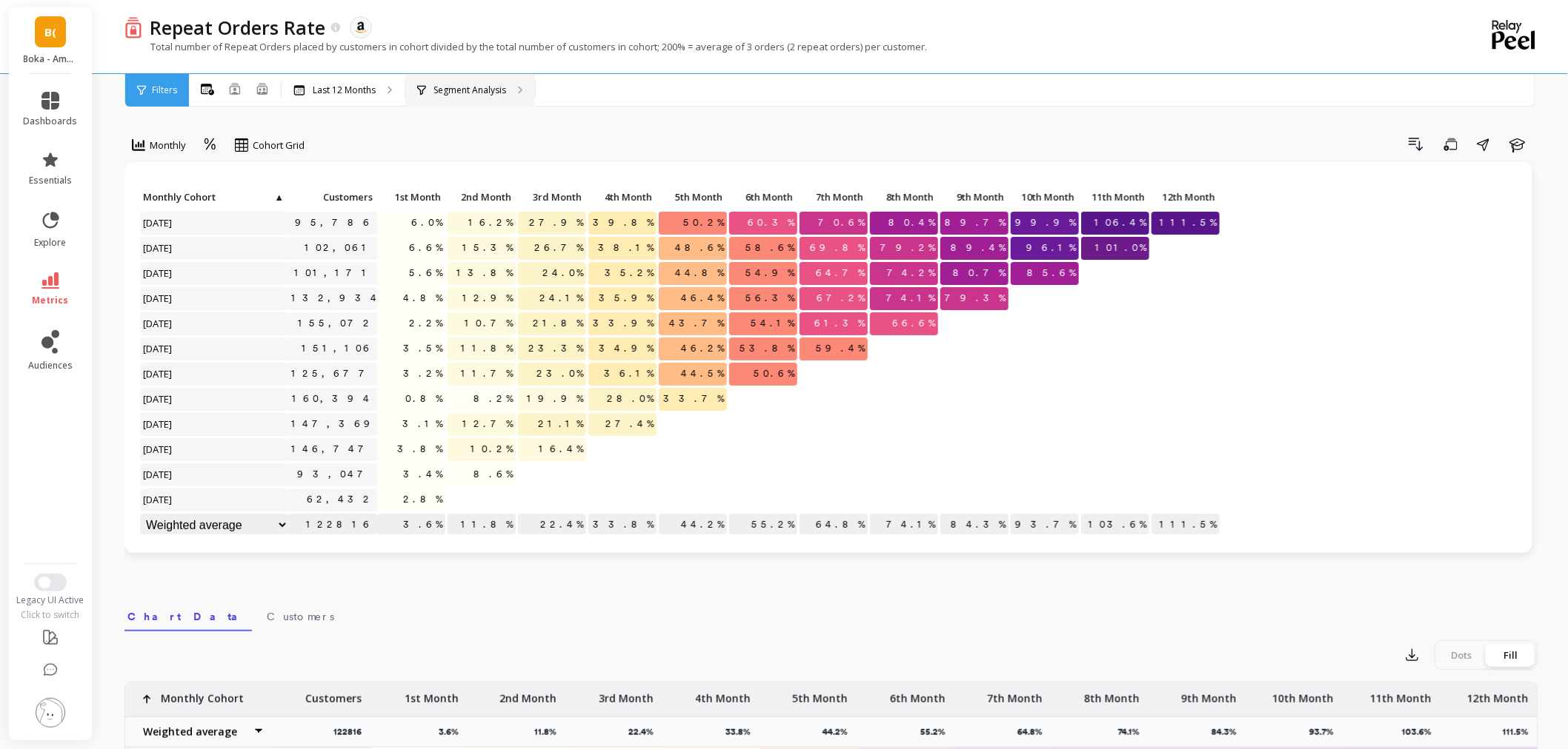
click at [480, 99] on div "Segment Analysis" at bounding box center [470, 90] width 130 height 33
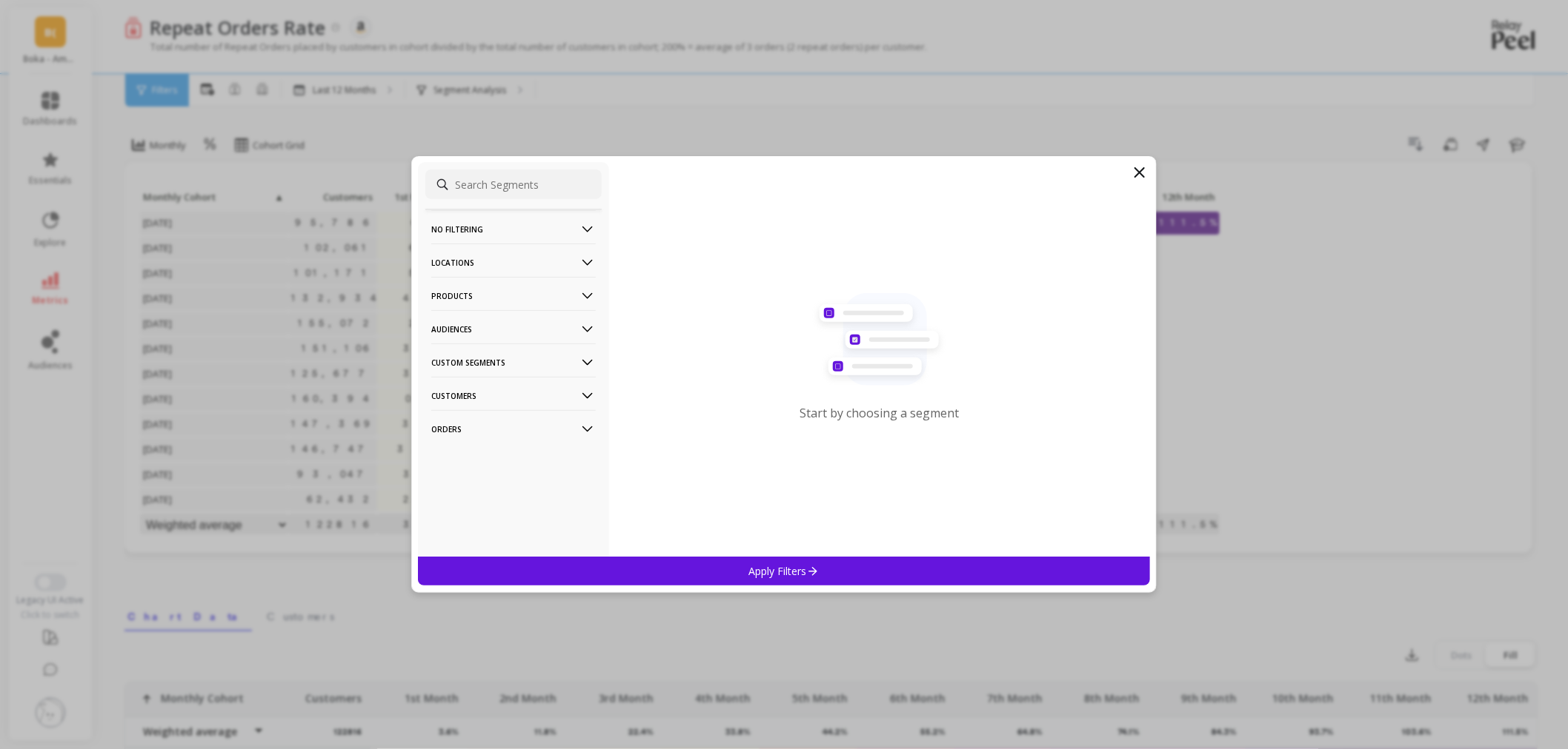
click at [520, 260] on p "Locations" at bounding box center [514, 262] width 165 height 38
click at [522, 372] on div "Sales Channel" at bounding box center [514, 369] width 177 height 24
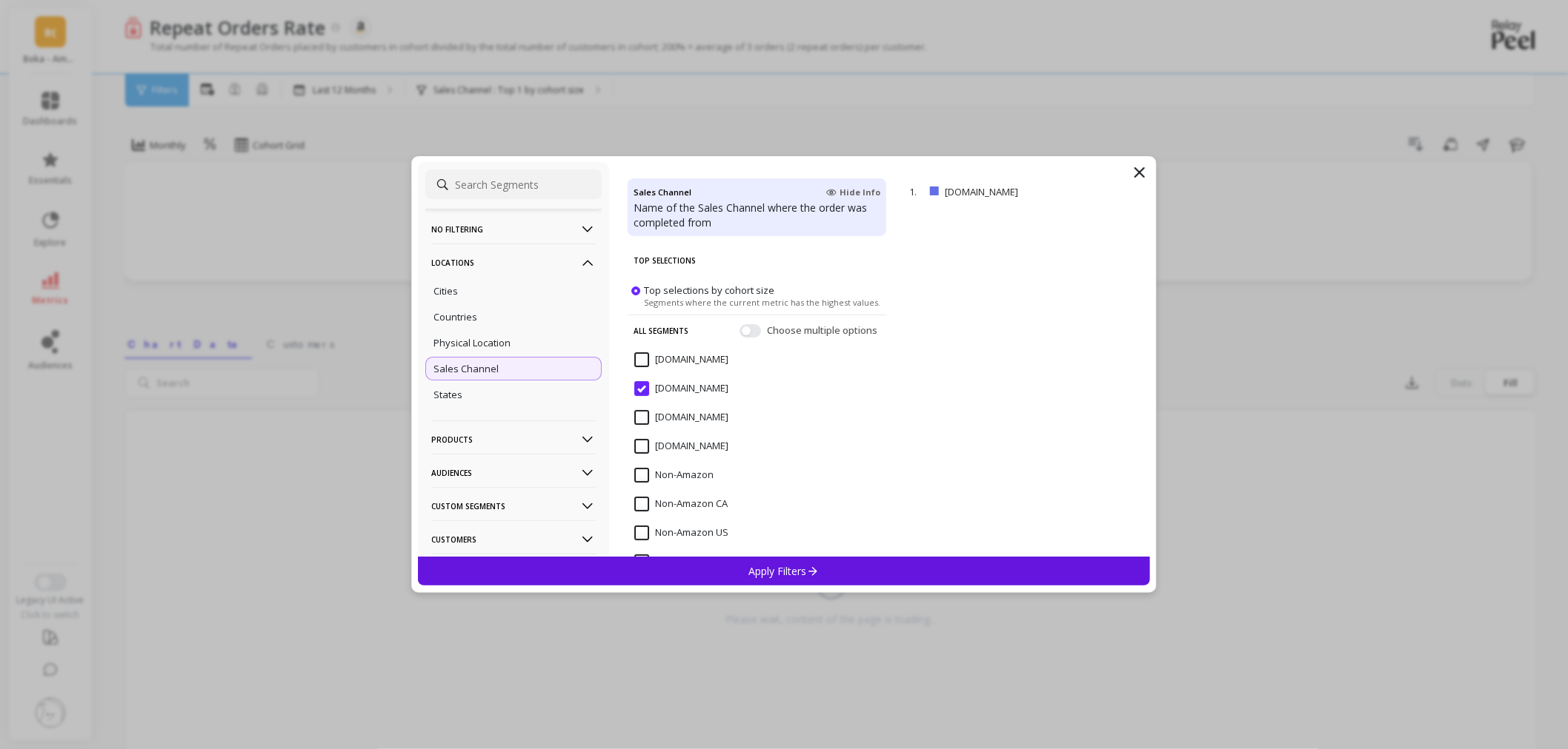
click at [770, 560] on div "Apply Filters" at bounding box center [784, 571] width 732 height 29
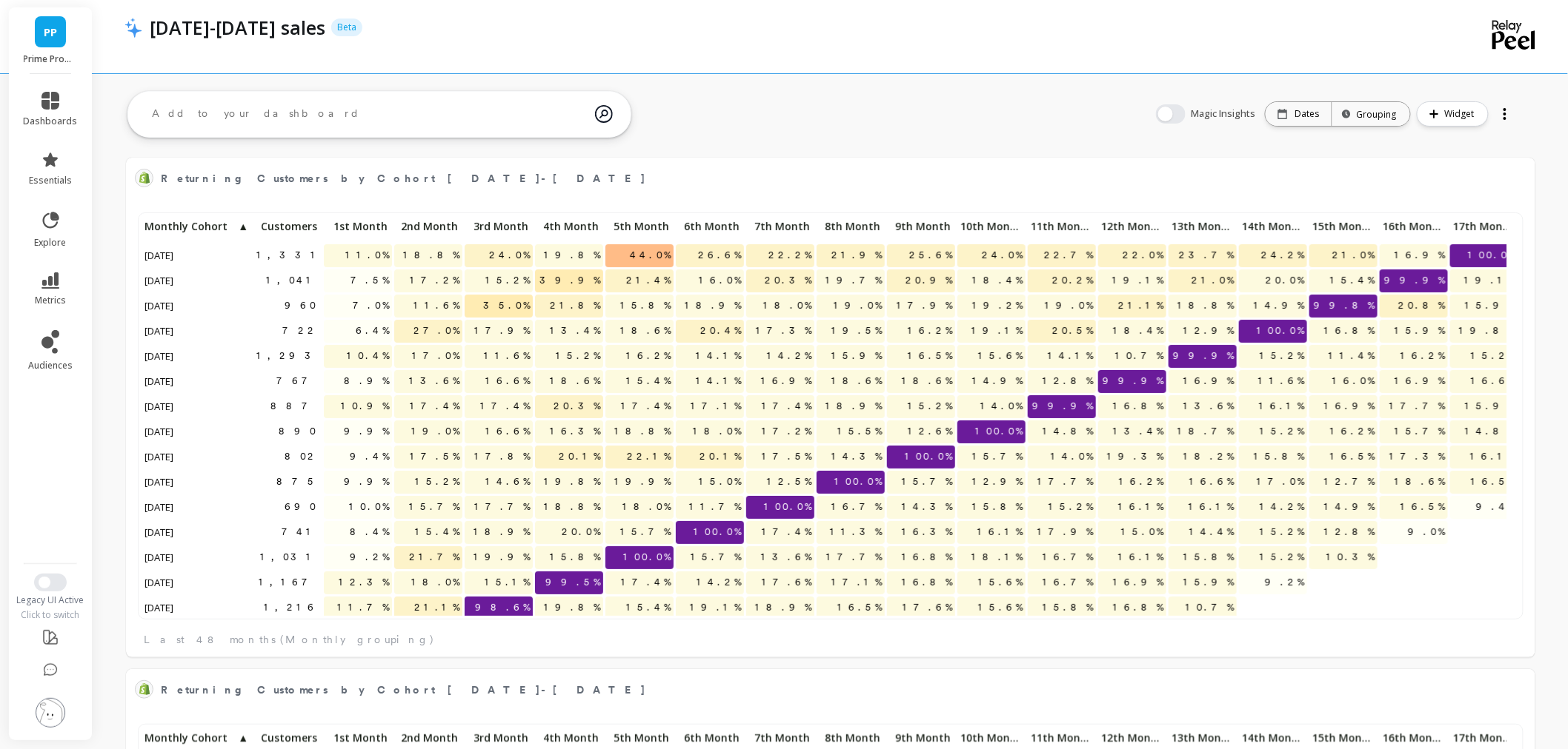
scroll to position [395, 1353]
